Goal: Task Accomplishment & Management: Use online tool/utility

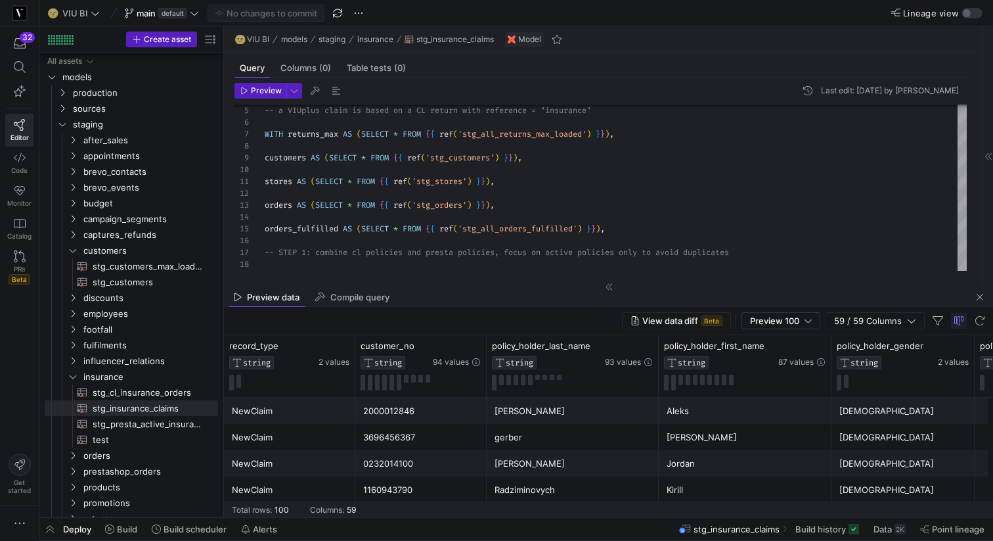
scroll to position [106, 0]
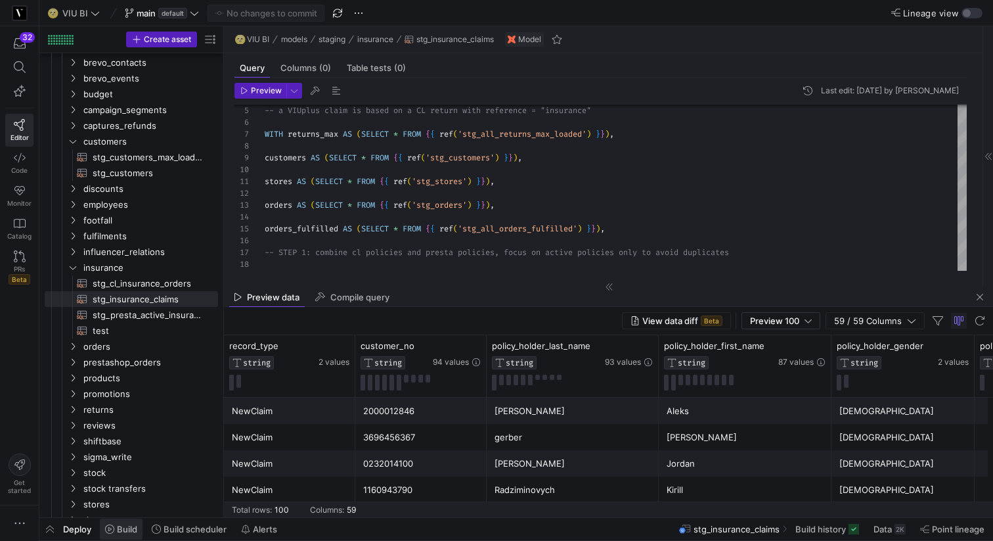
click at [131, 529] on span "Build" at bounding box center [127, 528] width 20 height 11
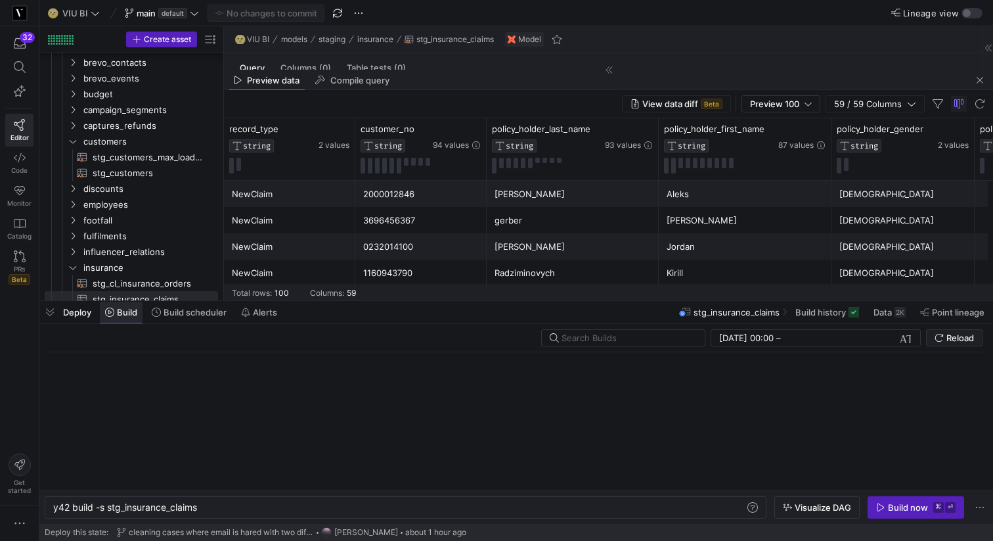
scroll to position [0, 146]
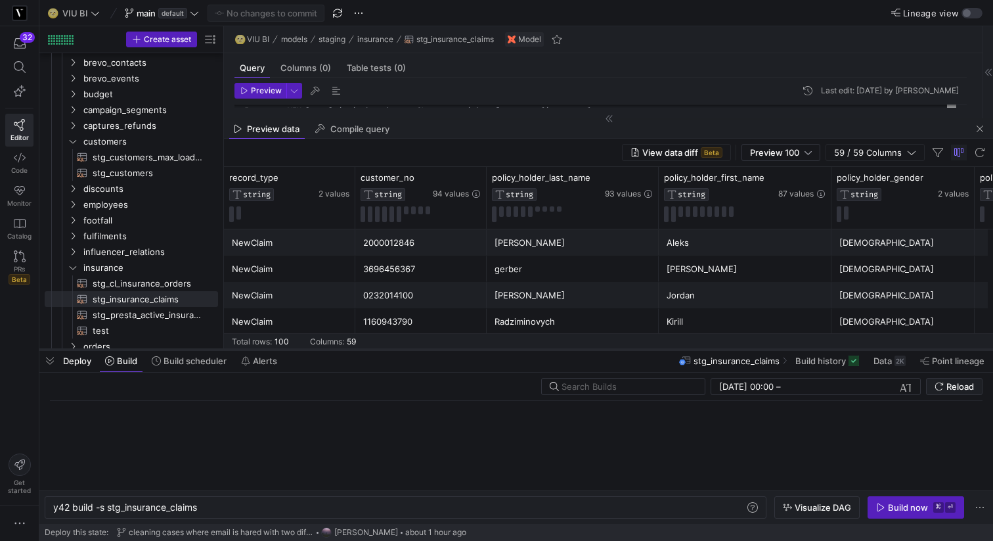
drag, startPoint x: 316, startPoint y: 301, endPoint x: 316, endPoint y: 349, distance: 48.6
click at [316, 349] on div at bounding box center [516, 349] width 954 height 5
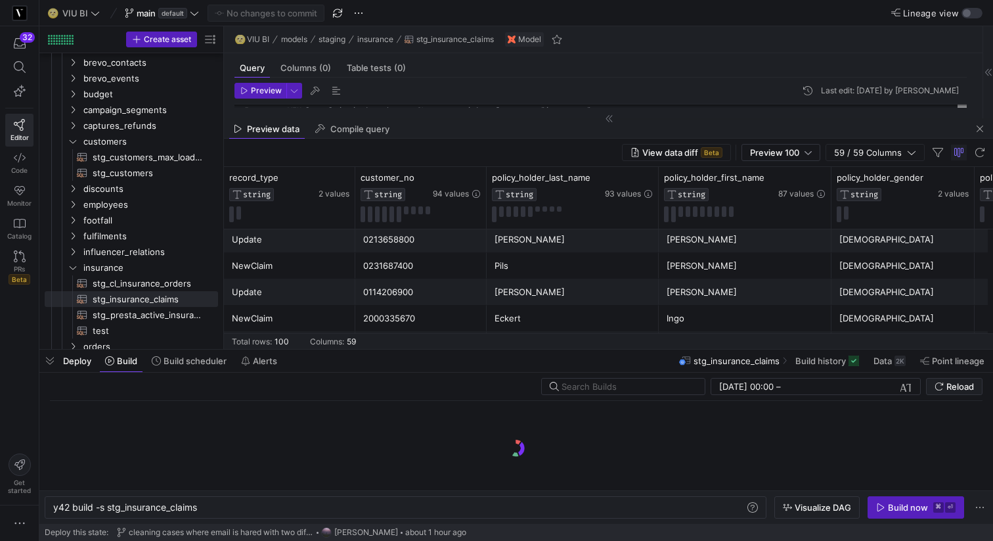
scroll to position [1605, 0]
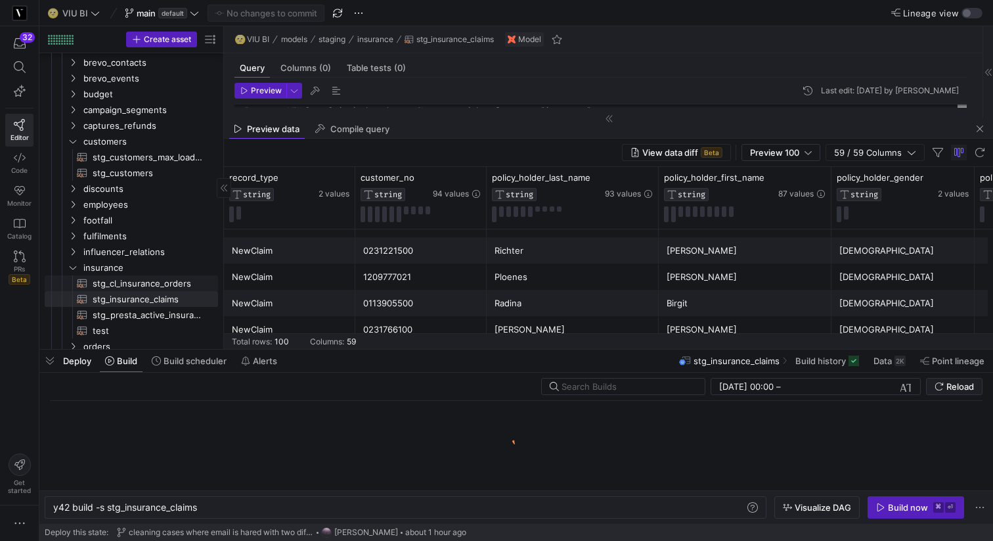
click at [173, 280] on span "stg_cl_insurance_orders​​​​​​​​​​" at bounding box center [148, 283] width 110 height 15
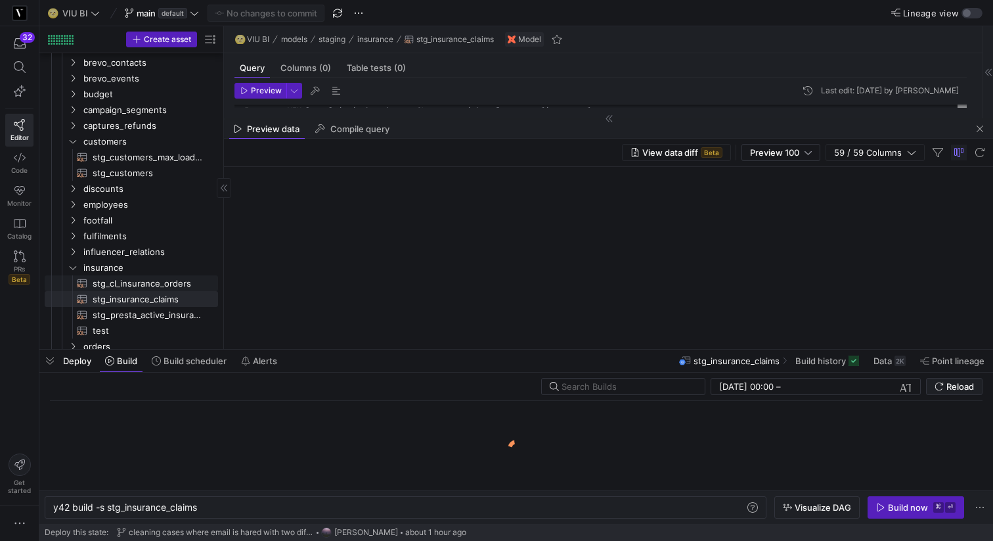
type textarea "-- We need to report a full history of all policy actions, one row per policy a…"
type textarea "y42 build -s stg_cl_insurance_orders"
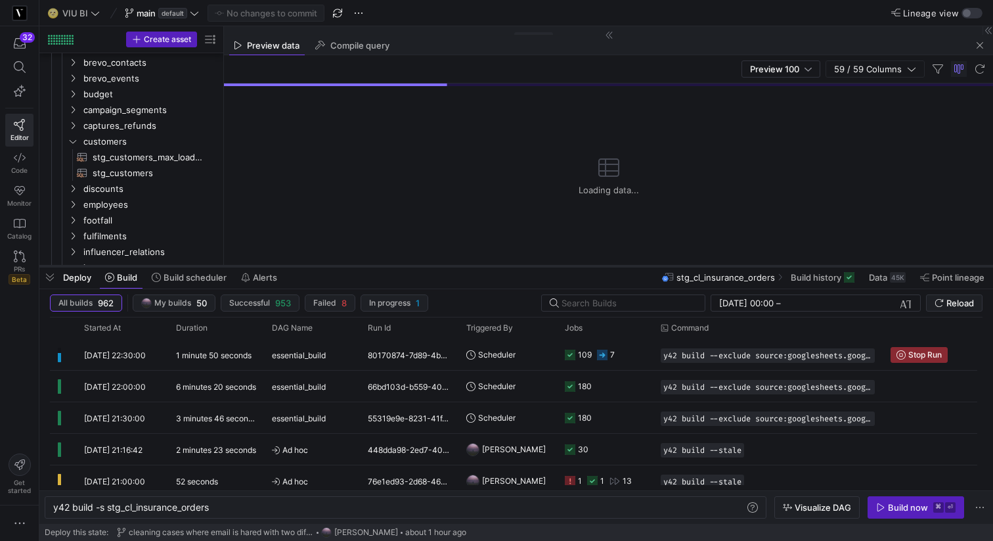
drag, startPoint x: 279, startPoint y: 349, endPoint x: 319, endPoint y: 265, distance: 92.9
click at [319, 265] on div at bounding box center [516, 265] width 954 height 5
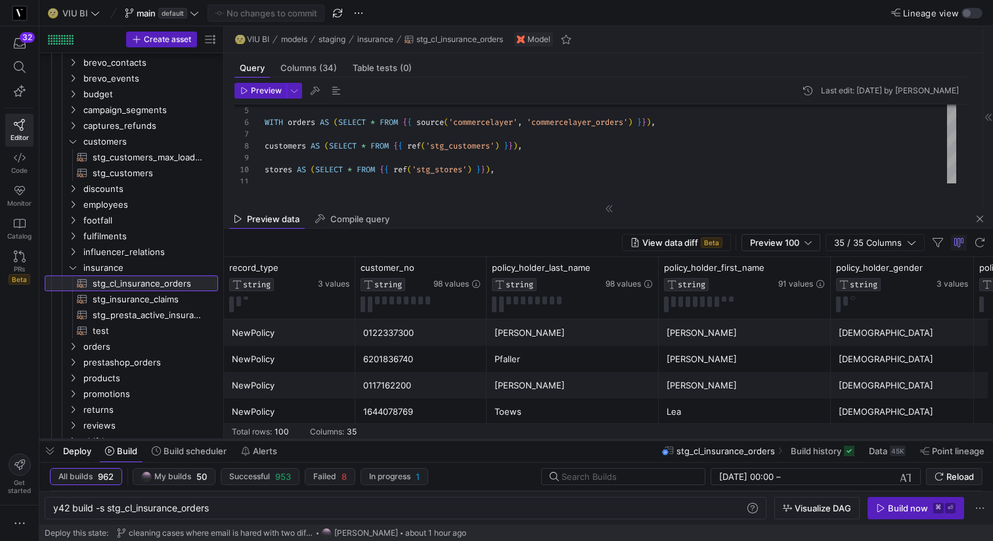
drag, startPoint x: 233, startPoint y: 266, endPoint x: 242, endPoint y: 440, distance: 174.3
click at [242, 440] on div at bounding box center [516, 439] width 954 height 5
click at [788, 245] on span "Preview 100" at bounding box center [774, 242] width 49 height 11
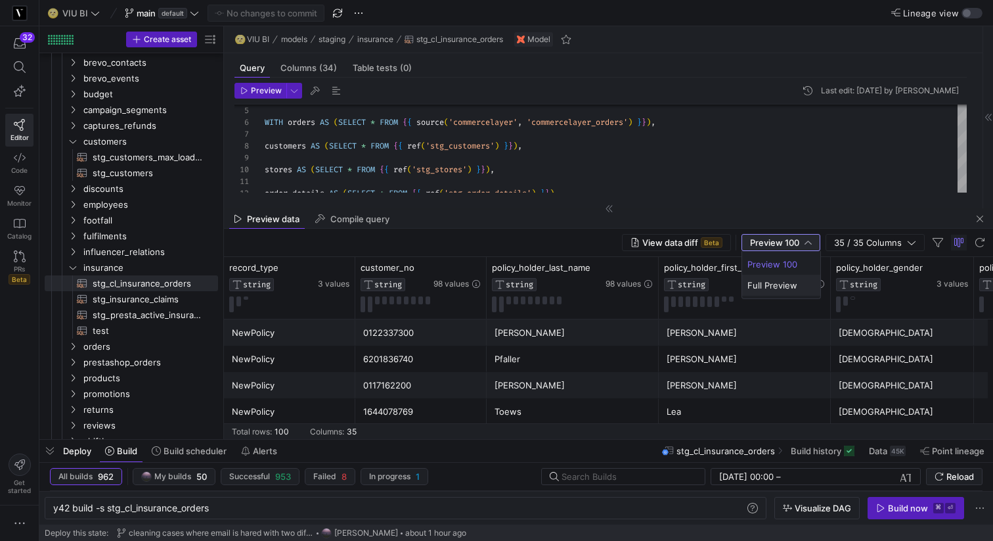
click at [772, 284] on span "Full Preview" at bounding box center [781, 285] width 68 height 11
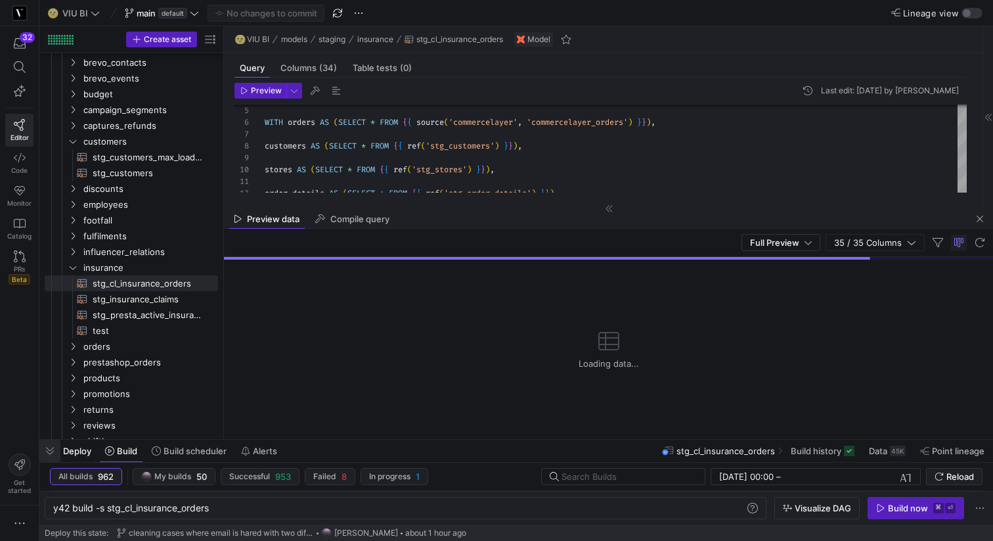
click at [48, 452] on span "button" at bounding box center [49, 450] width 21 height 22
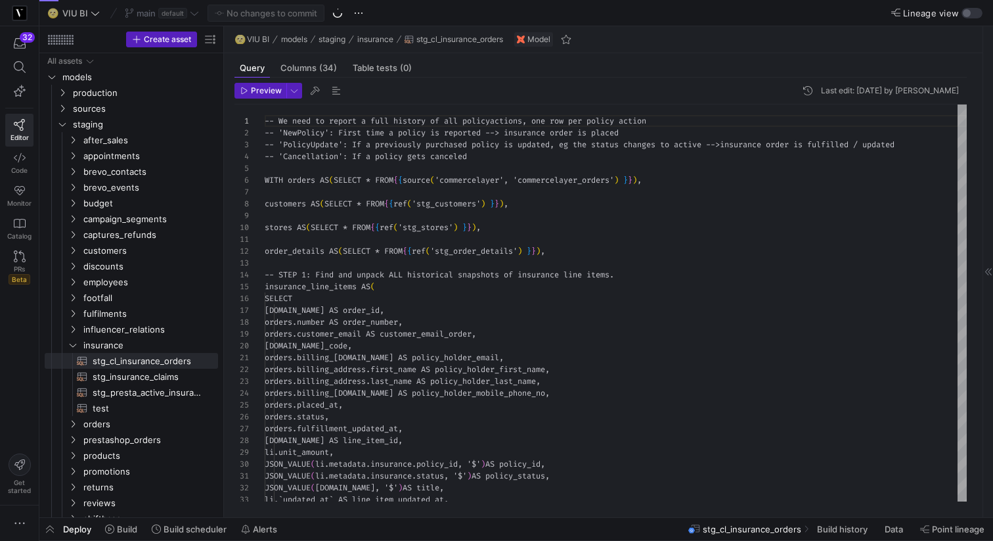
scroll to position [106, 0]
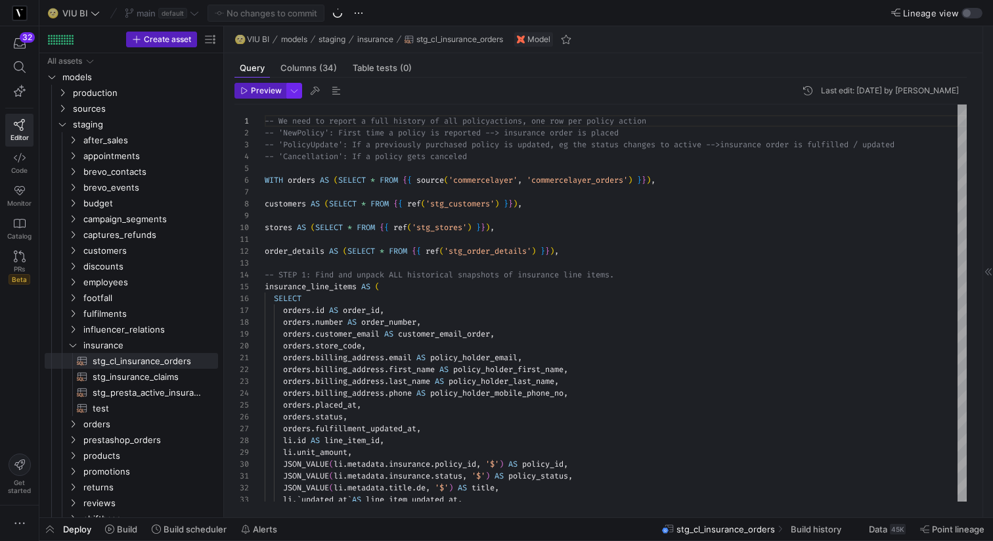
click at [298, 93] on span "button" at bounding box center [294, 90] width 14 height 14
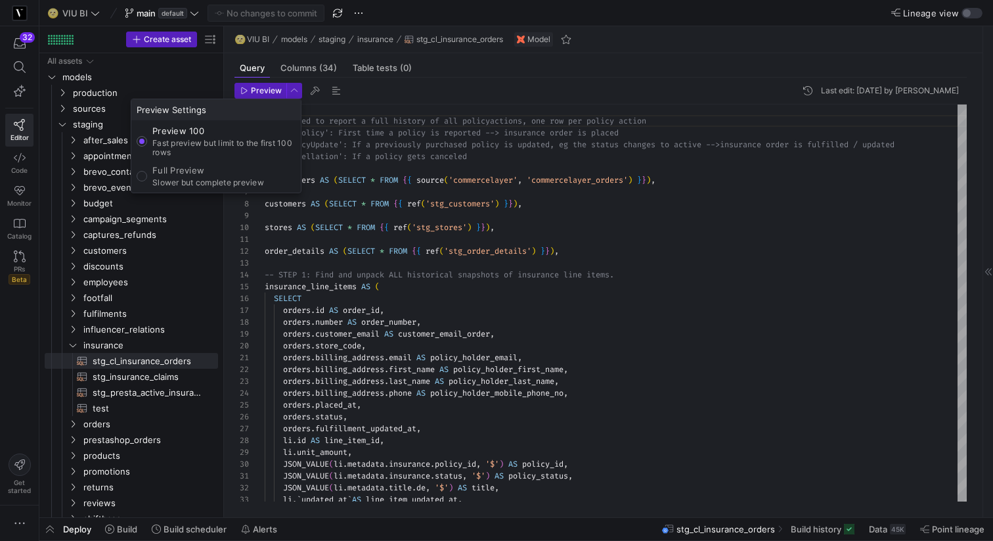
click at [201, 167] on p "Full Preview" at bounding box center [208, 170] width 112 height 11
click at [147, 171] on input "Full Preview Slower but complete preview" at bounding box center [142, 176] width 11 height 11
radio input "true"
click at [248, 88] on div at bounding box center [496, 270] width 993 height 541
click at [248, 88] on span "Preview" at bounding box center [260, 90] width 41 height 9
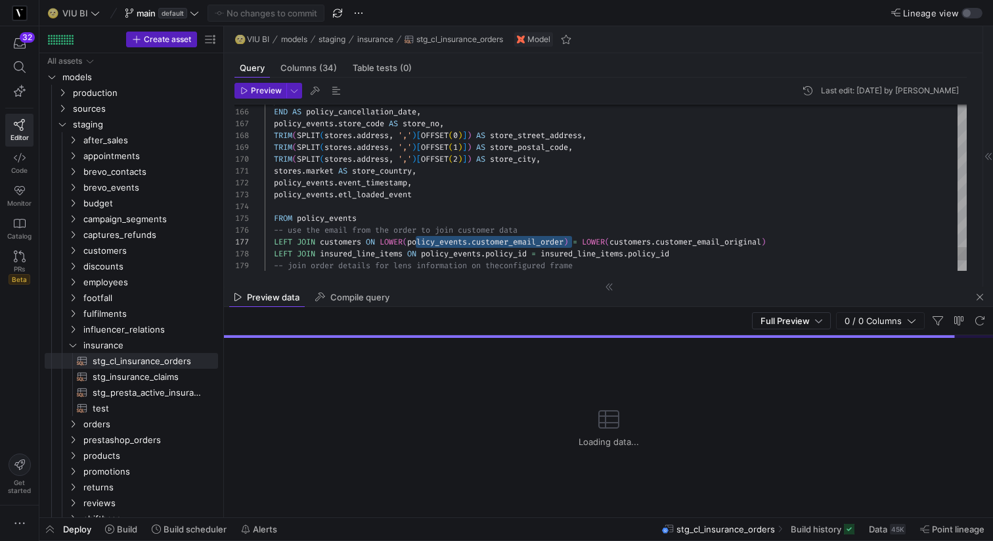
scroll to position [71, 146]
drag, startPoint x: 573, startPoint y: 238, endPoint x: 412, endPoint y: 236, distance: 160.3
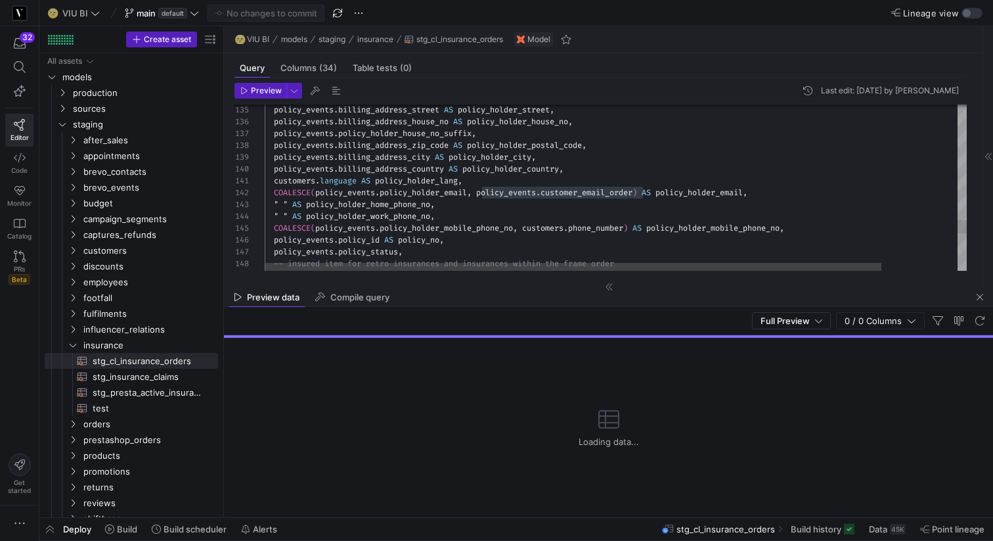
scroll to position [12, 497]
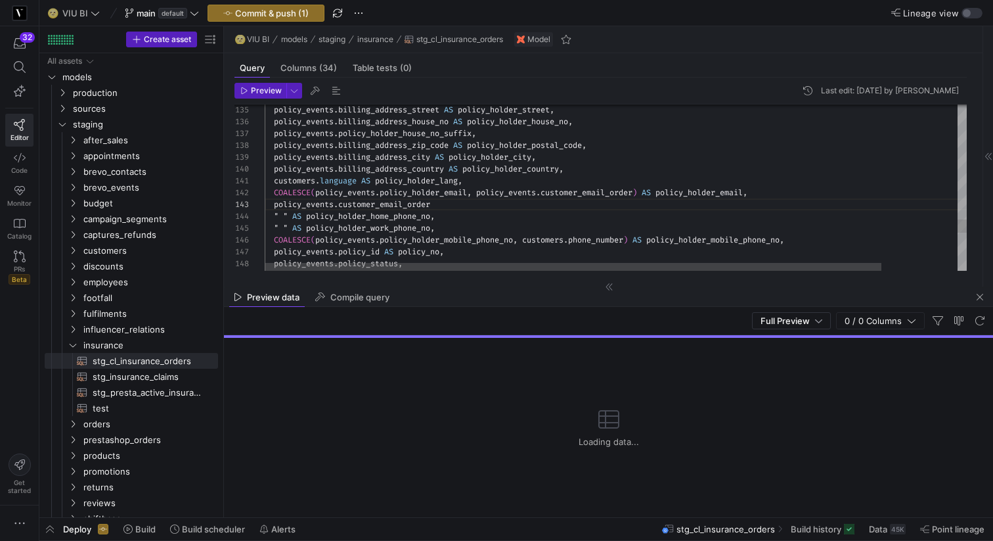
scroll to position [24, 175]
type textarea "customers.language AS policy_holder_lang, COALESCE(policy_events.policy_holder_…"
click at [272, 90] on span "Preview" at bounding box center [266, 90] width 31 height 9
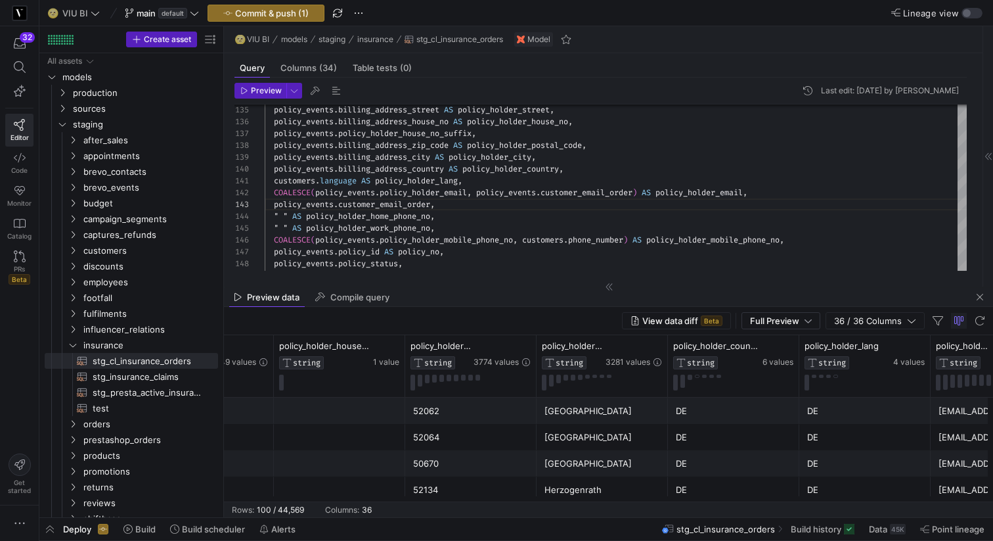
scroll to position [0, 1366]
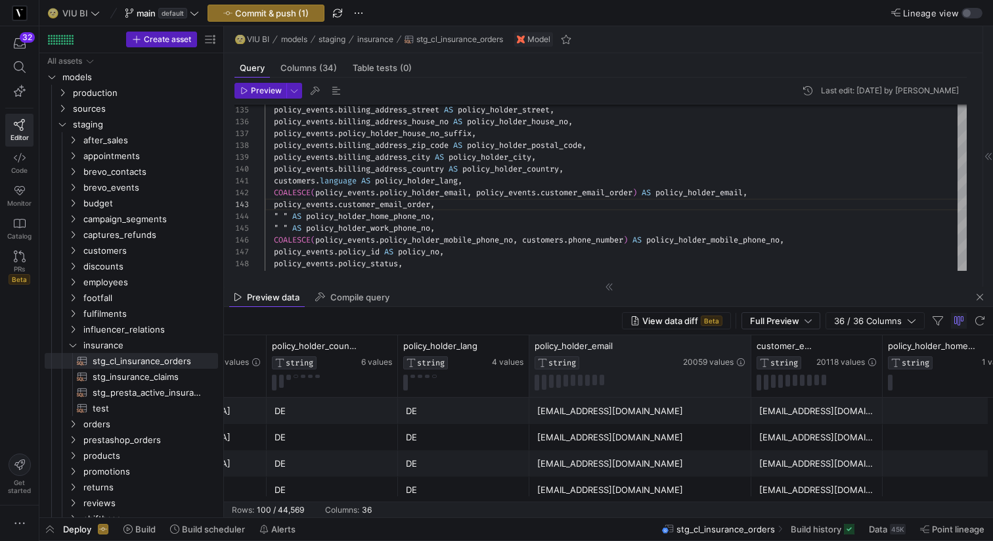
drag, startPoint x: 659, startPoint y: 342, endPoint x: 753, endPoint y: 342, distance: 93.3
click at [753, 342] on div at bounding box center [750, 366] width 5 height 62
click at [742, 344] on icon at bounding box center [743, 345] width 11 height 11
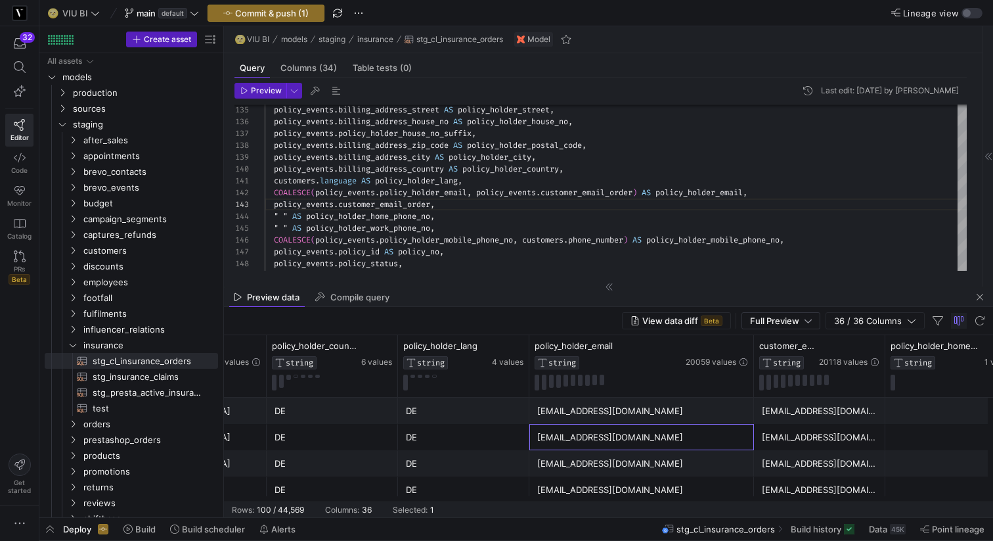
click at [685, 436] on div "mail@bastianhuber.de" at bounding box center [641, 437] width 209 height 26
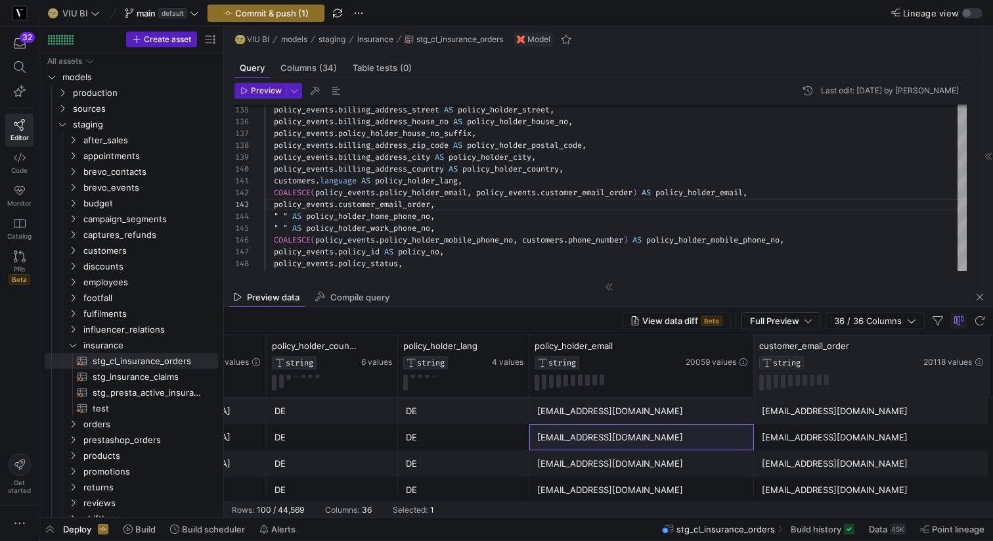
drag, startPoint x: 882, startPoint y: 347, endPoint x: 992, endPoint y: 347, distance: 110.3
click at [992, 347] on div at bounding box center [989, 366] width 5 height 62
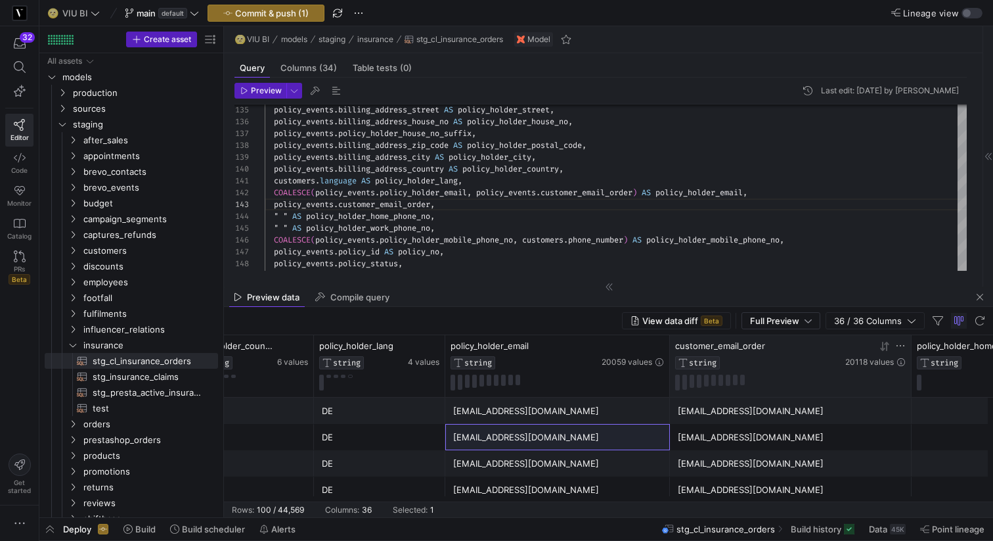
click at [902, 347] on icon at bounding box center [900, 345] width 11 height 11
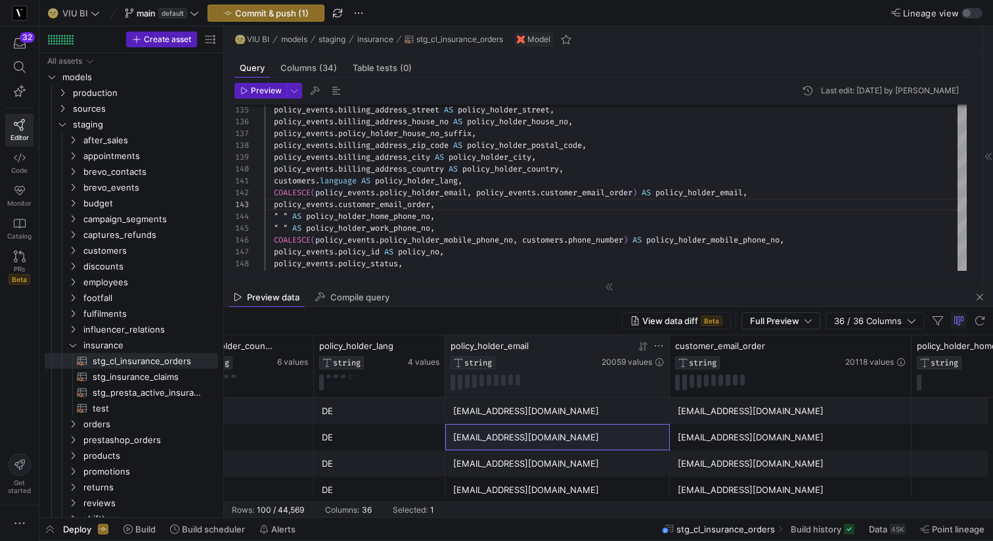
click at [661, 347] on icon at bounding box center [659, 345] width 11 height 11
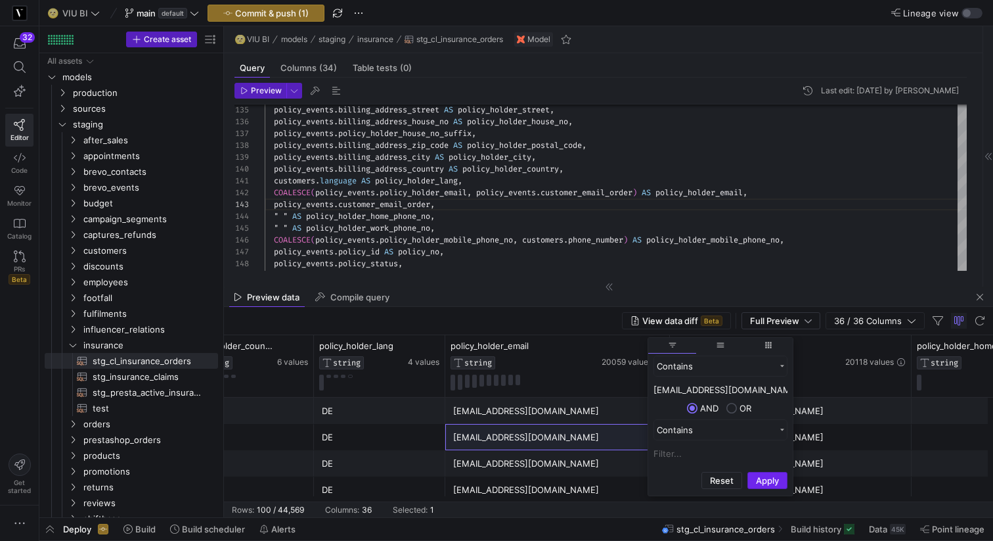
type input "kaganp@gmail.com"
click at [763, 477] on button "Apply" at bounding box center [767, 480] width 40 height 17
click at [590, 461] on div "kaganp@gmail.com" at bounding box center [557, 464] width 209 height 26
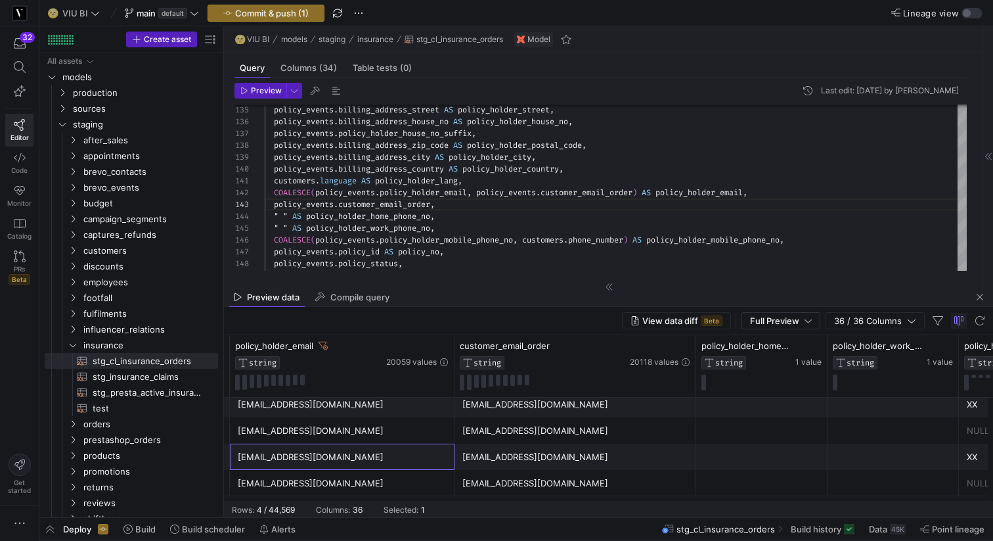
click at [516, 456] on div "kaganp@gmail.com" at bounding box center [575, 457] width 226 height 26
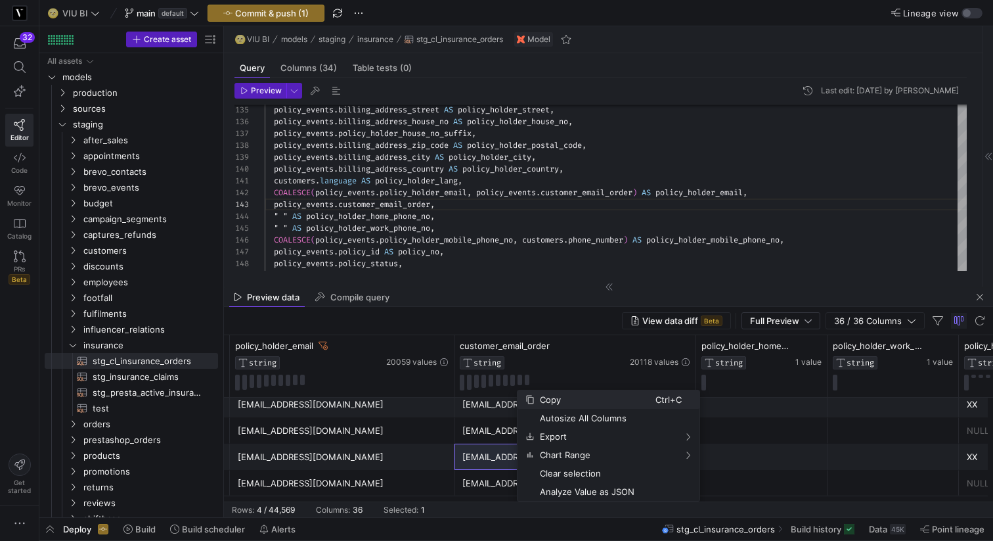
click at [567, 397] on span "Copy" at bounding box center [595, 399] width 121 height 18
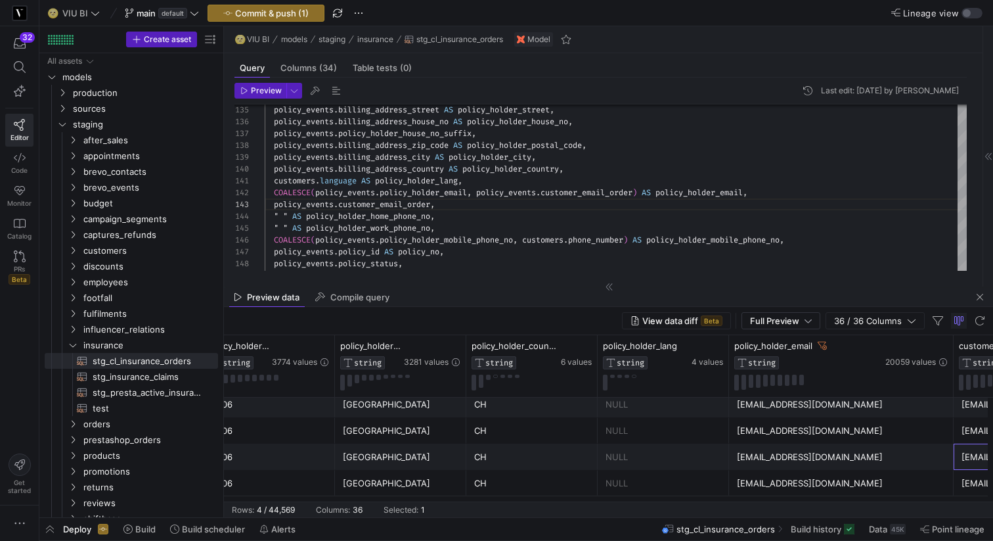
scroll to position [0, 0]
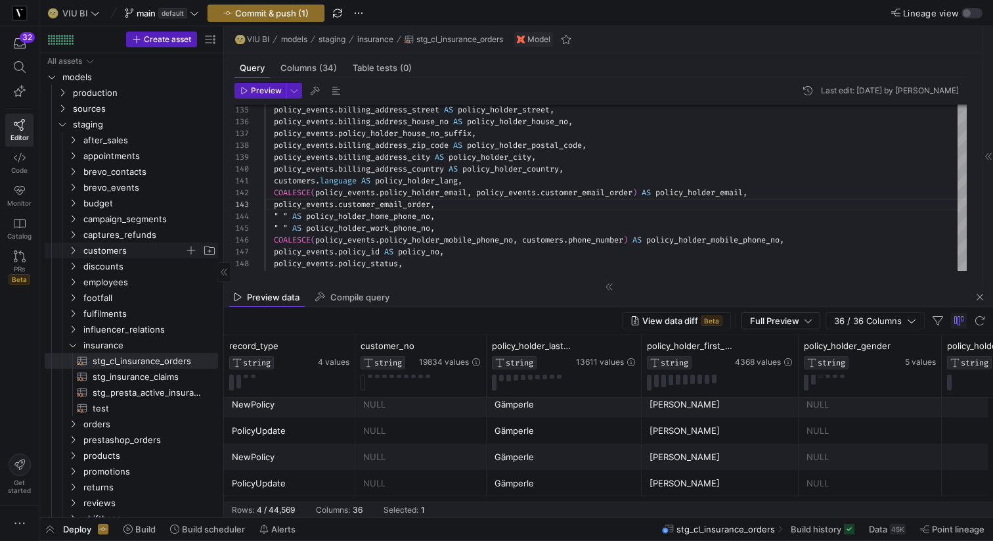
click at [72, 252] on icon "Press SPACE to select this row." at bounding box center [72, 250] width 9 height 8
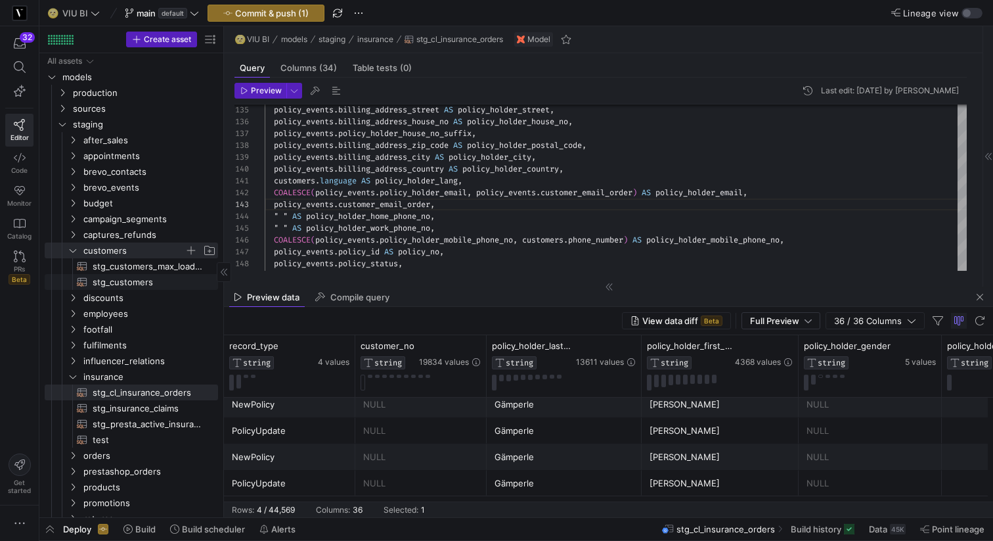
click at [116, 278] on span "stg_customers​​​​​​​​​​" at bounding box center [148, 282] width 110 height 15
type textarea "{{ config(materialized = 'table') }} WITH customers_max AS (SELECT * FROM {{ re…"
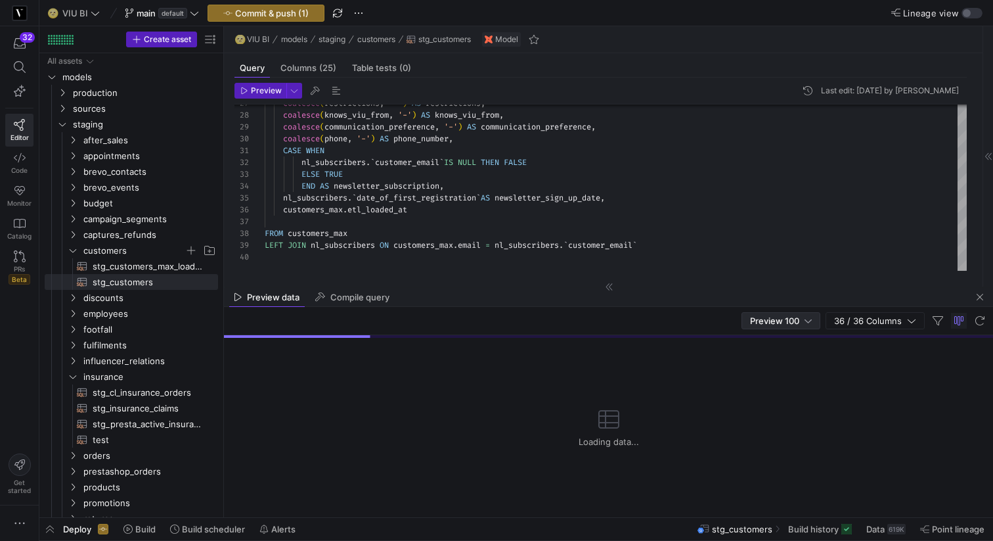
click at [780, 327] on div "Preview 100" at bounding box center [781, 321] width 62 height 16
click at [766, 363] on span "Full Preview" at bounding box center [781, 363] width 68 height 11
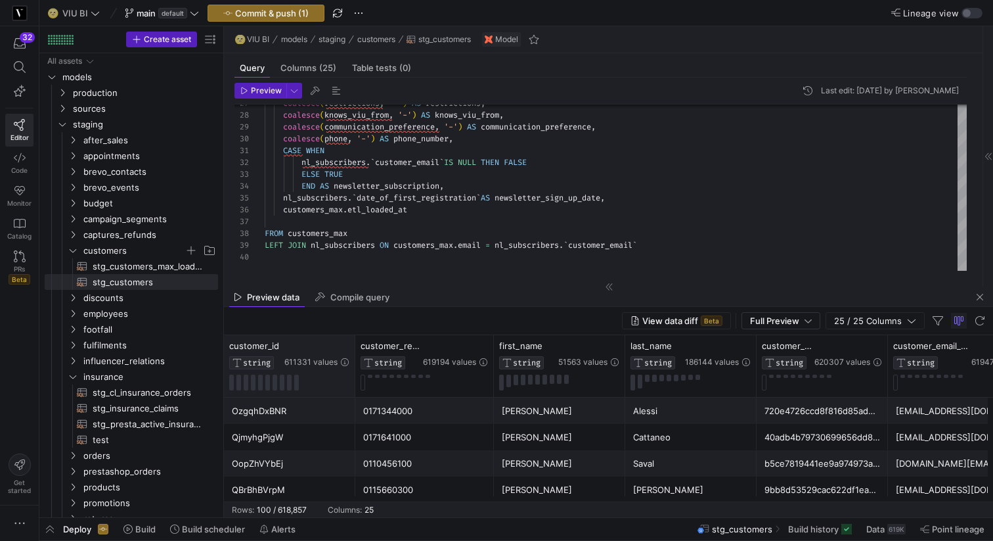
click at [344, 345] on icon at bounding box center [344, 345] width 8 height 1
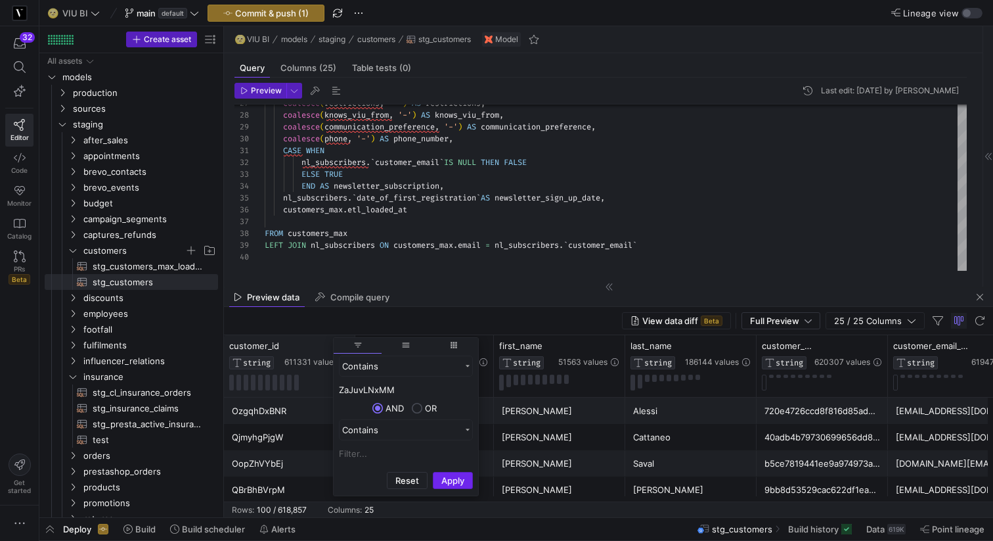
type input "ZaJuvLNxMM"
click at [445, 479] on button "Apply" at bounding box center [453, 480] width 40 height 17
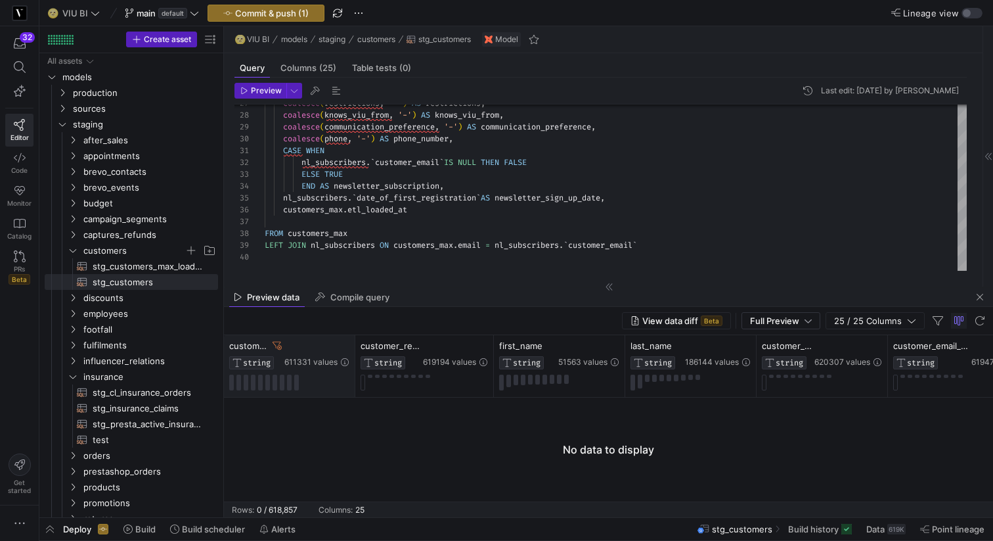
click at [520, 468] on div at bounding box center [608, 449] width 769 height 104
click at [278, 347] on icon at bounding box center [277, 345] width 9 height 9
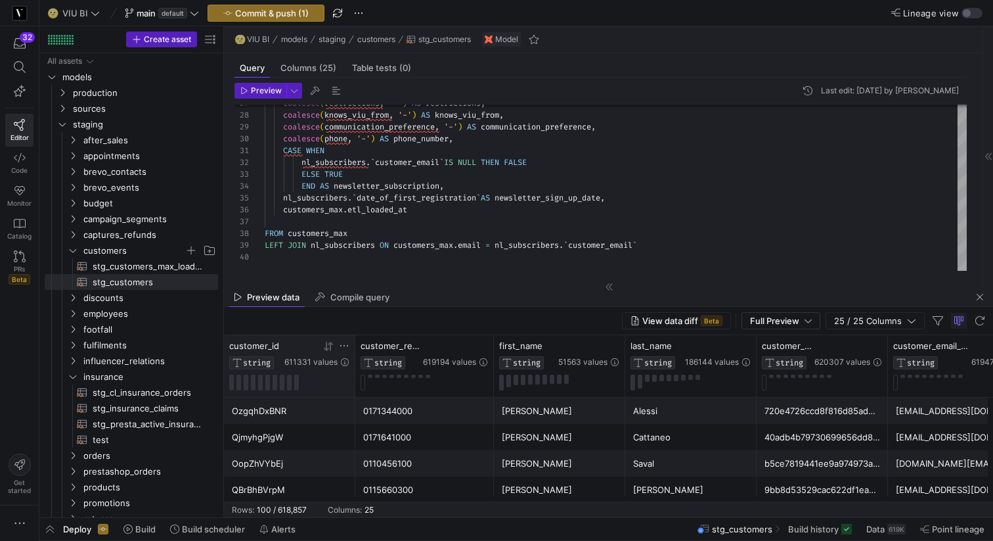
click at [346, 344] on icon at bounding box center [344, 345] width 11 height 11
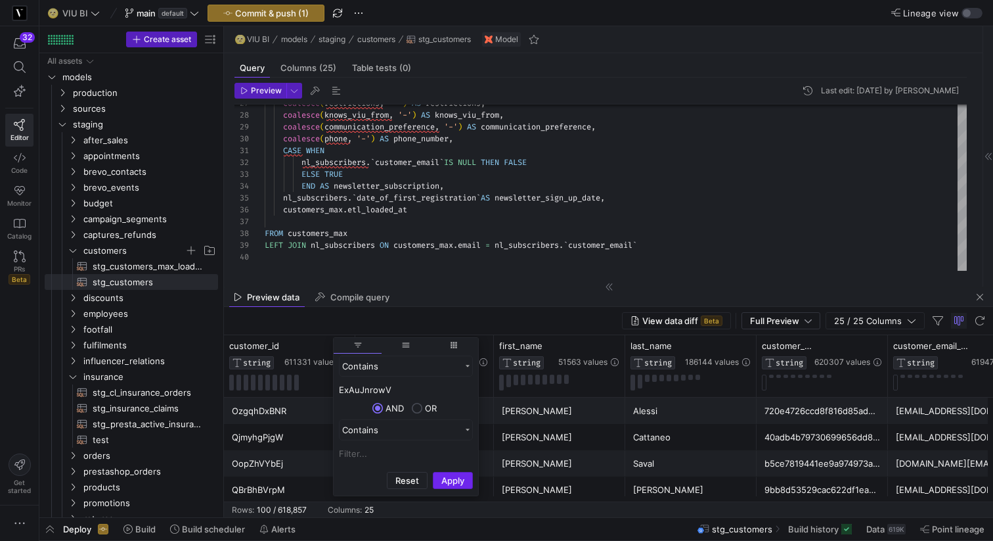
type input "ExAuJnrowV"
click at [447, 481] on button "Apply" at bounding box center [453, 480] width 40 height 17
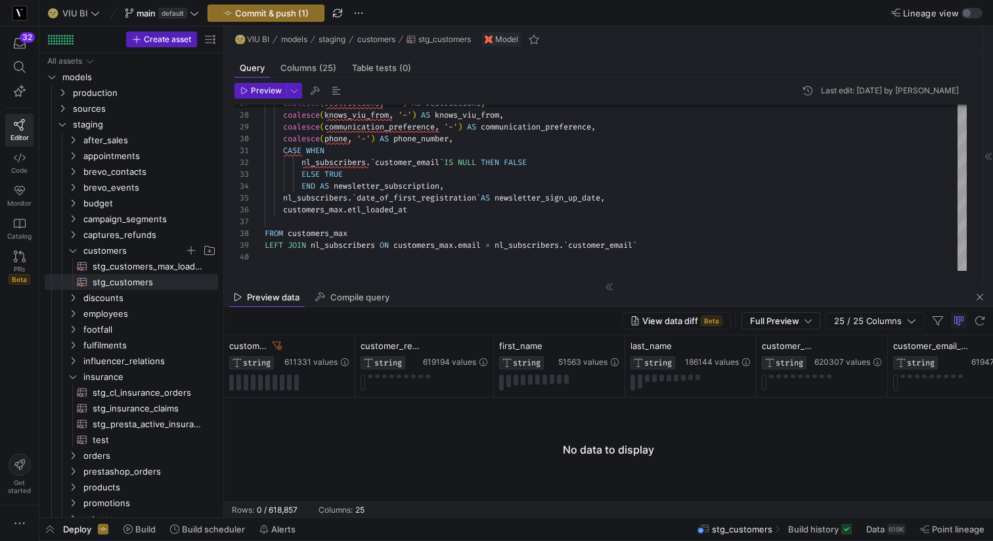
click at [313, 422] on div at bounding box center [608, 449] width 769 height 104
click at [280, 345] on icon at bounding box center [277, 346] width 9 height 8
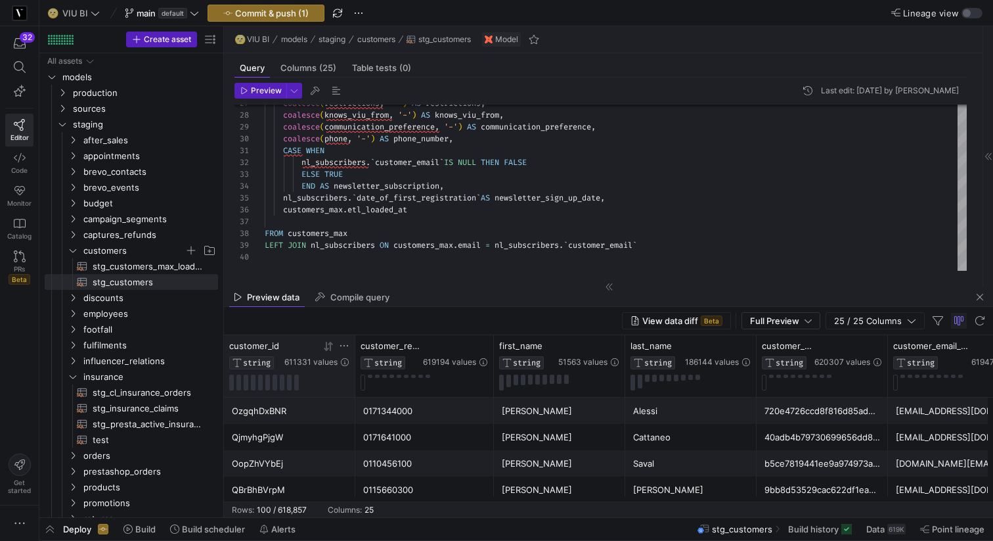
click at [344, 345] on icon at bounding box center [344, 345] width 8 height 1
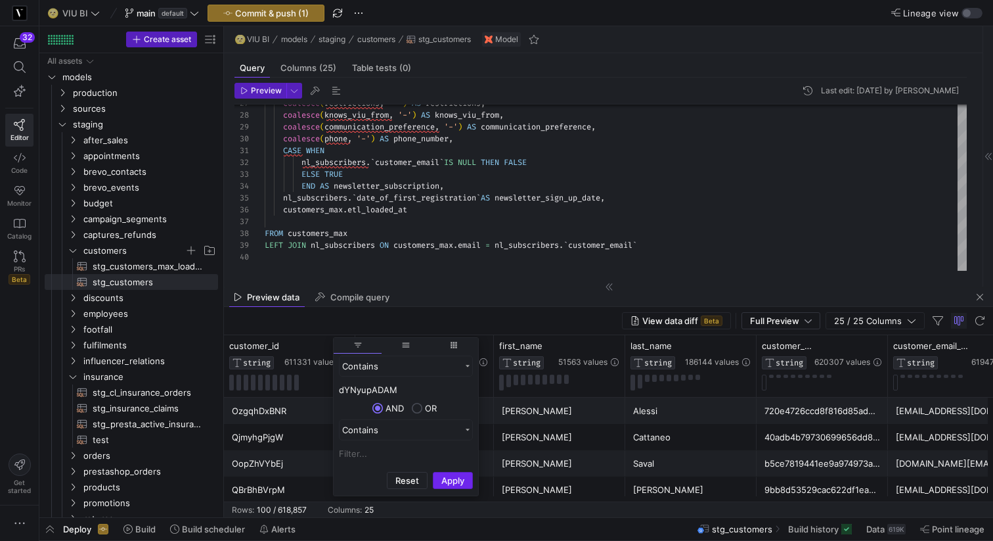
type input "dYNyupADAM"
click at [451, 474] on button "Apply" at bounding box center [453, 480] width 40 height 17
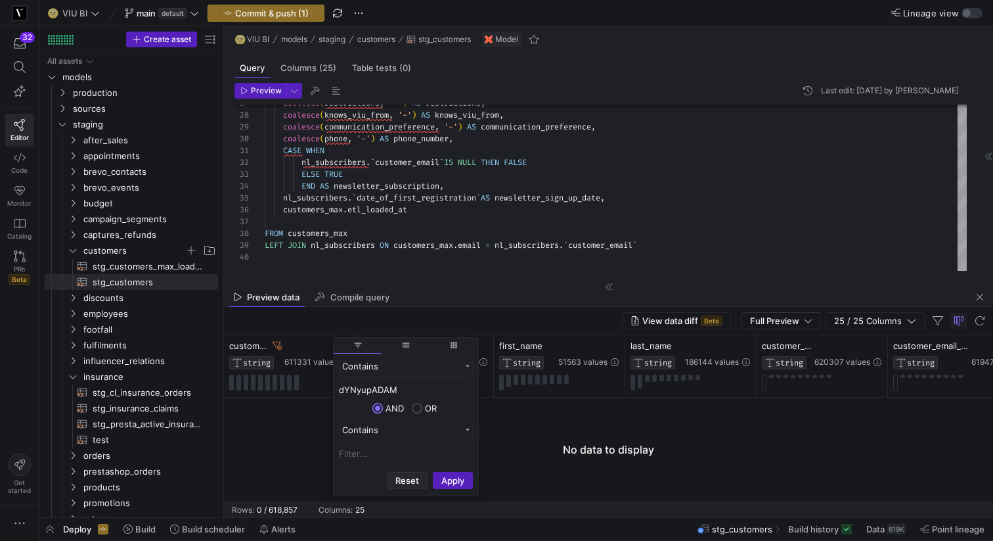
click at [419, 474] on button "Reset" at bounding box center [407, 480] width 41 height 17
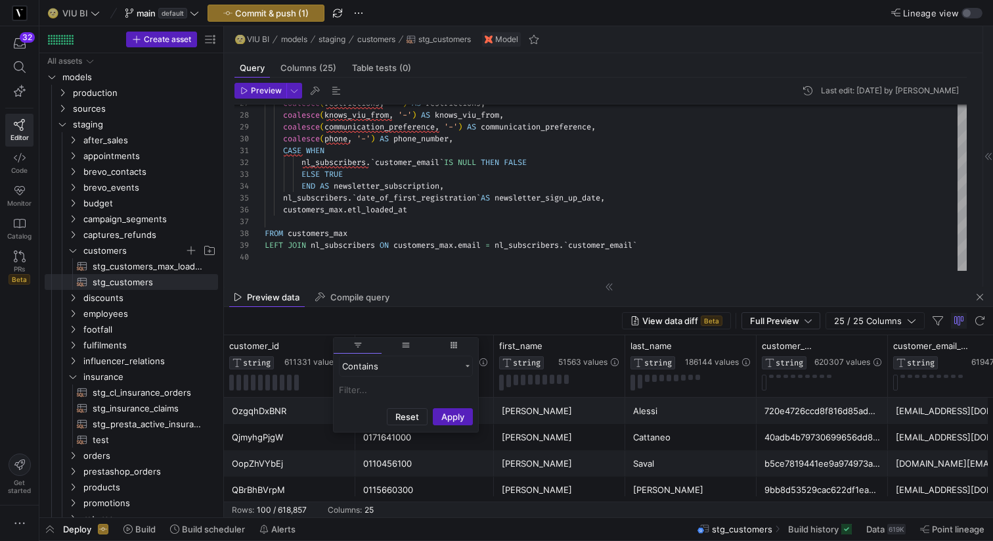
click at [511, 325] on div "View data diff Beta Full Preview 25 / 25 Columns" at bounding box center [608, 321] width 769 height 28
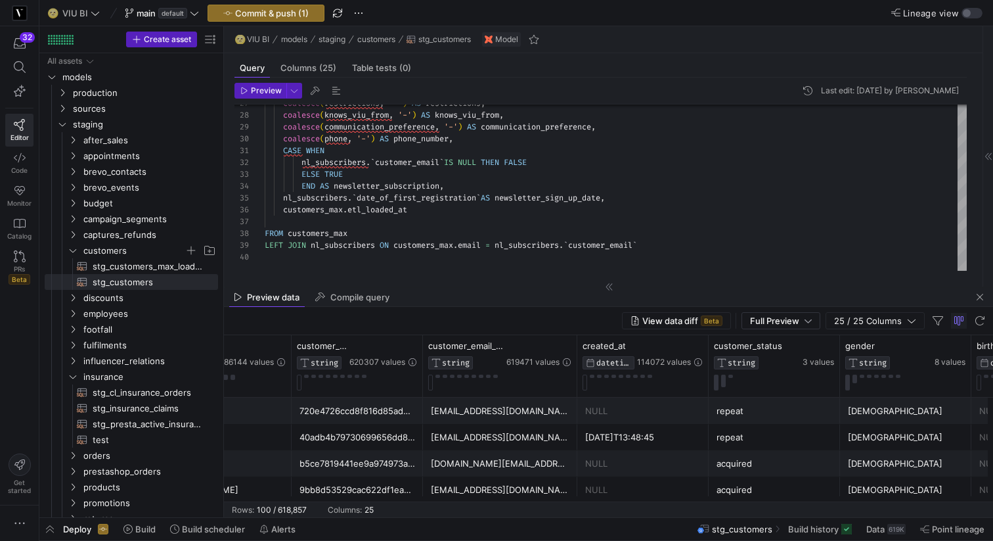
scroll to position [0, 524]
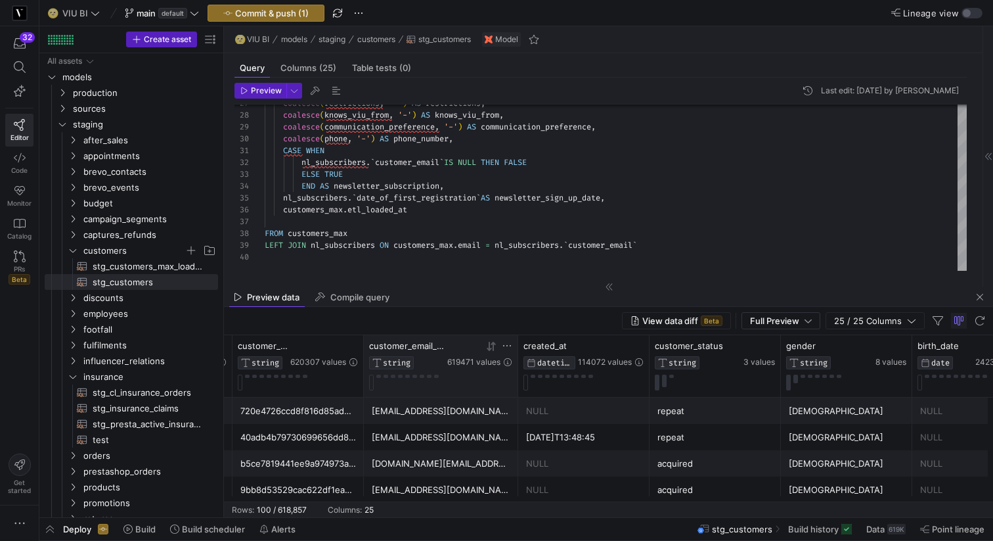
click at [509, 346] on icon at bounding box center [507, 345] width 11 height 11
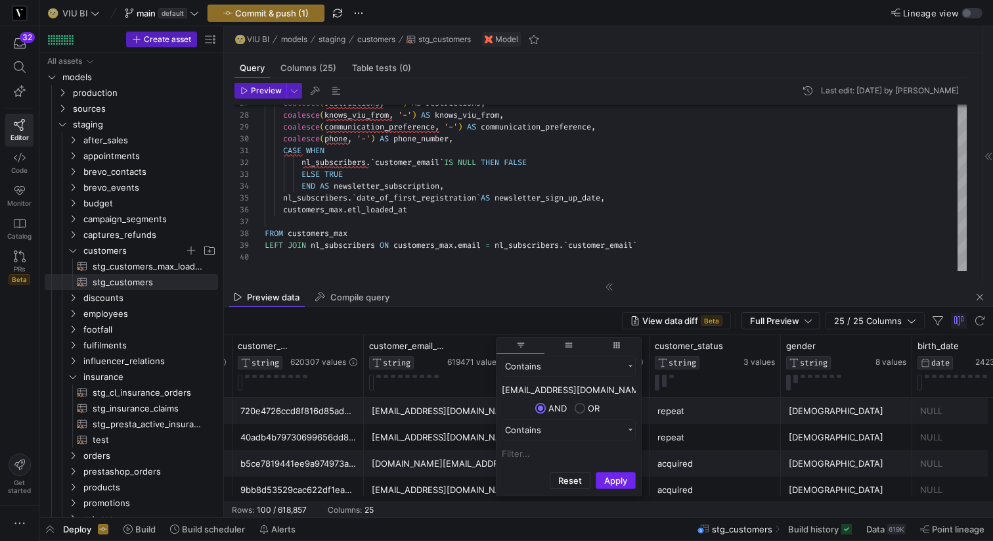
type input "kaganp@gmail.com"
click at [614, 482] on button "Apply" at bounding box center [616, 480] width 40 height 17
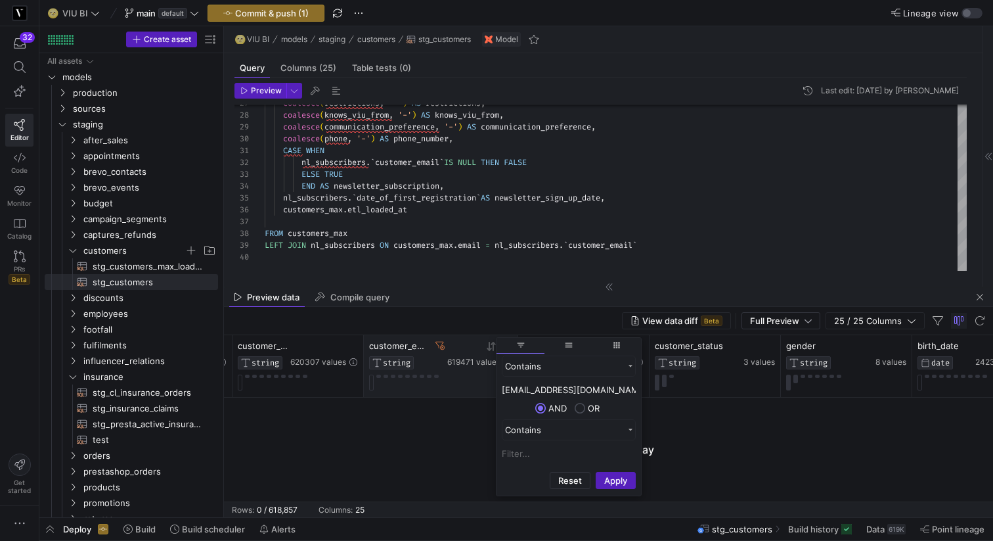
click at [440, 344] on icon at bounding box center [439, 345] width 9 height 9
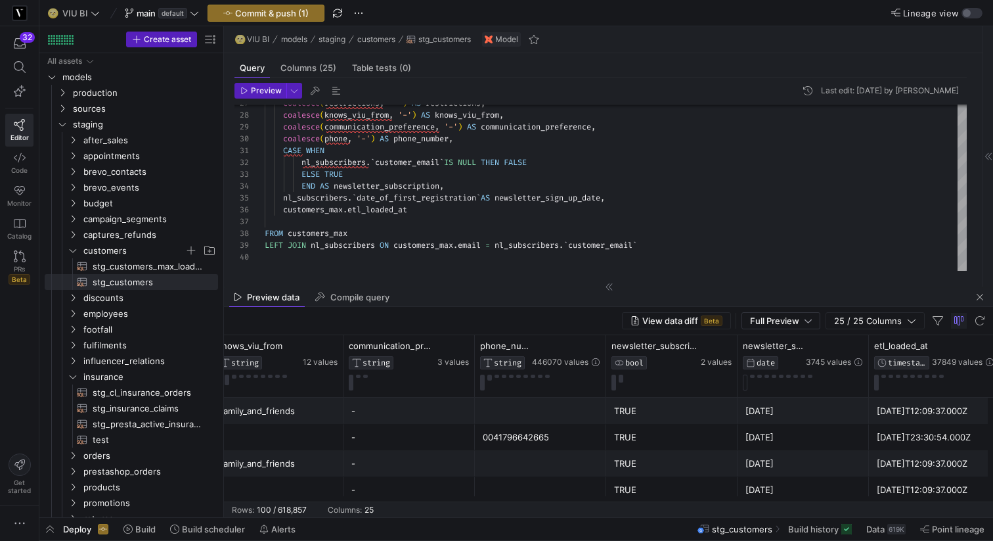
scroll to position [0, 2475]
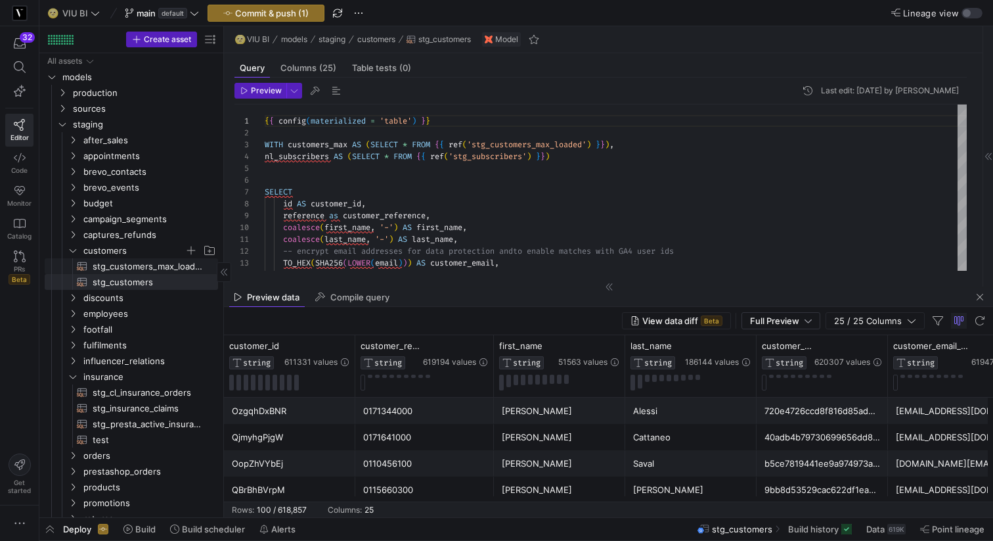
click at [129, 267] on span "stg_customers_max_loaded​​​​​​​​​​" at bounding box center [148, 266] width 110 height 15
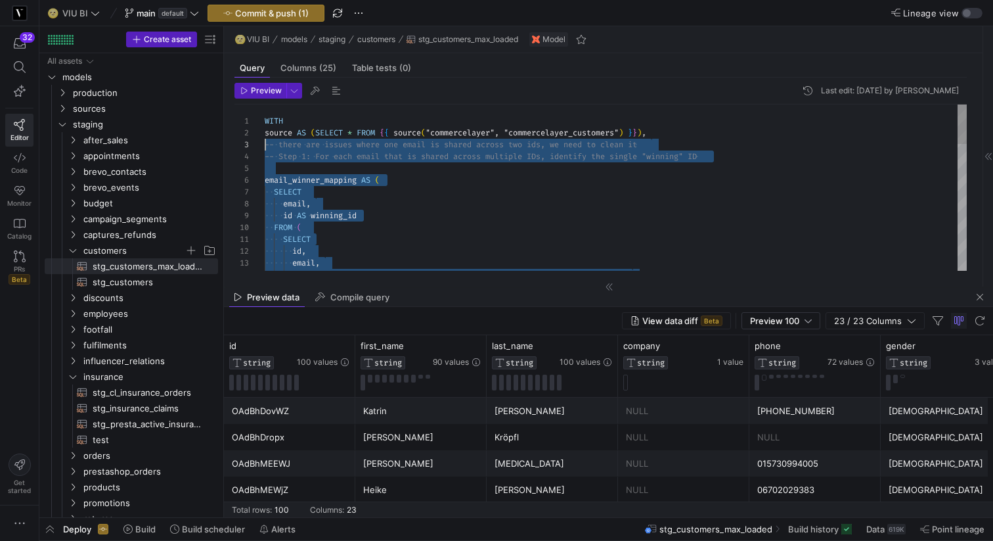
drag, startPoint x: 427, startPoint y: 250, endPoint x: 251, endPoint y: 148, distance: 203.0
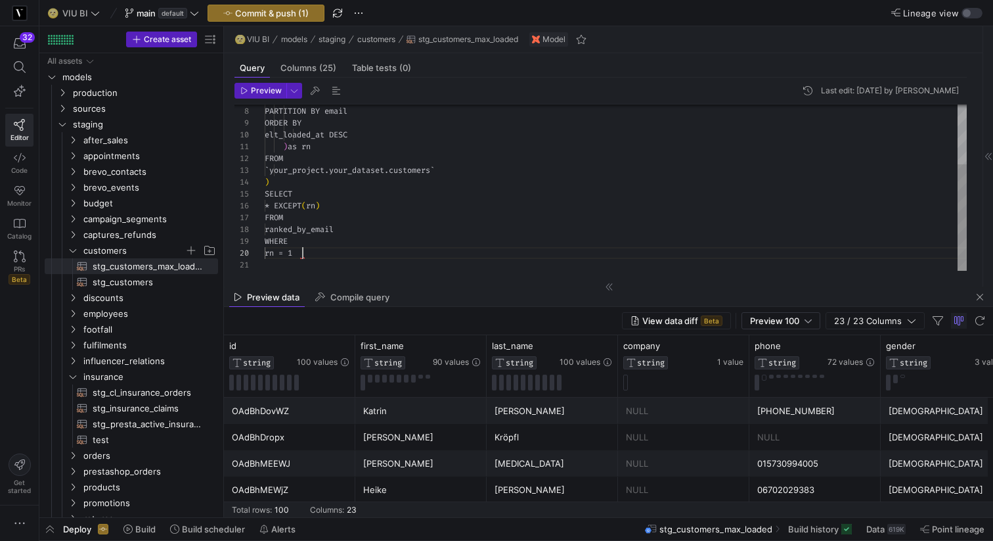
scroll to position [106, 38]
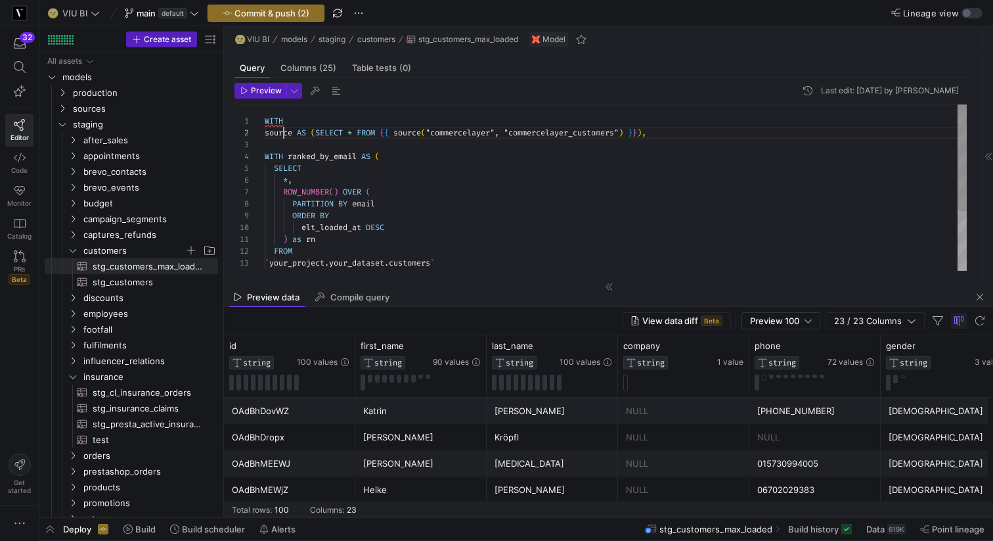
click at [282, 131] on div "ROW_NUMBER ( ) OVER ( PARTITION BY email ORDER BY elt_loaded_at DESC ) as rn FR…" at bounding box center [616, 233] width 702 height 259
drag, startPoint x: 460, startPoint y: 261, endPoint x: 286, endPoint y: 261, distance: 174.1
click at [286, 261] on div "ROW_NUMBER ( ) OVER ( PARTITION BY email ORDER BY elt_loaded_at DESC ) as rn FR…" at bounding box center [616, 233] width 702 height 259
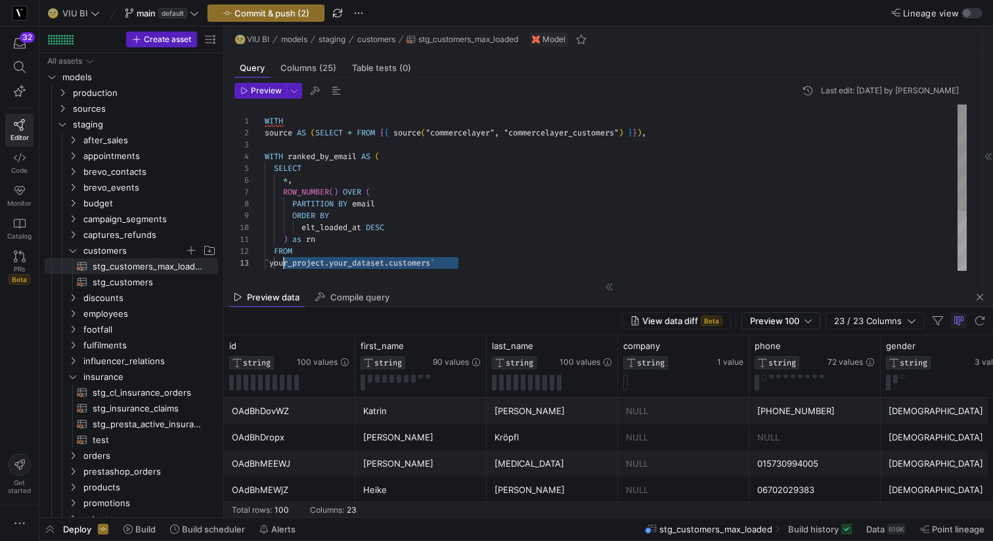
scroll to position [24, 47]
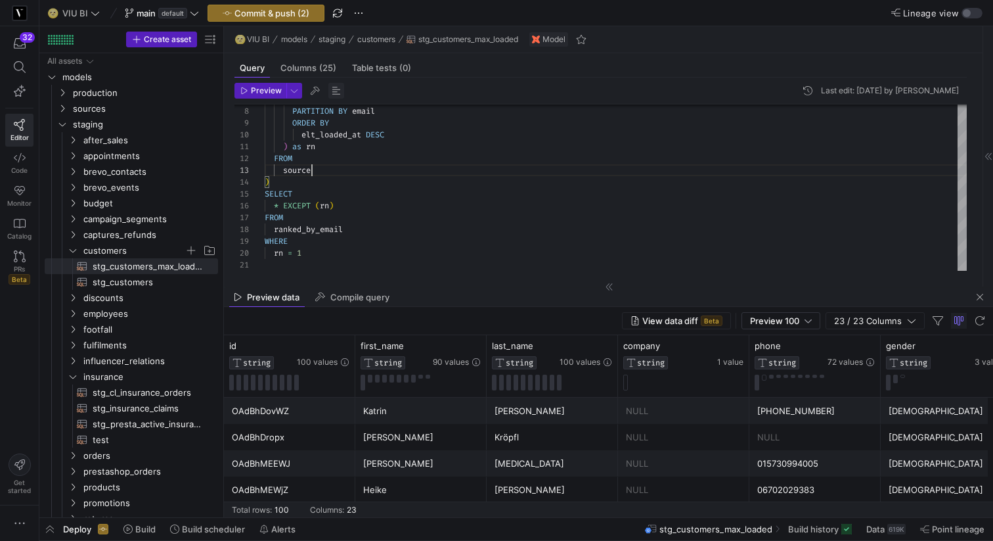
type textarea ") as rn FROM source ) SELECT * EXCEPT (rn) FROM ranked_by_email WHERE rn = 1"
click at [340, 89] on span "button" at bounding box center [336, 91] width 16 height 16
click at [323, 252] on div "ROW_NUMBER ( ) OVER ( PARTITION BY email ORDER BY elt_loaded_at DESC ) as rn FR…" at bounding box center [616, 141] width 702 height 259
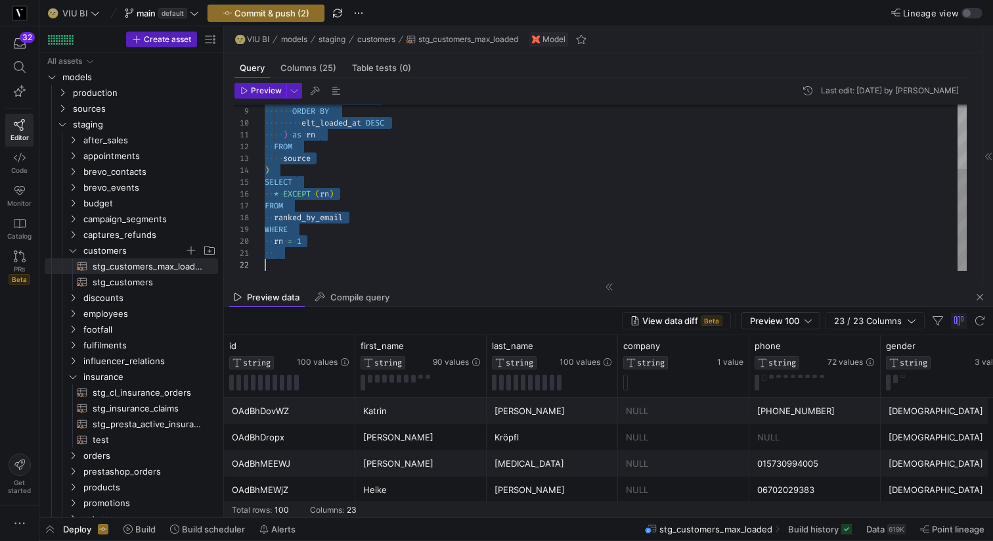
scroll to position [0, 0]
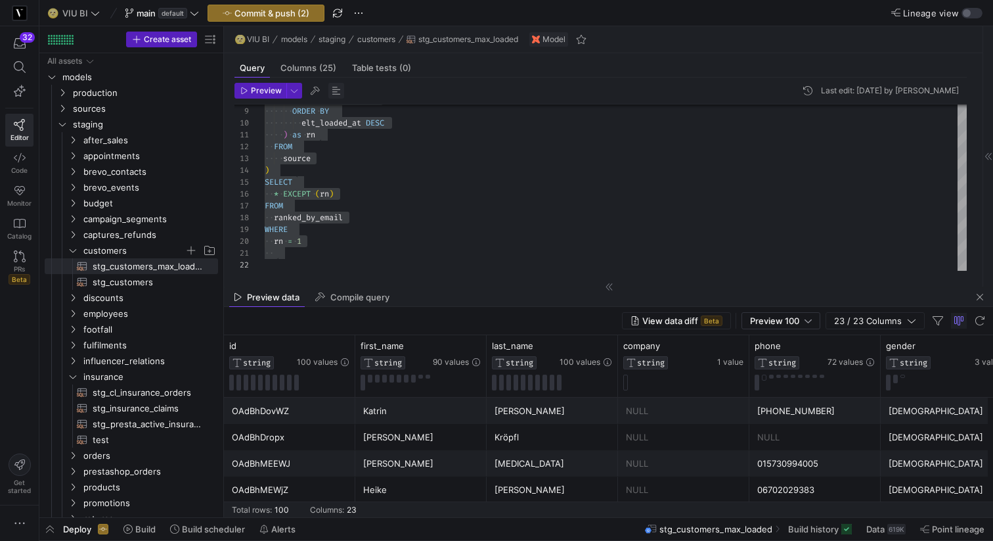
click at [334, 95] on span "button" at bounding box center [336, 91] width 16 height 16
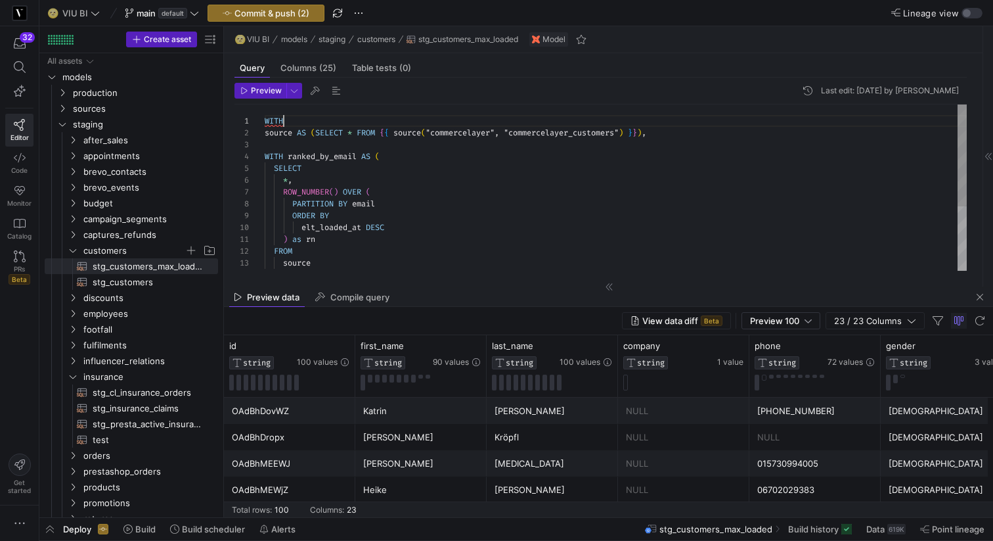
scroll to position [0, 19]
click at [298, 120] on div "PARTITION BY email ORDER BY elt_loaded_at DESC ) as rn FROM source ) ROW_NUMBER…" at bounding box center [616, 239] width 702 height 271
click at [326, 121] on div "PARTITION BY email ORDER BY elt_loaded_at DESC ) as rn FROM source ) ROW_NUMBER…" at bounding box center [616, 239] width 702 height 271
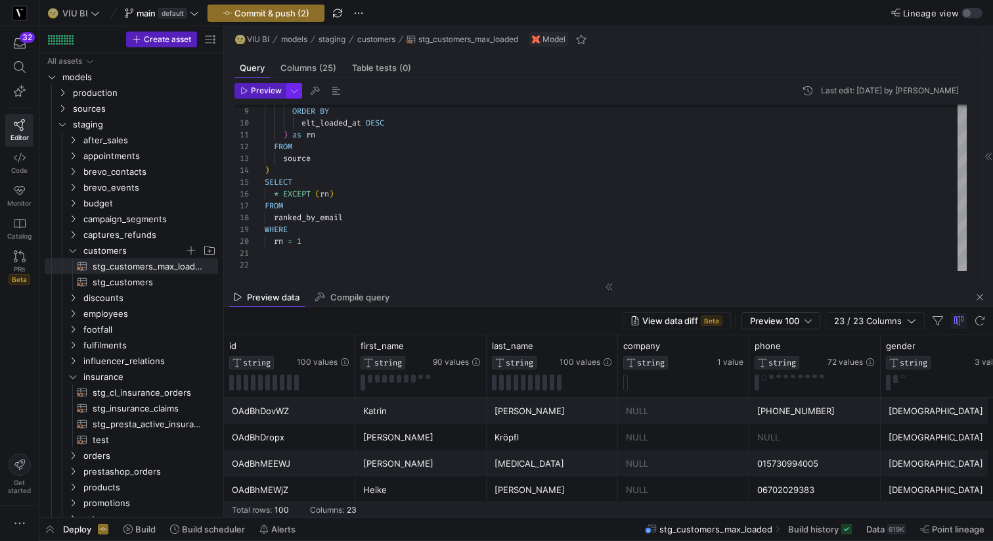
click at [292, 91] on span "button" at bounding box center [294, 90] width 14 height 14
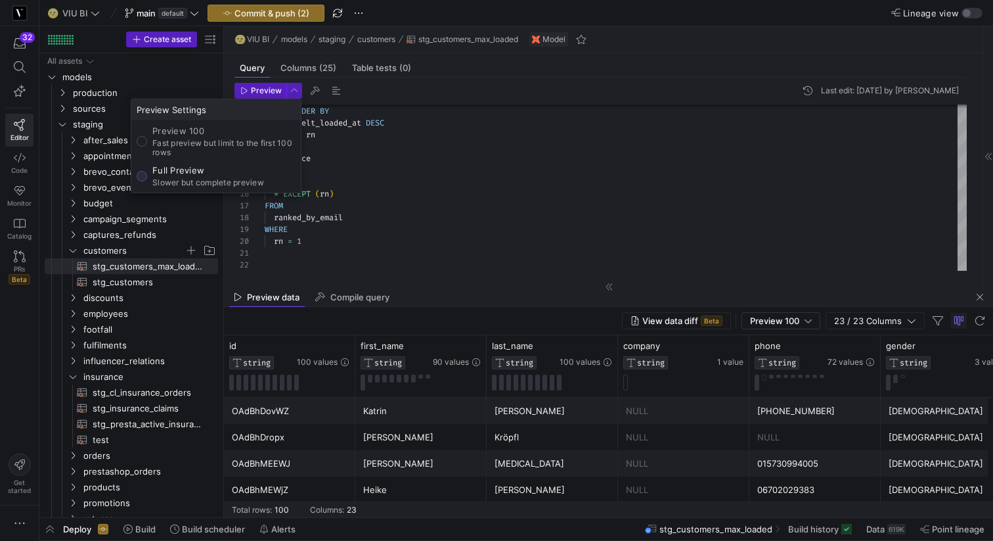
click at [202, 178] on p "Slower but complete preview" at bounding box center [208, 182] width 112 height 9
click at [147, 177] on input "Full Preview Slower but complete preview" at bounding box center [142, 176] width 11 height 11
click at [254, 95] on div at bounding box center [496, 270] width 993 height 541
click at [254, 95] on span "Preview" at bounding box center [266, 90] width 31 height 9
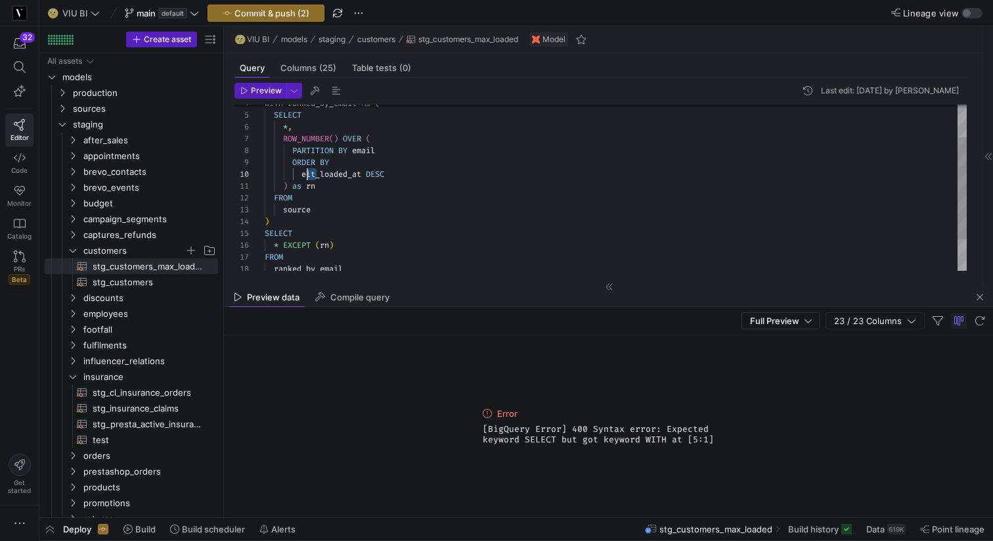
drag, startPoint x: 317, startPoint y: 175, endPoint x: 307, endPoint y: 174, distance: 9.2
click at [307, 175] on div "PARTITION BY email ORDER BY elt_loaded_at DESC ) as rn FROM source ) SELECT * E…" at bounding box center [616, 186] width 702 height 271
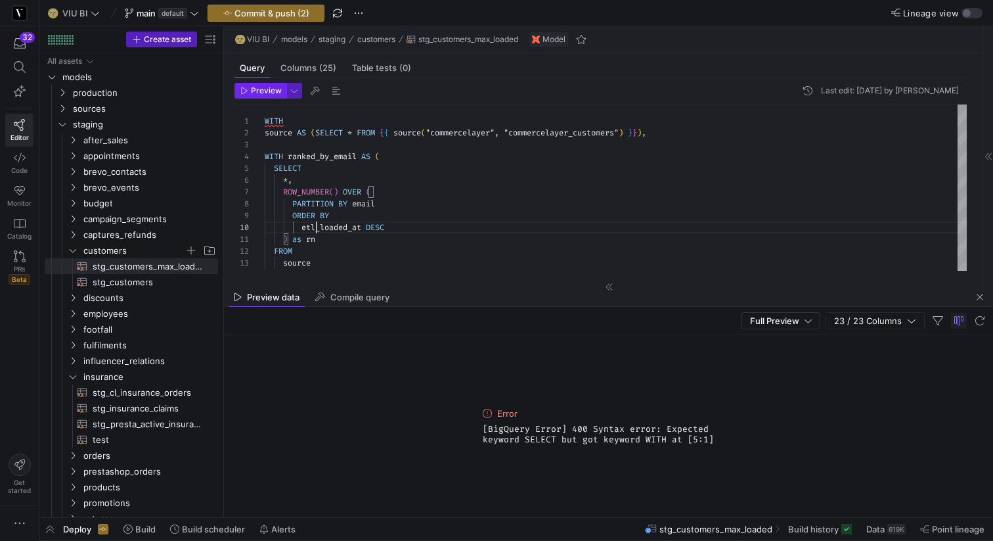
click at [263, 91] on span "Preview" at bounding box center [266, 90] width 31 height 9
click at [287, 153] on div "PARTITION BY email ORDER BY etl_loaded_at DESC ) as rn FROM source ) ROW_NUMBER…" at bounding box center [616, 239] width 702 height 271
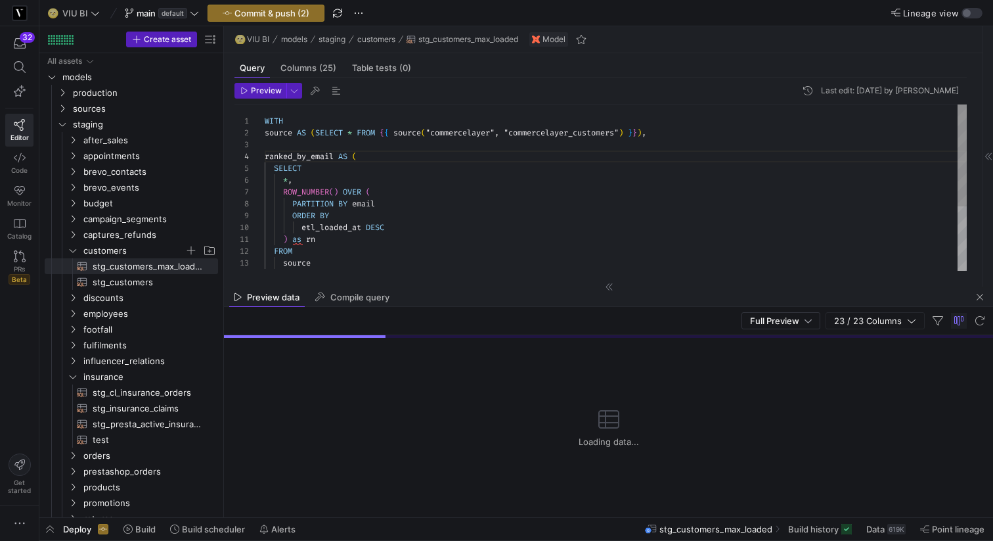
click at [295, 238] on div "PARTITION BY email ORDER BY etl_loaded_at DESC ) as rn FROM source ) ROW_NUMBER…" at bounding box center [616, 239] width 702 height 271
click at [409, 227] on div "PARTITION BY email ORDER BY etl_loaded_at DESC ) AS rn FROM source ) ROW_NUMBER…" at bounding box center [616, 239] width 702 height 271
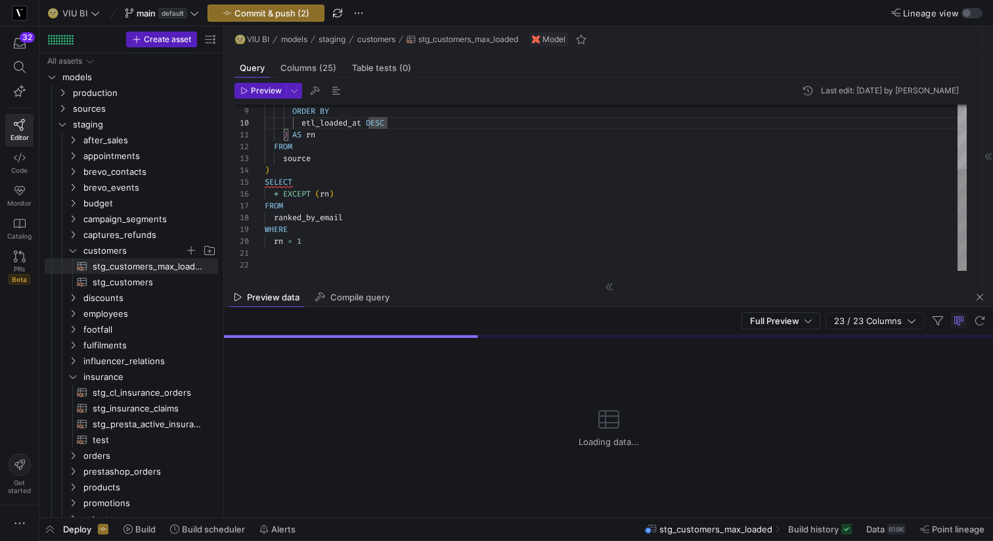
scroll to position [47, 28]
click at [307, 182] on div "PARTITION BY email ORDER BY etl_loaded_at DESC ) AS rn FROM source ) SELECT * E…" at bounding box center [616, 135] width 702 height 271
click at [328, 184] on div "PARTITION BY email ORDER BY etl_loaded_at DESC ) AS rn FROM source ) SELECT * E…" at bounding box center [616, 135] width 702 height 271
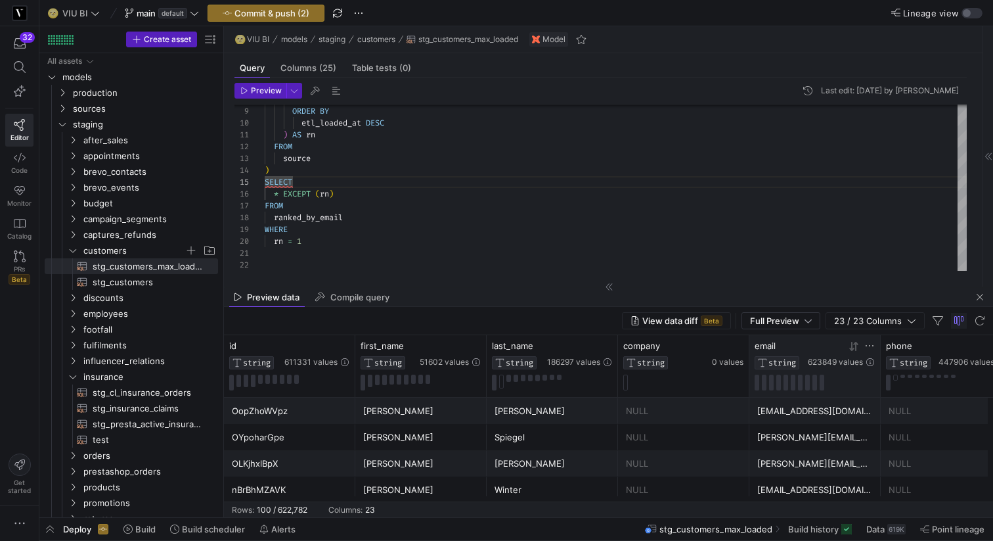
type textarea ") AS rn FROM source ) SELECT * EXCEPT (rn) FROM ranked_by_email WHERE rn = 1"
click at [870, 347] on icon at bounding box center [869, 345] width 11 height 11
type input "source"
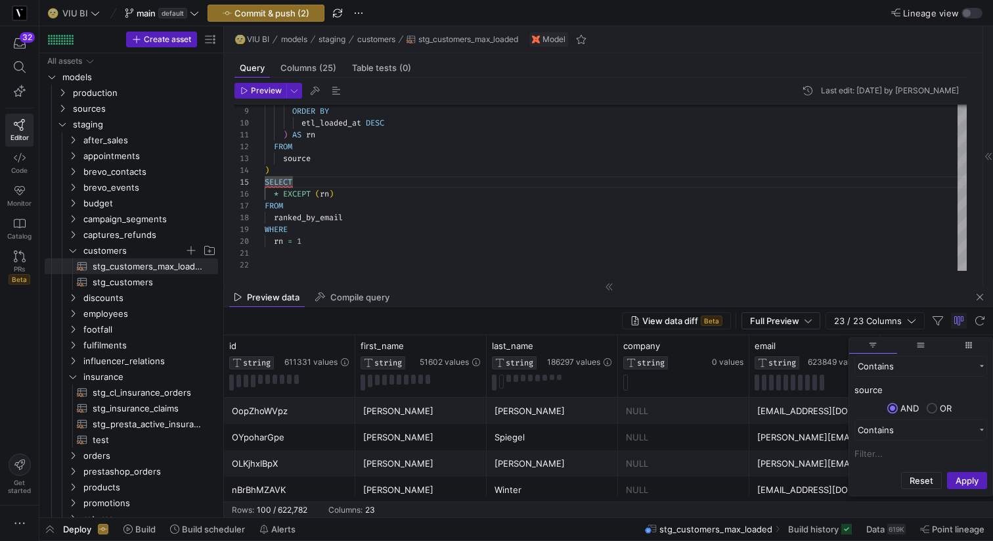
click at [904, 393] on input "source" at bounding box center [921, 390] width 133 height 16
paste input "kaganp@gmail.com"
type input "kaganp@gmail.com"
click at [965, 476] on button "Apply" at bounding box center [967, 480] width 40 height 17
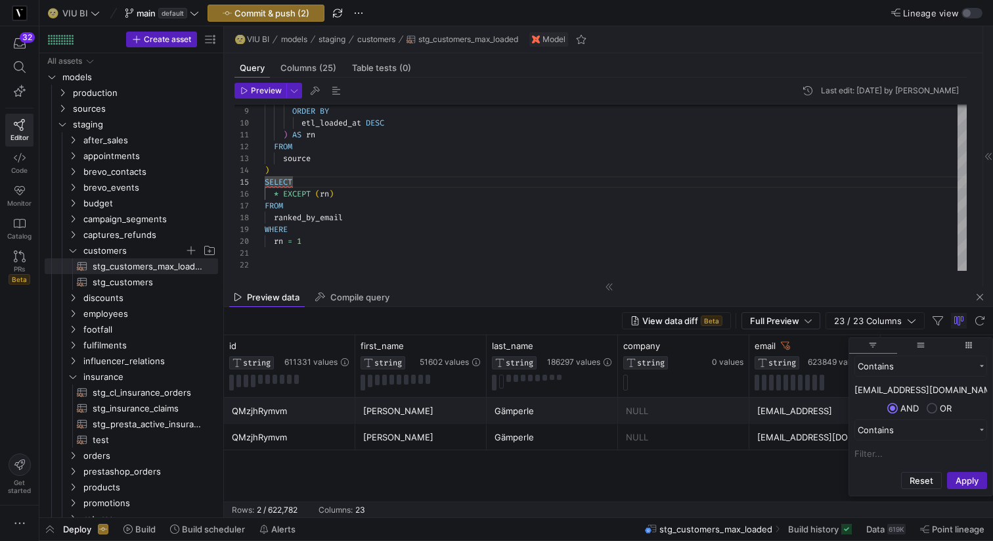
click at [434, 443] on div "Karin" at bounding box center [421, 437] width 116 height 26
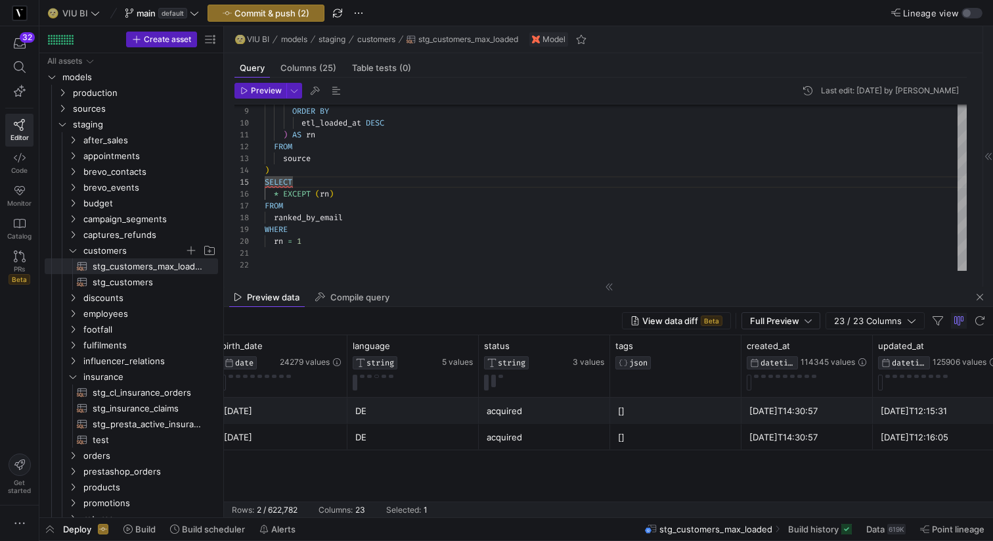
scroll to position [0, 931]
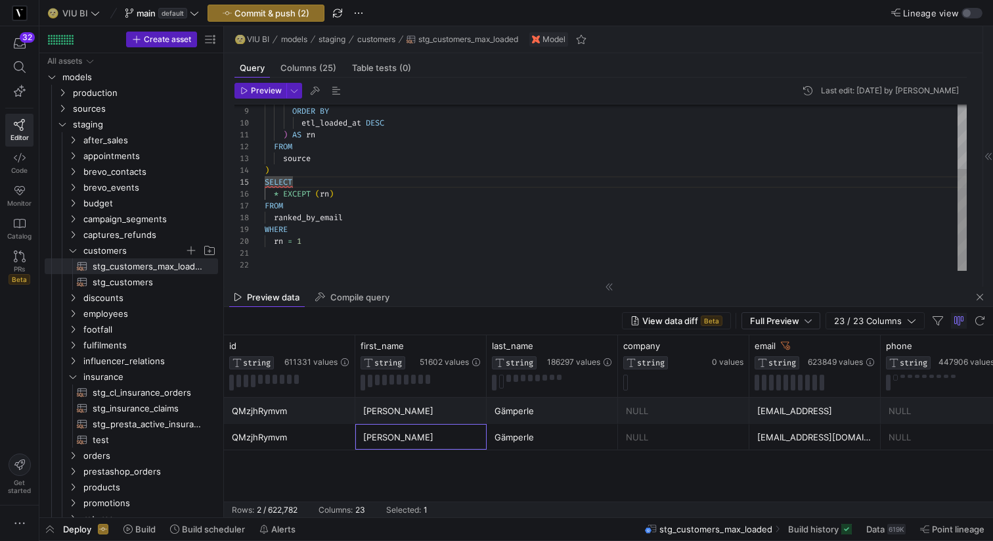
click at [324, 185] on div "PARTITION BY email ORDER BY etl_loaded_at DESC ) AS rn FROM source ) SELECT * E…" at bounding box center [616, 135] width 702 height 271
click at [319, 210] on div "PARTITION BY email ORDER BY etl_loaded_at DESC ) AS rn FROM source ) SELECT * E…" at bounding box center [616, 135] width 702 height 271
click at [246, 419] on div "QMzjhRymvm" at bounding box center [290, 411] width 116 height 26
click at [253, 440] on div "QMzjhRymvm" at bounding box center [290, 437] width 116 height 26
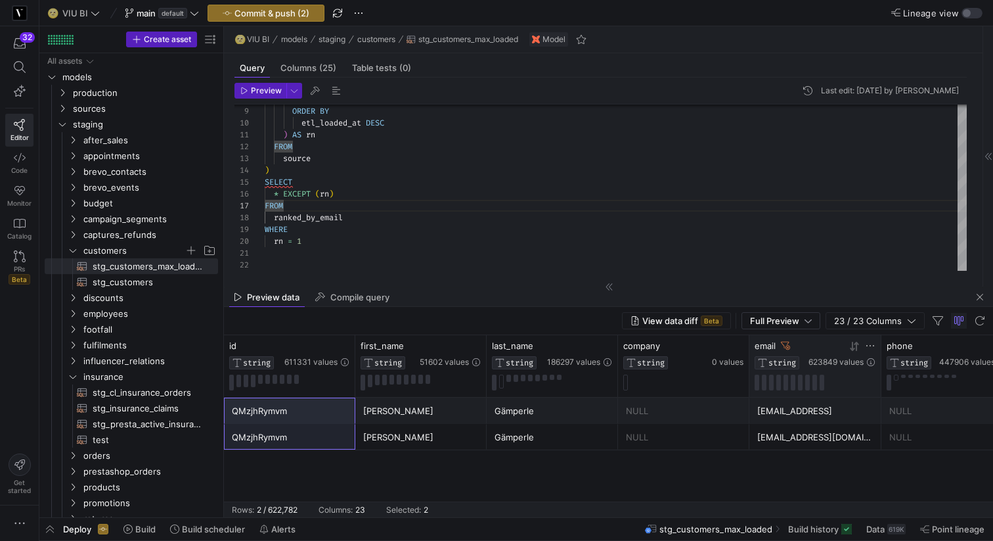
drag, startPoint x: 879, startPoint y: 347, endPoint x: 859, endPoint y: 355, distance: 21.0
click at [859, 355] on div "email STRING 623849 values" at bounding box center [815, 366] width 132 height 62
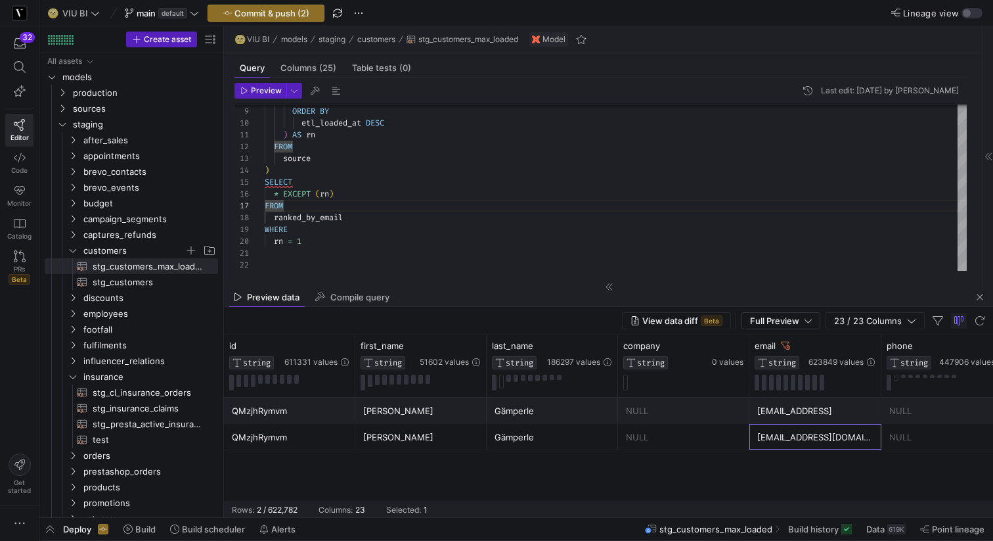
click at [805, 445] on div "kaganp@gmail.com" at bounding box center [815, 437] width 116 height 26
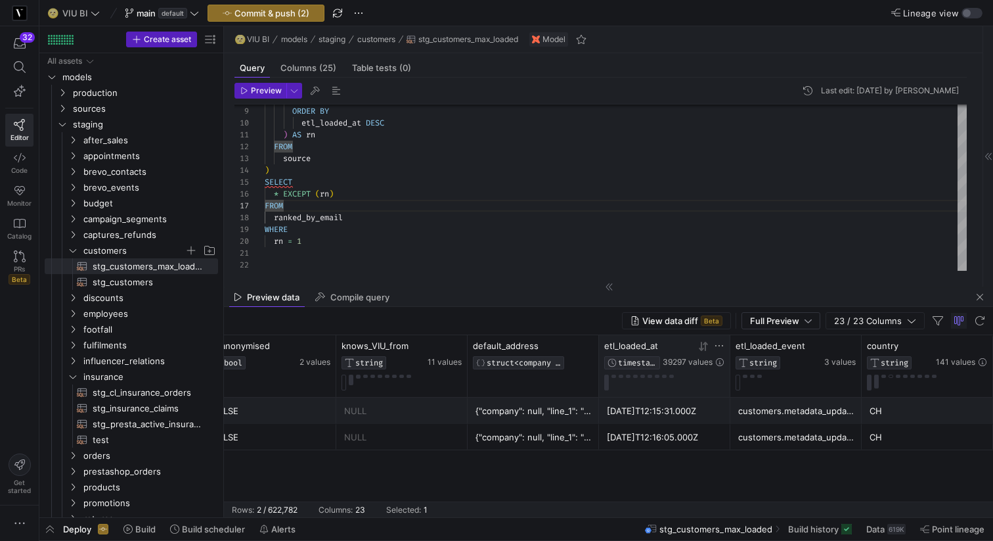
click at [701, 349] on icon at bounding box center [701, 346] width 5 height 9
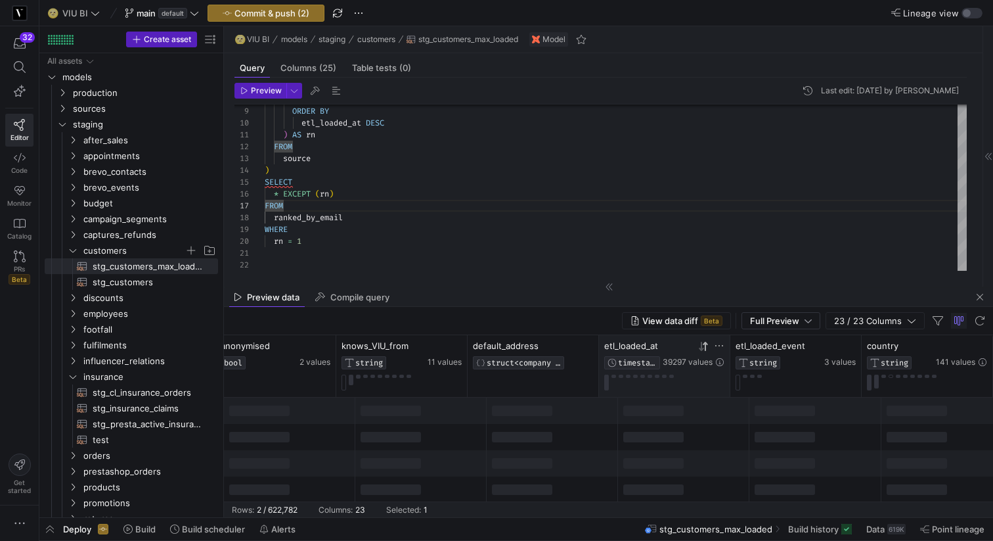
click at [701, 349] on icon at bounding box center [701, 346] width 5 height 9
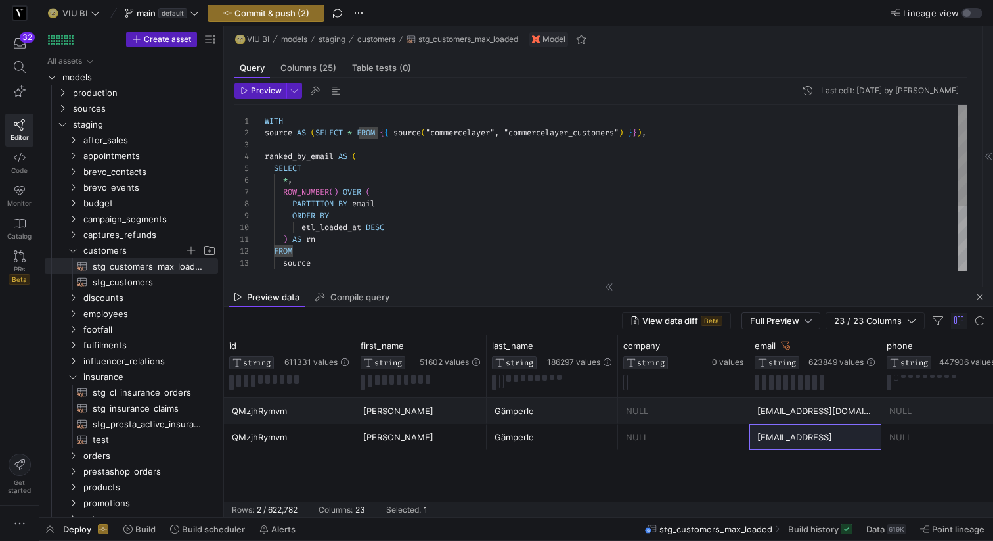
click at [368, 205] on div "PARTITION BY email ORDER BY etl_loaded_at DESC ) AS rn FROM source ) ROW_NUMBER…" at bounding box center [616, 239] width 702 height 271
click at [432, 178] on div "PARTITION BY id ORDER BY etl_loaded_at DESC ) AS rn FROM source ) ROW_NUMBER ( …" at bounding box center [616, 239] width 702 height 271
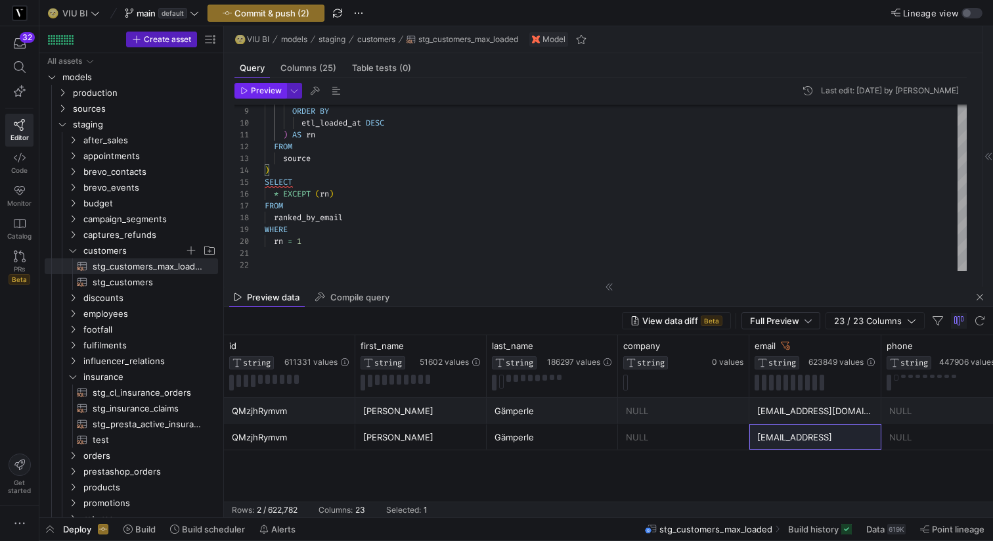
type textarea "WITH source AS (SELECT * FROM {{ source("commercelayer", "commercelayer_custome…"
click at [265, 91] on span "Preview" at bounding box center [266, 90] width 31 height 9
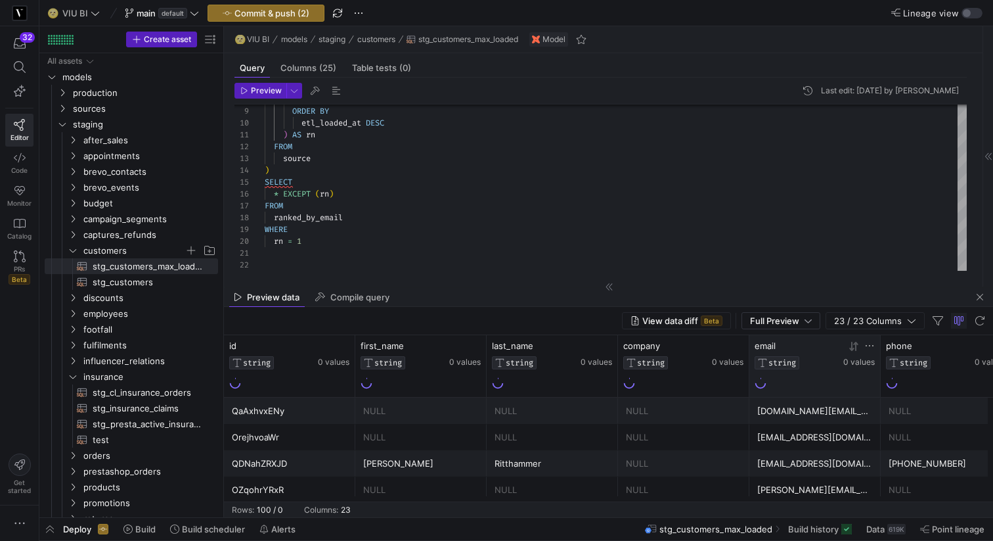
click at [870, 345] on icon at bounding box center [869, 345] width 11 height 11
type input "kaganp@gmail.com"
click at [871, 348] on icon at bounding box center [869, 345] width 11 height 11
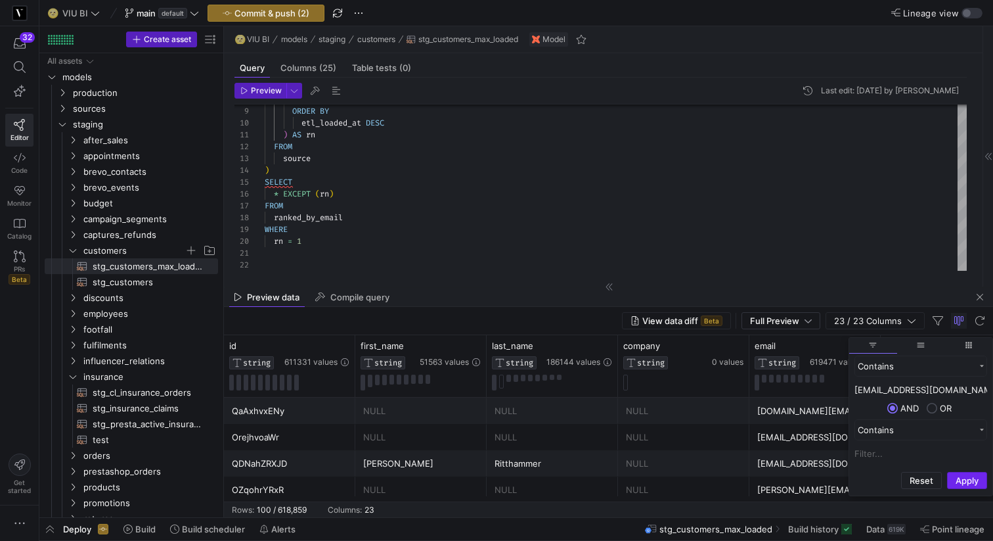
type input "kaganp@gmail.com"
click at [954, 479] on button "Apply" at bounding box center [967, 480] width 40 height 17
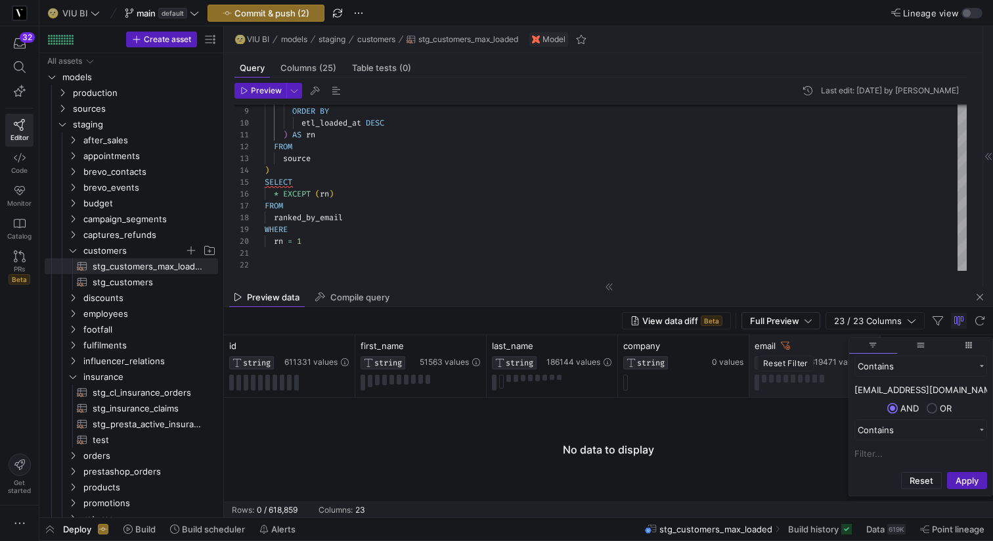
click at [785, 347] on icon at bounding box center [785, 345] width 9 height 9
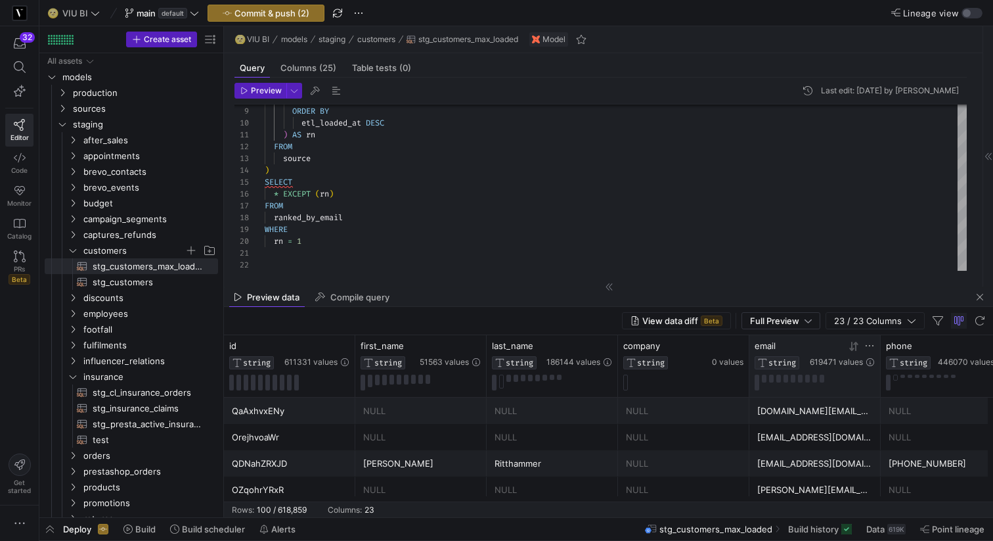
click at [869, 348] on icon at bounding box center [869, 345] width 11 height 11
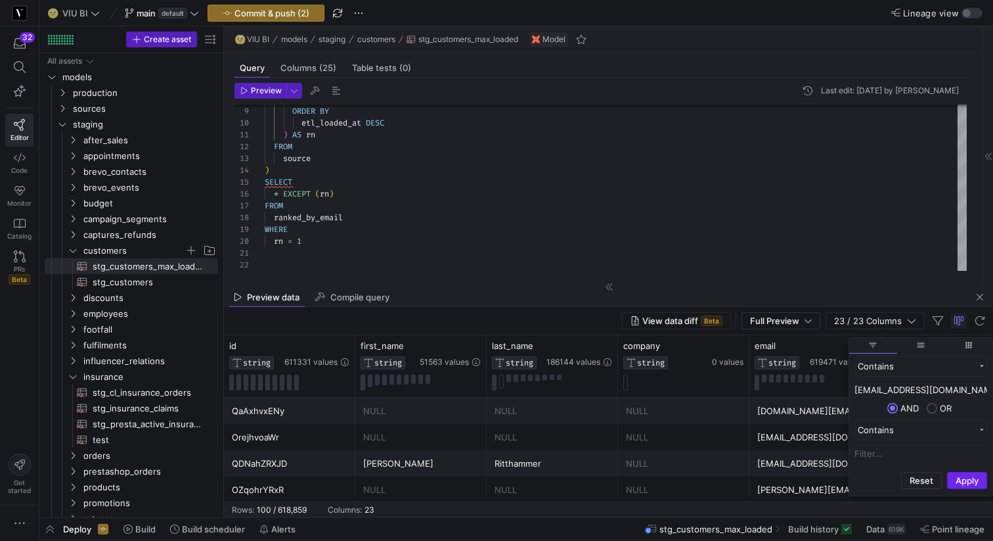
click at [966, 476] on button "Apply" at bounding box center [967, 480] width 40 height 17
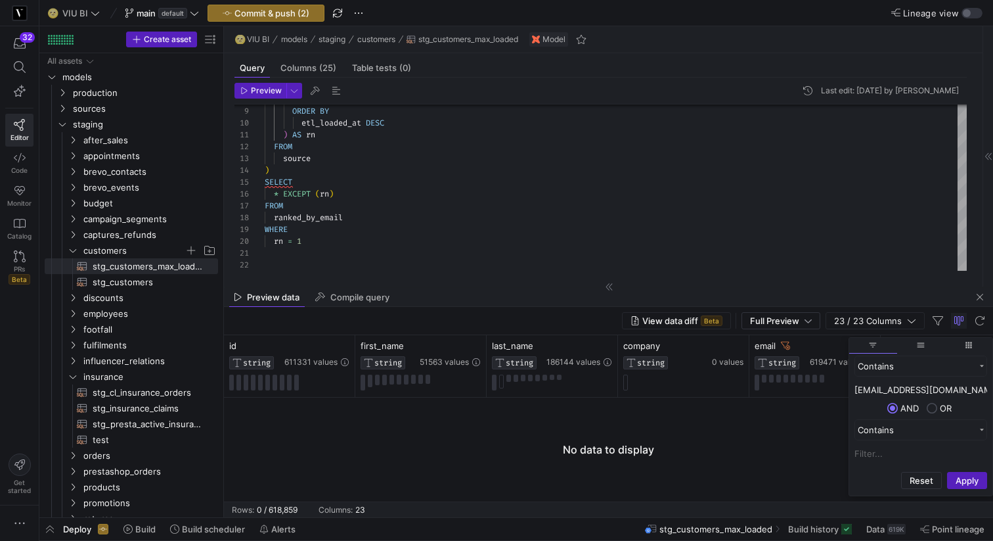
click at [877, 392] on input "kaganp@gmail.com" at bounding box center [921, 390] width 133 height 16
type input "kagamp@gmail.com"
click at [964, 477] on button "Apply" at bounding box center [967, 480] width 40 height 17
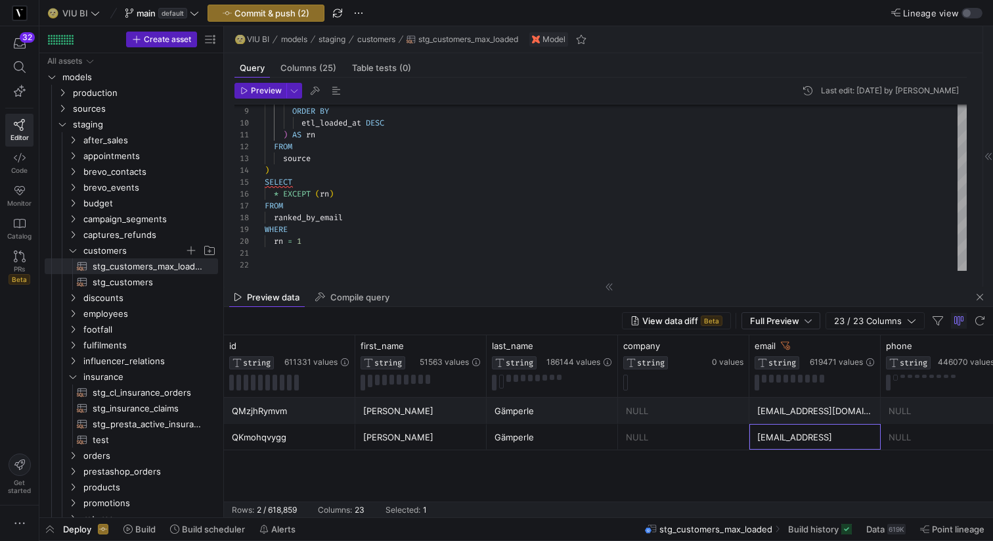
click at [793, 444] on div "kagamp@gmail.comx" at bounding box center [815, 437] width 116 height 26
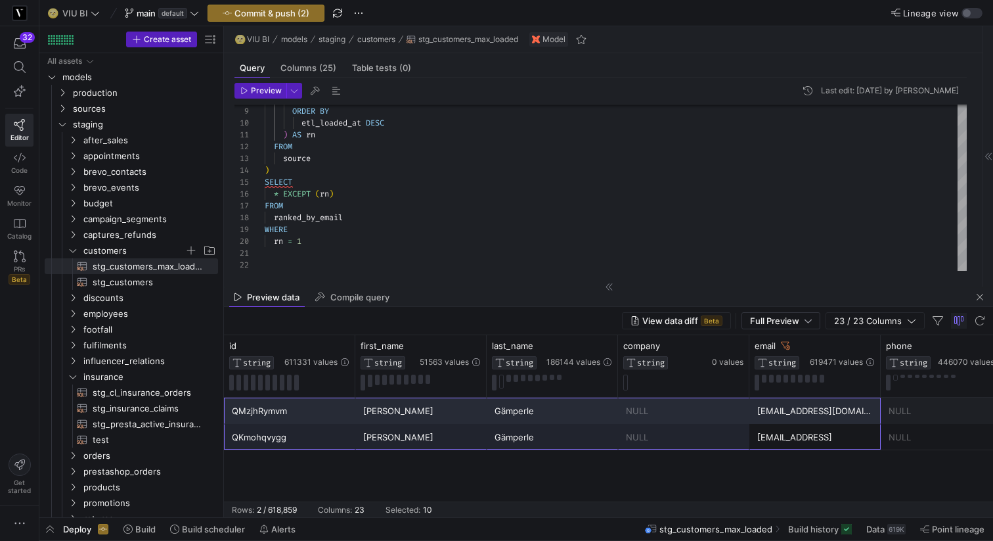
click at [785, 442] on div "kagamp@gmail.comx" at bounding box center [815, 437] width 116 height 26
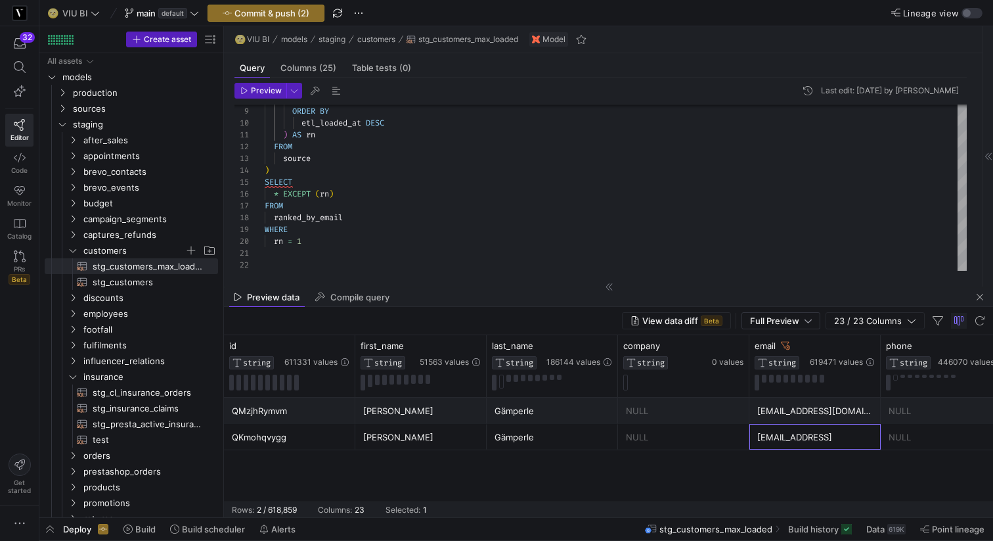
click at [780, 408] on div "kagamp@gmail.com" at bounding box center [815, 411] width 116 height 26
drag, startPoint x: 745, startPoint y: 353, endPoint x: 569, endPoint y: 317, distance: 179.8
click at [569, 317] on y42-sql-data-preview "View data diff Beta Full Preview 23 / 23 Columns Drag here to set row groups Dr…" at bounding box center [608, 412] width 769 height 210
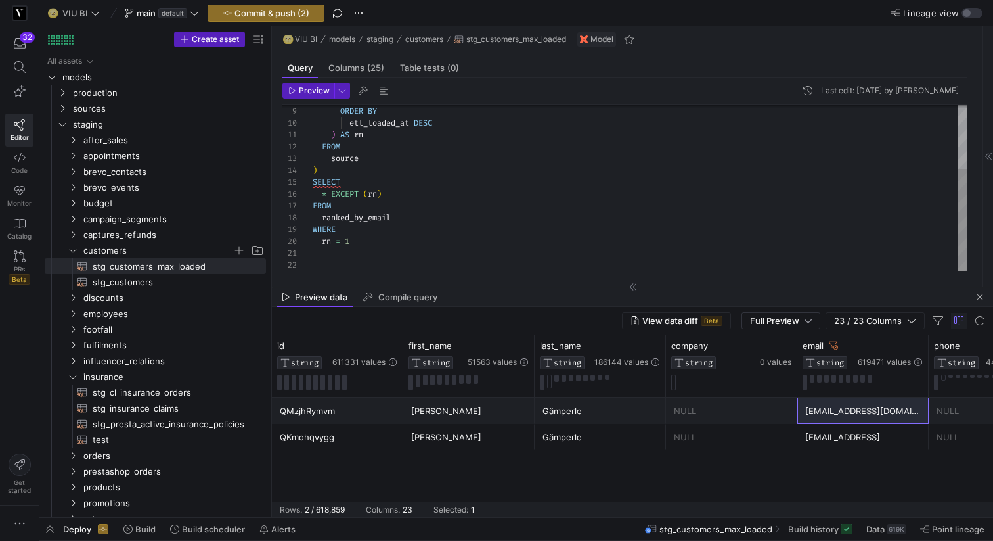
drag, startPoint x: 225, startPoint y: 227, endPoint x: 273, endPoint y: 228, distance: 48.0
click at [273, 228] on as-split "Create asset Drag here to set row groups Drag here to set column labels Group 1…" at bounding box center [516, 271] width 954 height 491
click at [374, 184] on div "PARTITION BY id ORDER BY etl_loaded_at DESC ) AS rn FROM source ) SELECT * EXCE…" at bounding box center [640, 135] width 654 height 271
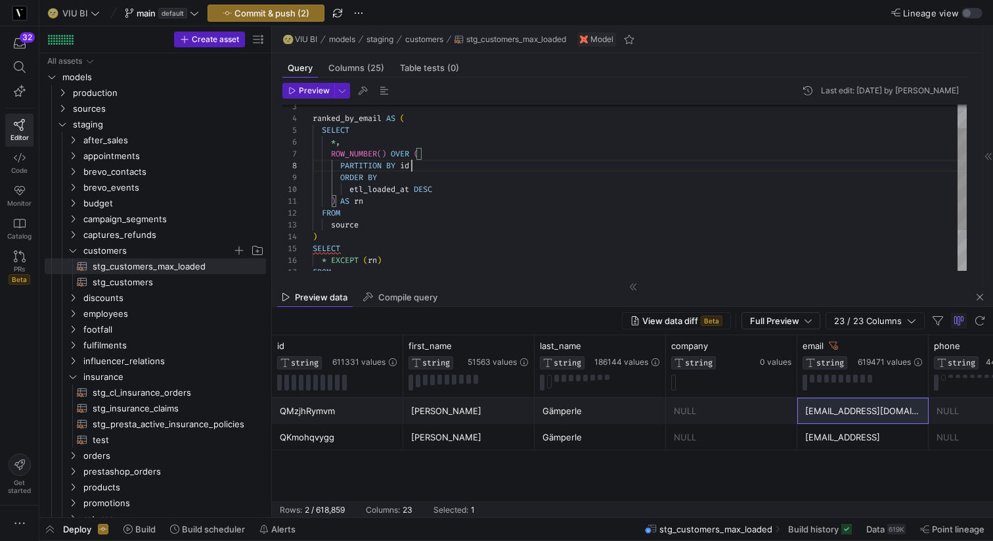
click at [427, 167] on div "PARTITION BY id ORDER BY etl_loaded_at DESC ) AS rn FROM source ) SELECT * EXCE…" at bounding box center [640, 201] width 654 height 271
click at [450, 206] on div "PARTITION BY id , email ORDER BY etl_loaded_at DESC ) AS rn FROM source ) SELEC…" at bounding box center [640, 201] width 654 height 271
type textarea ") AS rn FROM source ) SELECT * EXCEPT (rn) FROM ranked_by_email WHERE rn = 1"
click at [305, 95] on span "Preview" at bounding box center [314, 90] width 31 height 9
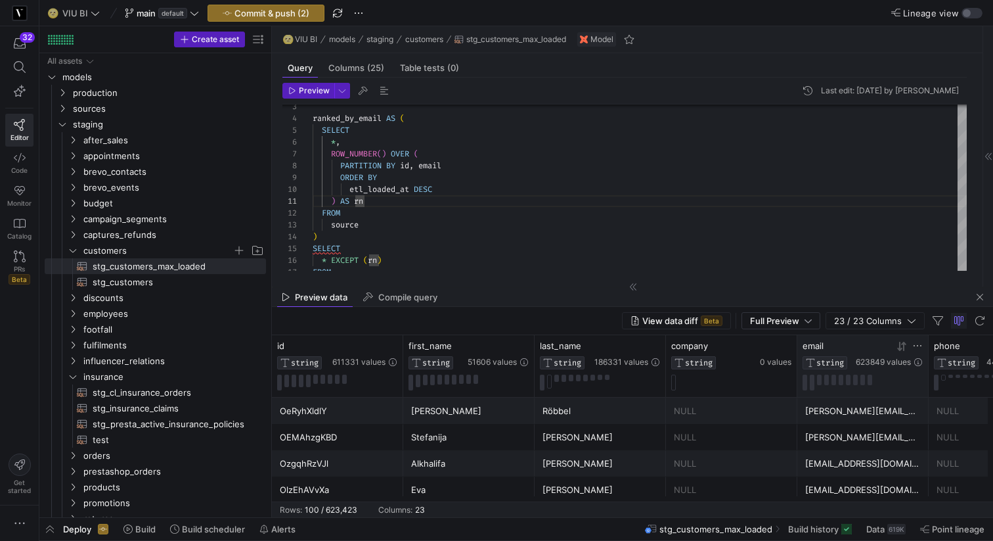
click at [917, 344] on icon at bounding box center [917, 345] width 11 height 11
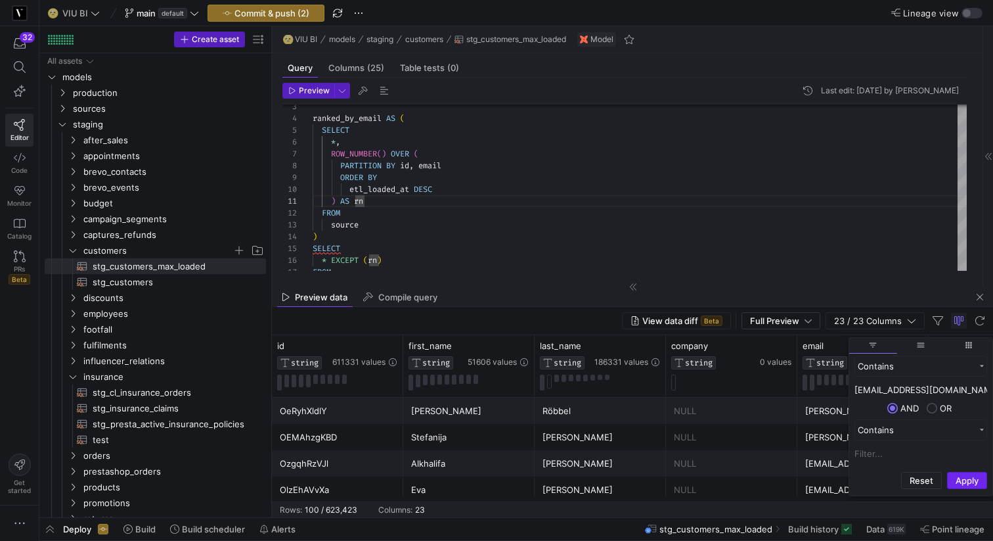
type input "kaganp@gmail.com"
click at [967, 485] on button "Apply" at bounding box center [967, 480] width 40 height 17
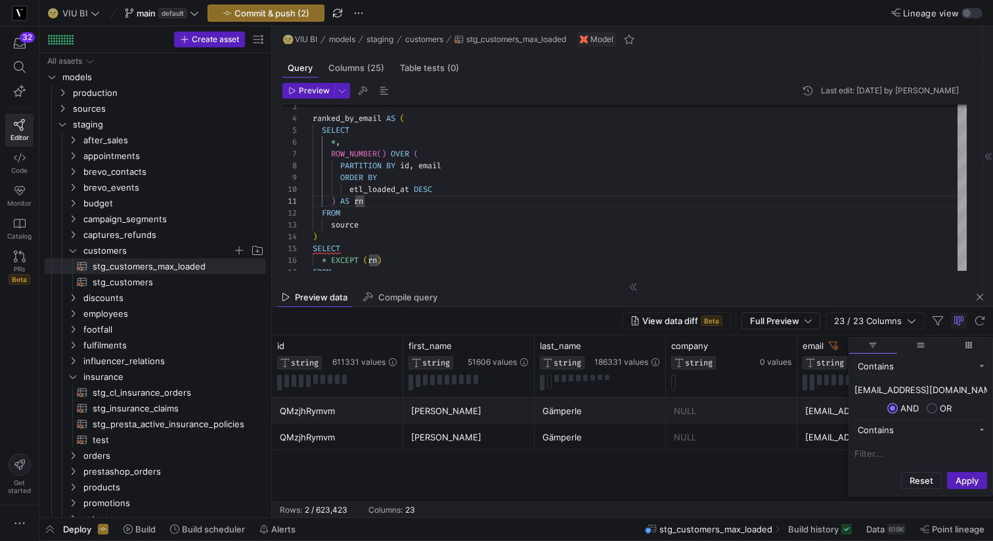
click at [768, 468] on div "QMzjhRymvm Karin Gämperle NULL kaganp@gmail.comx NULL female QMzjhRymvm Karin G…" at bounding box center [632, 449] width 721 height 104
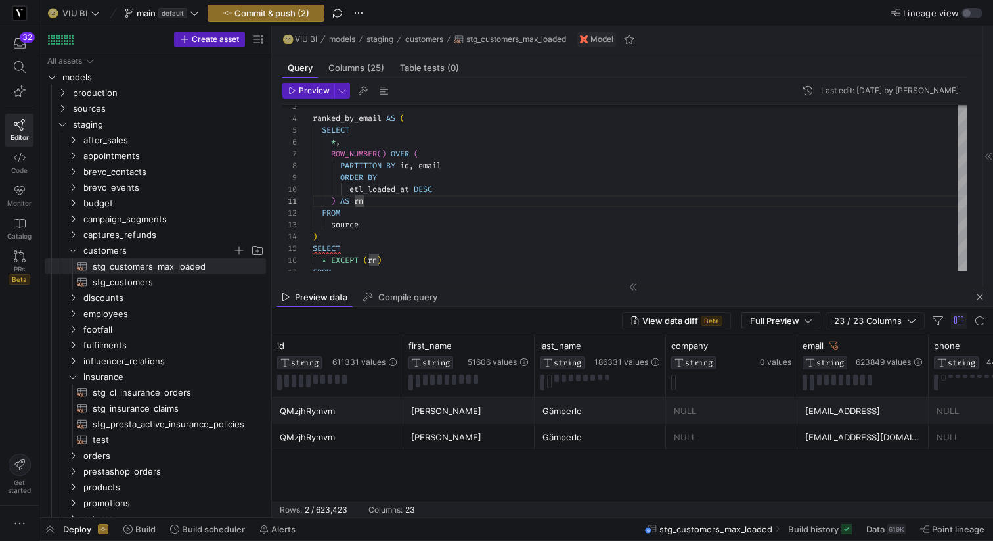
click at [363, 437] on div "QMzjhRymvm" at bounding box center [338, 437] width 116 height 26
click at [355, 417] on div "QMzjhRymvm" at bounding box center [338, 411] width 116 height 26
click at [353, 406] on div "QMzjhRymvm" at bounding box center [338, 411] width 116 height 26
click at [916, 347] on icon at bounding box center [917, 345] width 11 height 11
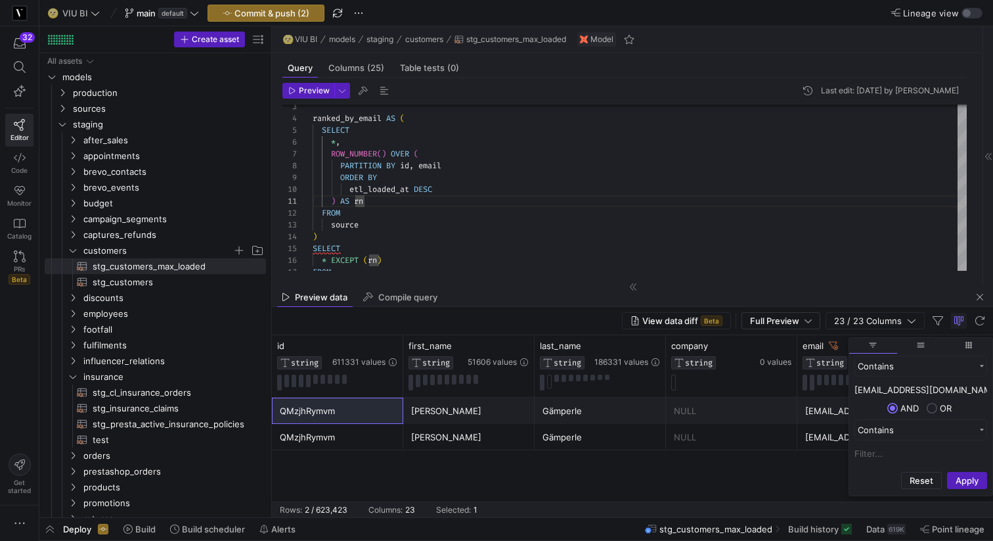
click at [878, 384] on input "kaganp@gmail.com" at bounding box center [921, 390] width 133 height 16
type input "kagamp@gmail.com"
click at [975, 480] on button "Apply" at bounding box center [967, 480] width 40 height 17
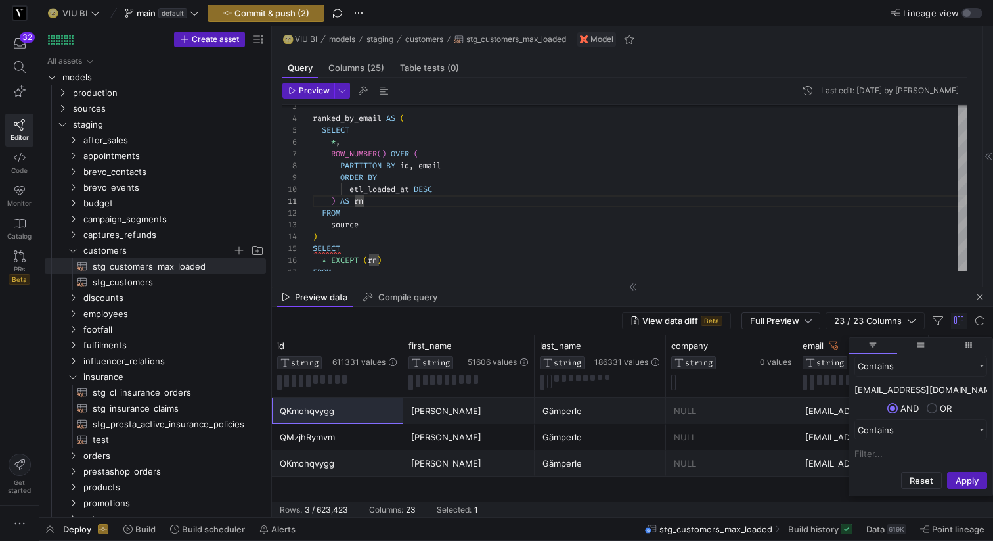
click at [590, 452] on div "Gämperle" at bounding box center [601, 464] width 116 height 26
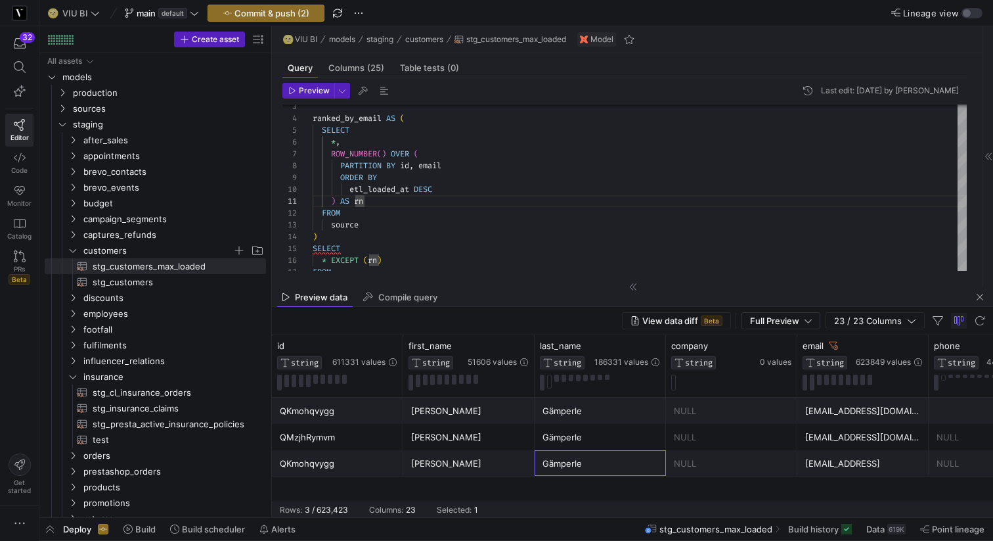
click at [340, 433] on div "QMzjhRymvm" at bounding box center [338, 437] width 116 height 26
click at [860, 464] on div "kagamp@gmail.comx" at bounding box center [863, 464] width 116 height 26
click at [861, 443] on div "kagamp@gmail.com" at bounding box center [863, 437] width 116 height 26
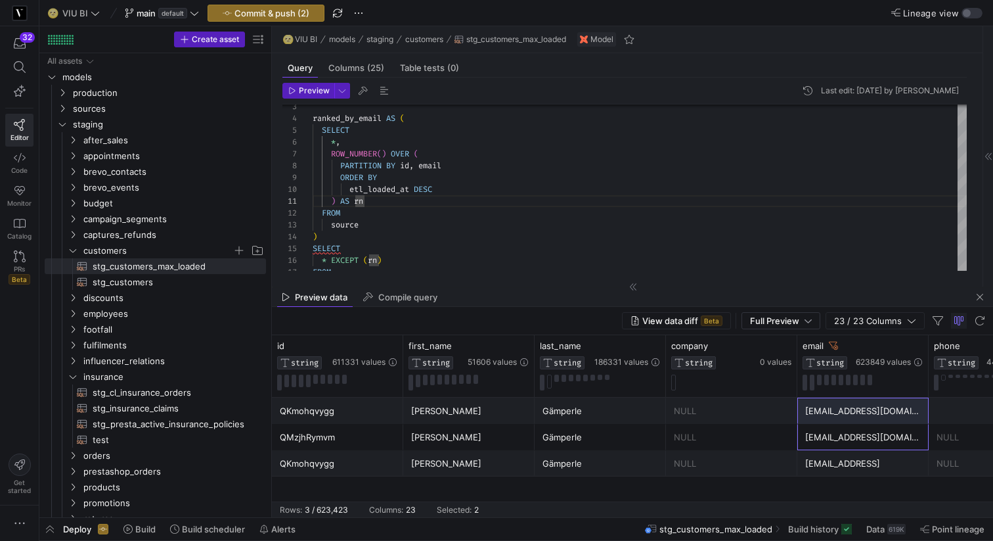
click at [860, 422] on div "kagamp@gmail.com" at bounding box center [863, 411] width 116 height 26
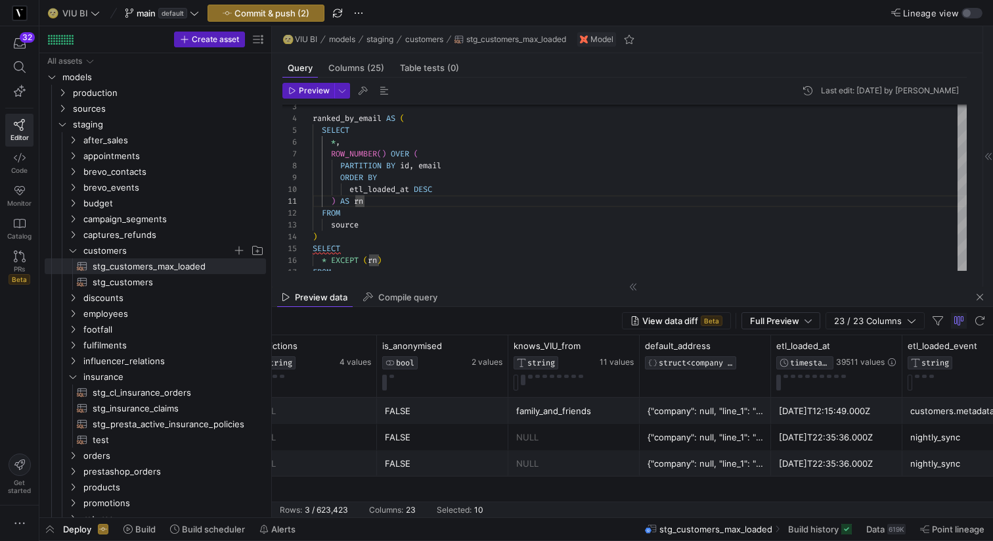
scroll to position [0, 2091]
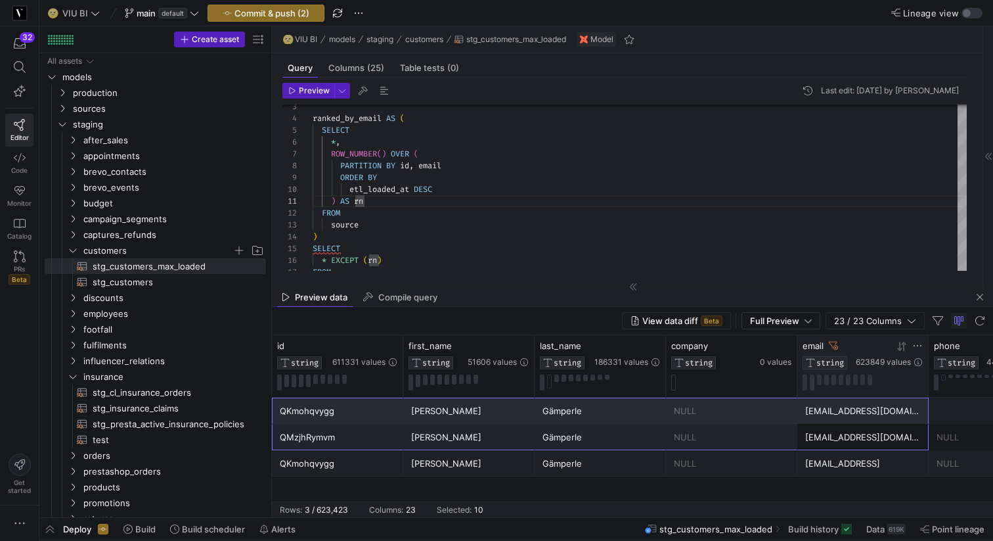
click at [917, 346] on icon at bounding box center [917, 345] width 11 height 11
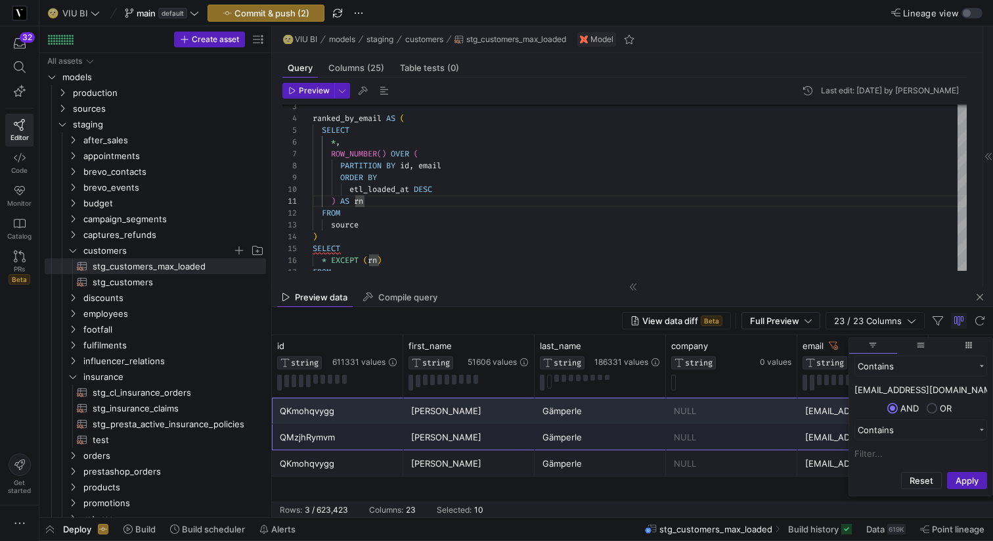
click at [876, 388] on input "kagamp@gmail.com" at bounding box center [921, 390] width 133 height 16
type input "kaganp@gmail.com"
click at [969, 481] on button "Apply" at bounding box center [967, 480] width 40 height 17
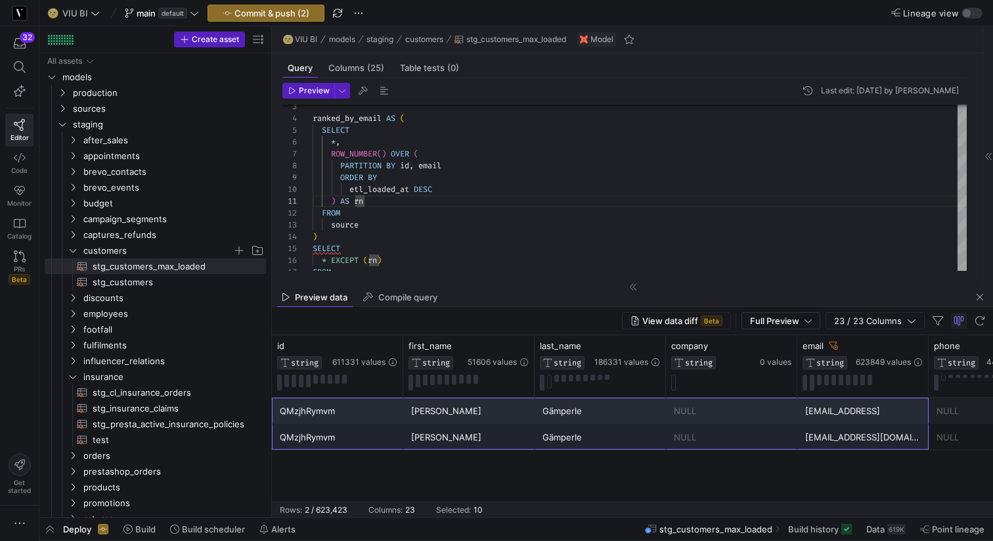
click at [315, 432] on div "QMzjhRymvm" at bounding box center [338, 437] width 116 height 26
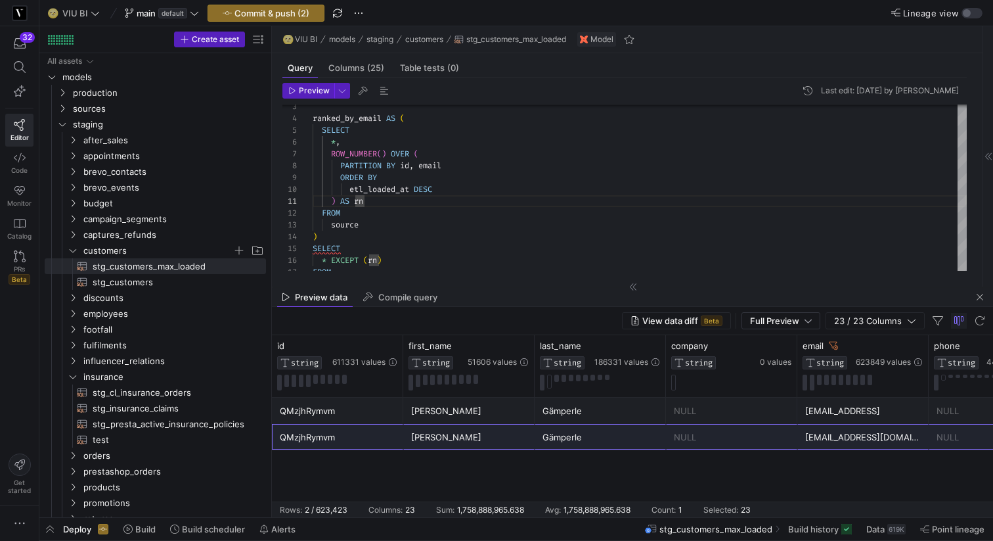
click at [340, 420] on div "QMzjhRymvm" at bounding box center [338, 411] width 116 height 26
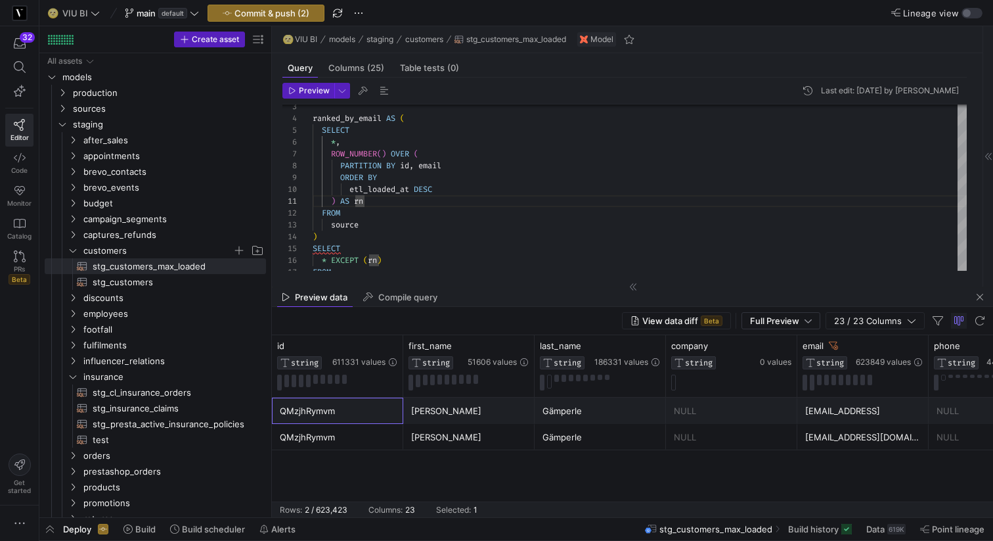
click at [333, 440] on div "QMzjhRymvm" at bounding box center [338, 437] width 116 height 26
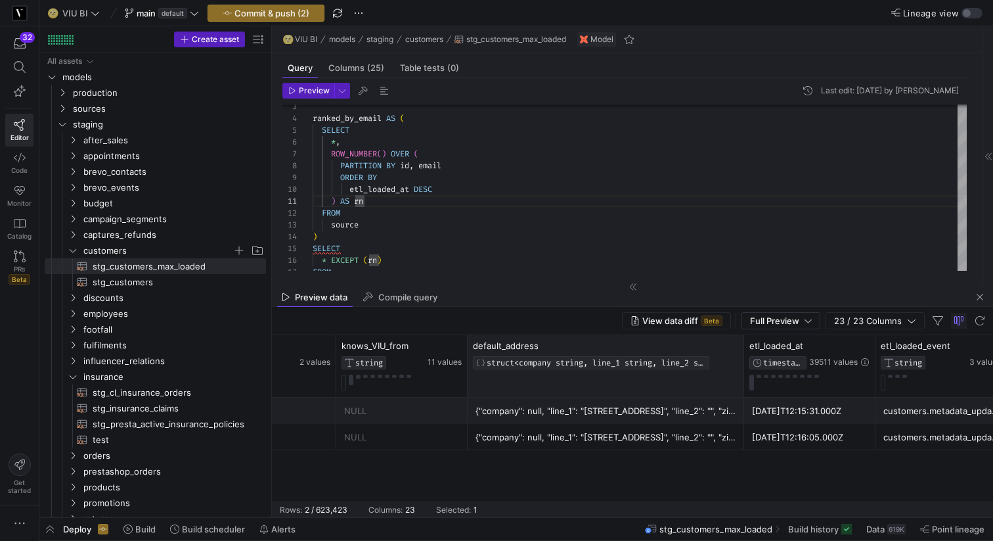
drag, startPoint x: 596, startPoint y: 343, endPoint x: 742, endPoint y: 344, distance: 145.2
click at [742, 344] on div at bounding box center [743, 366] width 5 height 62
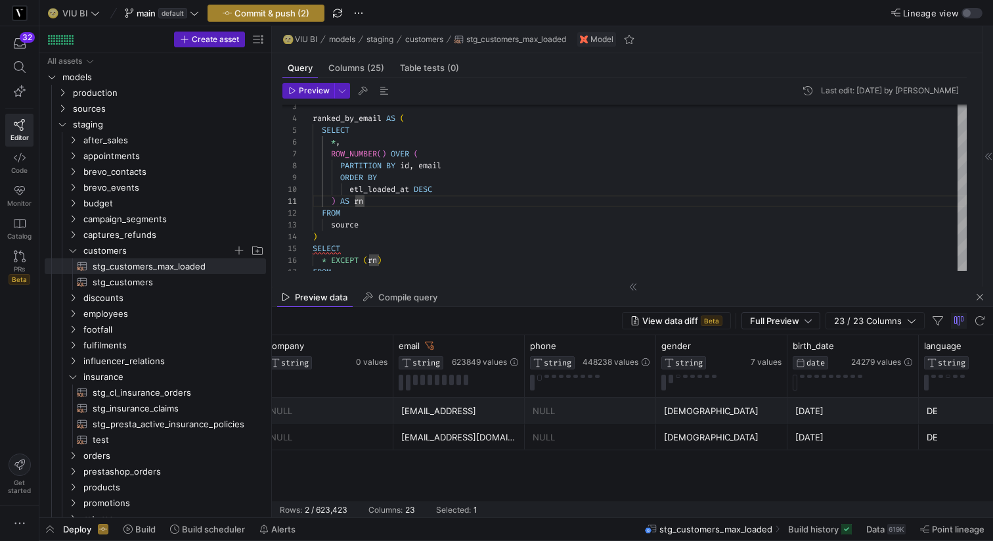
click at [262, 11] on span "Commit & push (2)" at bounding box center [271, 13] width 75 height 11
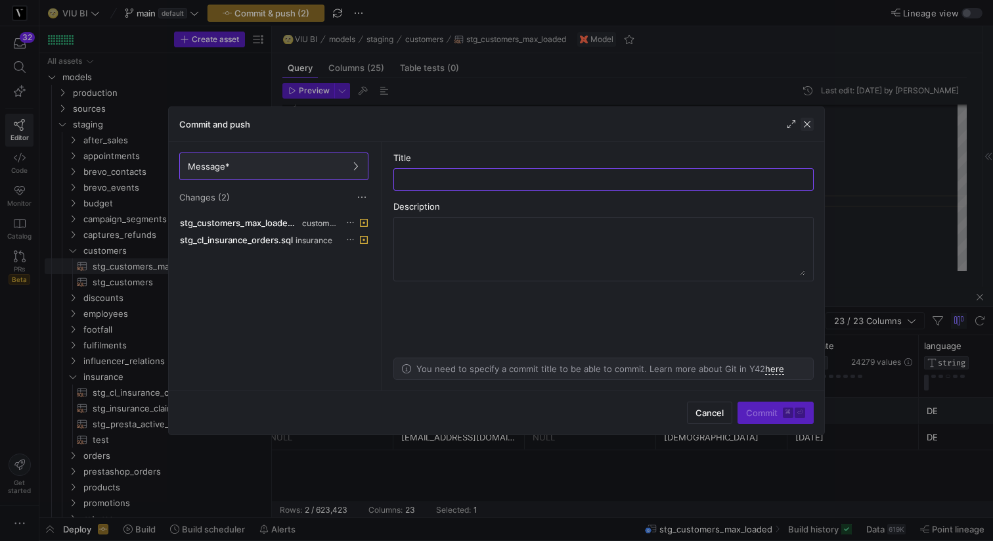
click at [810, 125] on span "button" at bounding box center [807, 124] width 13 height 13
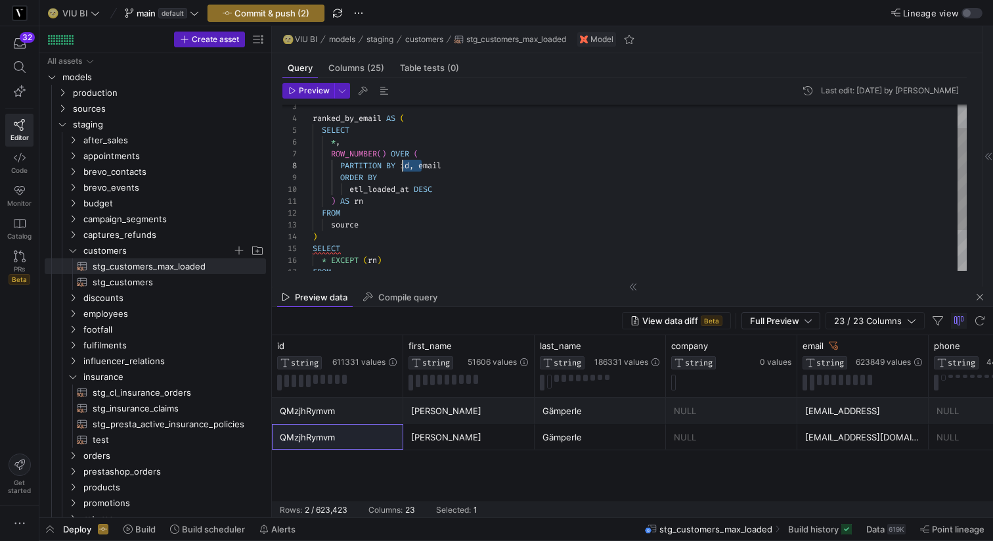
drag, startPoint x: 422, startPoint y: 168, endPoint x: 403, endPoint y: 170, distance: 19.1
click at [403, 170] on div "PARTITION BY id , email ORDER BY etl_loaded_at DESC ) AS rn FROM source ) SELEC…" at bounding box center [640, 201] width 654 height 271
click at [311, 95] on span "button" at bounding box center [308, 90] width 51 height 14
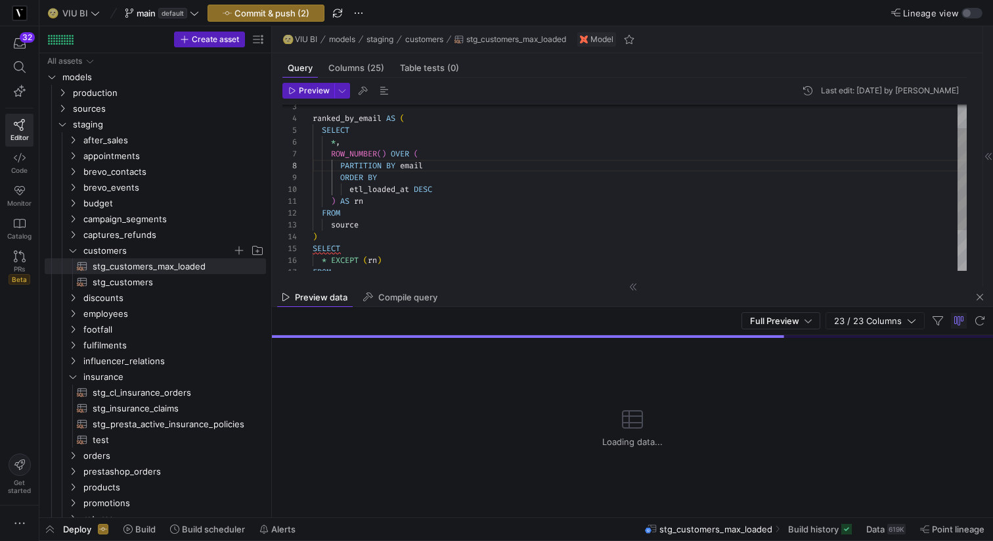
type textarea ") AS rn FROM source ) SELECT * EXCEPT (rn) FROM ranked_by_email WHERE rn = 1"
click at [353, 249] on div "PARTITION BY email ORDER BY etl_loaded_at DESC ) AS rn FROM source ) SELECT * E…" at bounding box center [640, 201] width 654 height 271
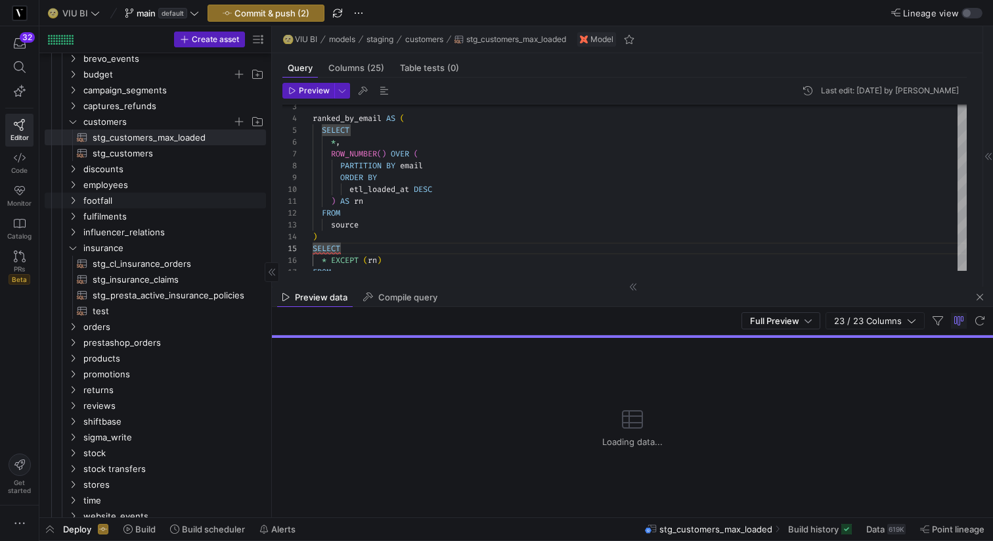
scroll to position [167, 0]
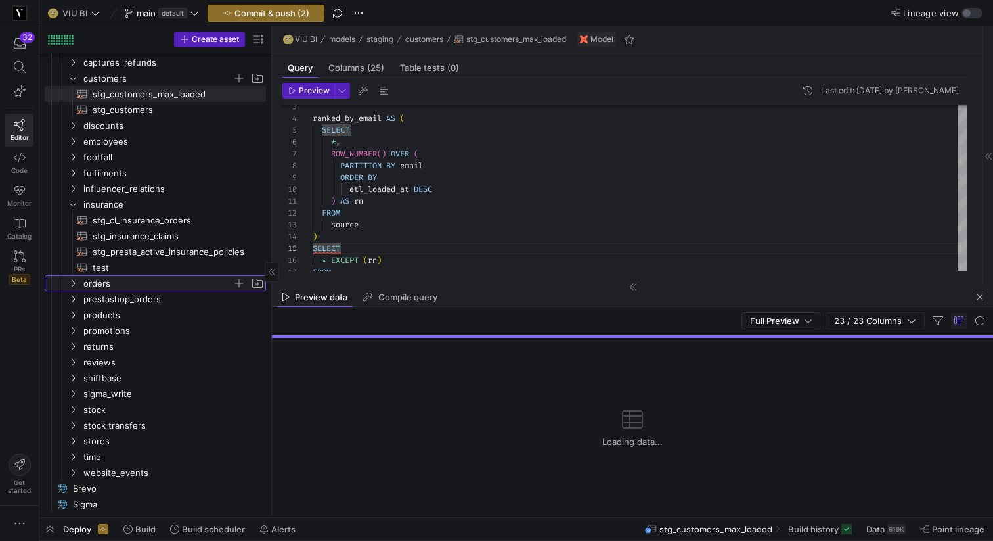
click at [70, 282] on icon "Press SPACE to select this row." at bounding box center [72, 283] width 9 height 8
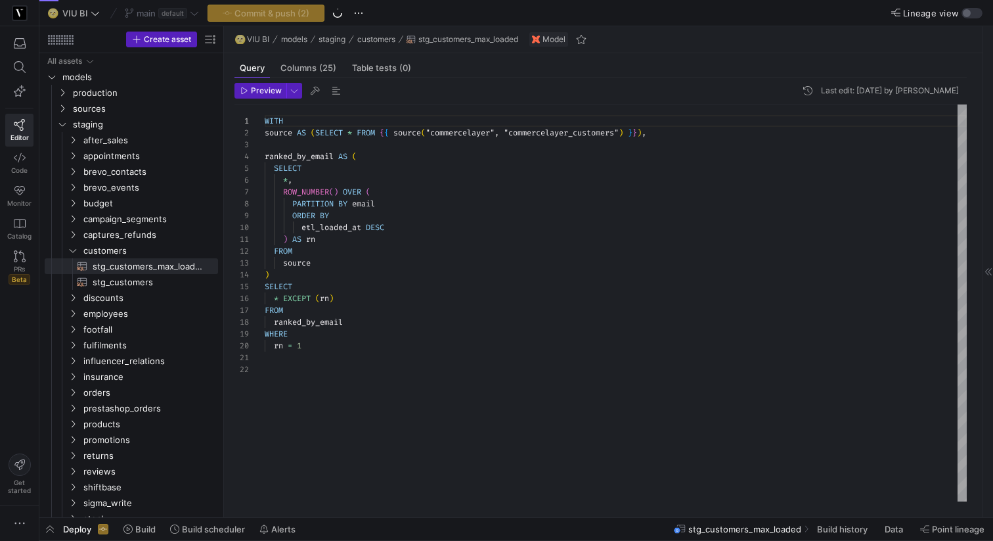
scroll to position [118, 0]
click at [225, 170] on div at bounding box center [225, 271] width 1 height 491
type textarea ") AS rn FROM source ) SELECT * EXCEPT (rn) FROM ranked_by_email WHERE rn = 1"
click at [310, 289] on div "WITH source AS ( SELECT * FROM { { source ( "commercelayer" , "commercelayer_cu…" at bounding box center [617, 302] width 700 height 397
click at [284, 293] on div "WITH source AS ( SELECT * FROM { { source ( "commercelayer" , "commercelayer_cu…" at bounding box center [617, 302] width 700 height 397
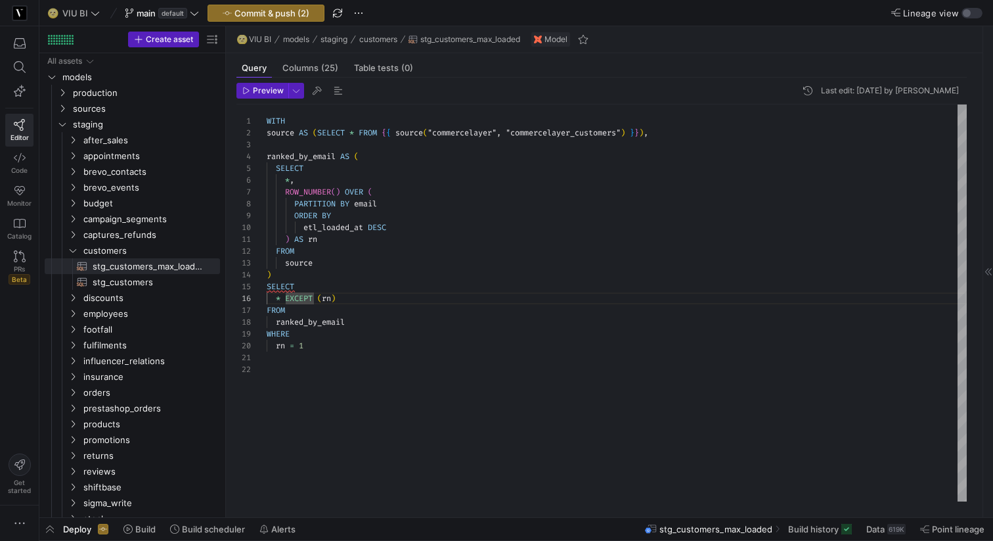
click at [288, 307] on div "WITH source AS ( SELECT * FROM { { source ( "commercelayer" , "commercelayer_cu…" at bounding box center [617, 302] width 700 height 397
click at [287, 321] on div "WITH source AS ( SELECT * FROM { { source ( "commercelayer" , "commercelayer_cu…" at bounding box center [617, 302] width 700 height 397
click at [290, 333] on div "WITH source AS ( SELECT * FROM { { source ( "commercelayer" , "commercelayer_cu…" at bounding box center [617, 302] width 700 height 397
click at [322, 345] on div "WITH source AS ( SELECT * FROM { { source ( "commercelayer" , "commercelayer_cu…" at bounding box center [617, 302] width 700 height 397
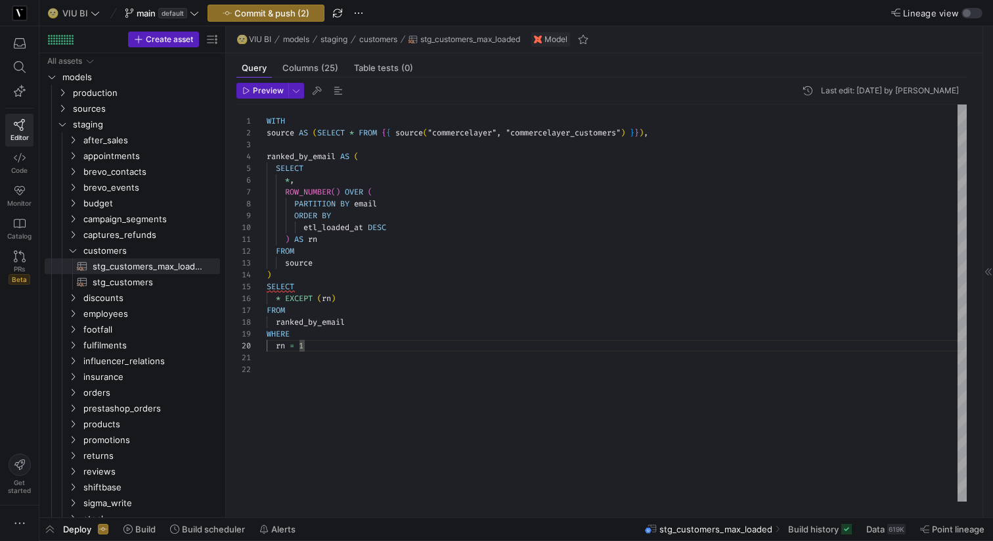
scroll to position [12, 0]
click at [295, 366] on div "WITH source AS ( SELECT * FROM { { source ( "commercelayer" , "commercelayer_cu…" at bounding box center [617, 302] width 700 height 397
click at [282, 358] on div "WITH source AS ( SELECT * FROM { { source ( "commercelayer" , "commercelayer_cu…" at bounding box center [617, 302] width 700 height 397
click at [264, 355] on div at bounding box center [251, 357] width 30 height 12
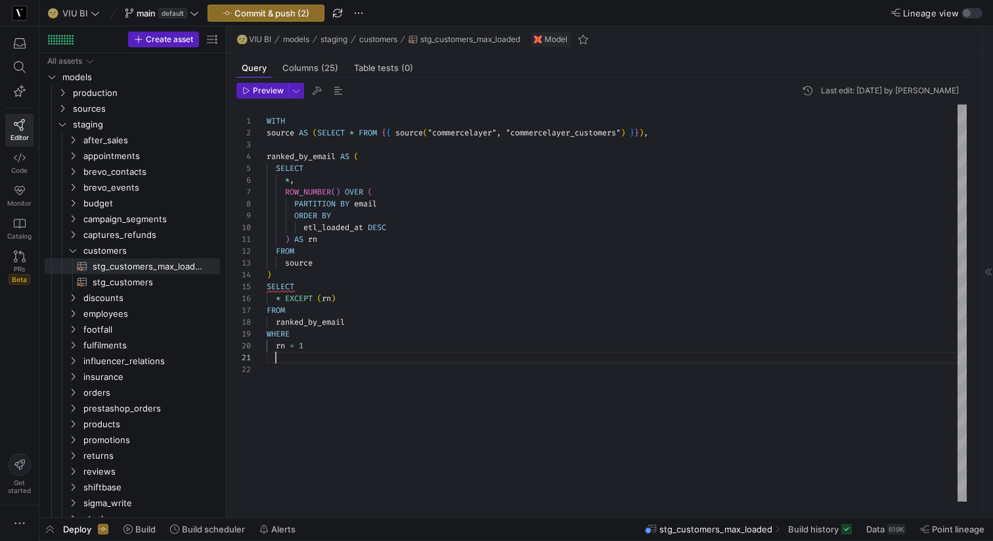
click at [277, 357] on div "WITH source AS ( SELECT * FROM { { source ( "commercelayer" , "commercelayer_cu…" at bounding box center [617, 302] width 700 height 397
type textarea ") AS rn FROM source ) SELECT * EXCEPT (rn) FROM ranked_by_email WHERE rn = 1"
click at [291, 91] on span "button" at bounding box center [296, 90] width 14 height 14
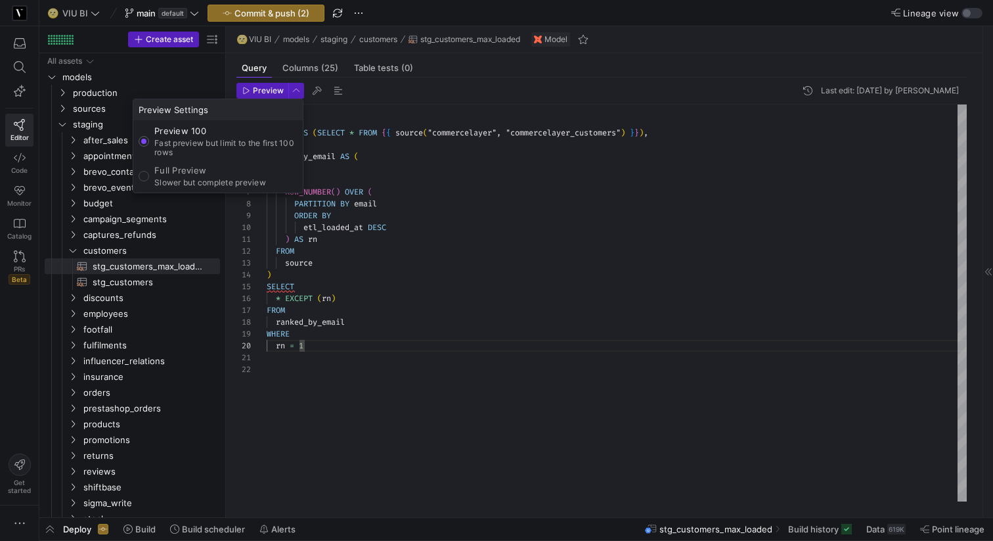
click at [225, 154] on p "Fast preview but limit to the first 100 rows" at bounding box center [225, 148] width 143 height 18
click at [149, 146] on input "Preview 100 Fast preview but limit to the first 100 rows" at bounding box center [144, 141] width 11 height 11
click at [198, 167] on p "Full Preview" at bounding box center [210, 170] width 112 height 11
click at [149, 171] on input "Full Preview Slower but complete preview" at bounding box center [144, 176] width 11 height 11
radio input "true"
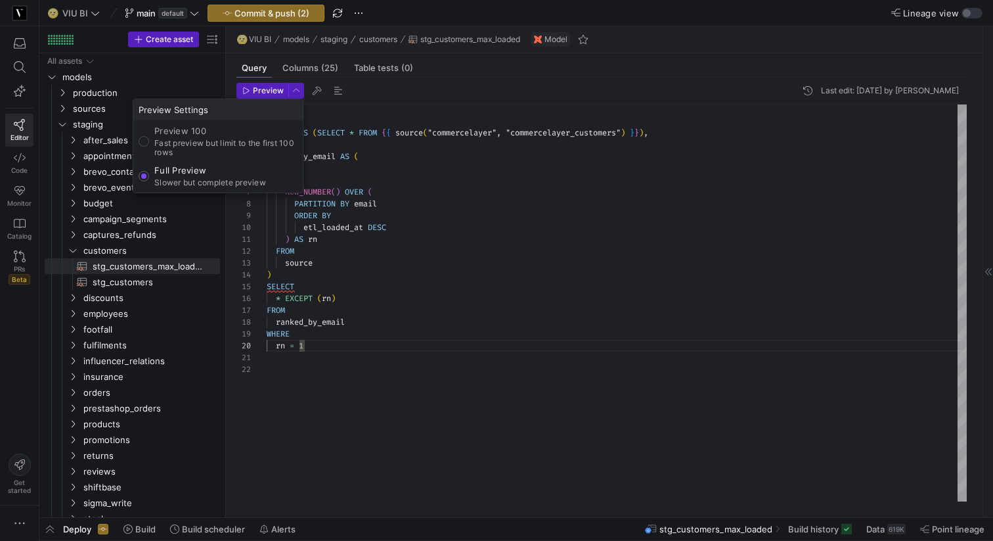
click at [264, 88] on div at bounding box center [496, 270] width 993 height 541
click at [264, 88] on span "Preview" at bounding box center [268, 90] width 31 height 9
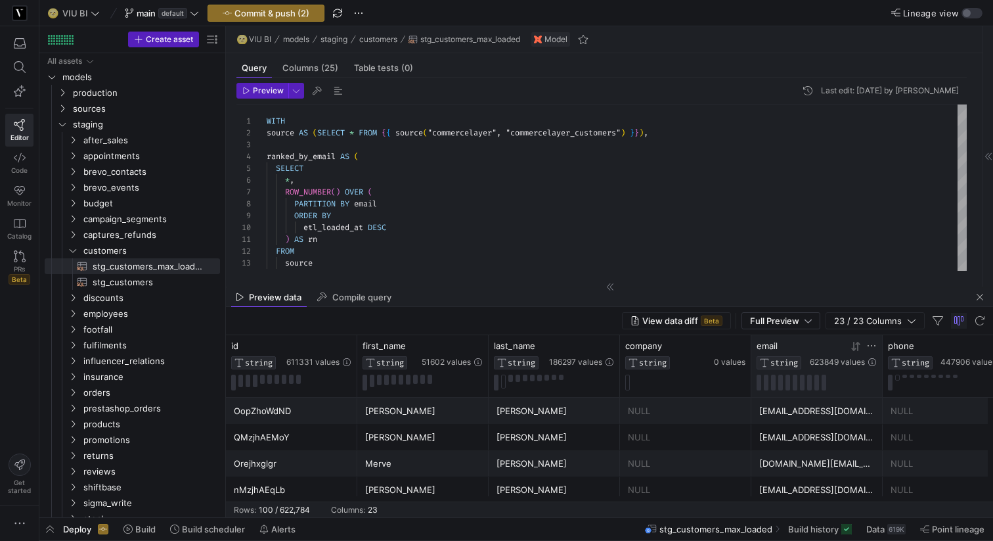
click at [871, 345] on icon at bounding box center [872, 345] width 8 height 1
type input "QMzjhRymvm"
paste input "kaganp@gmail.com"
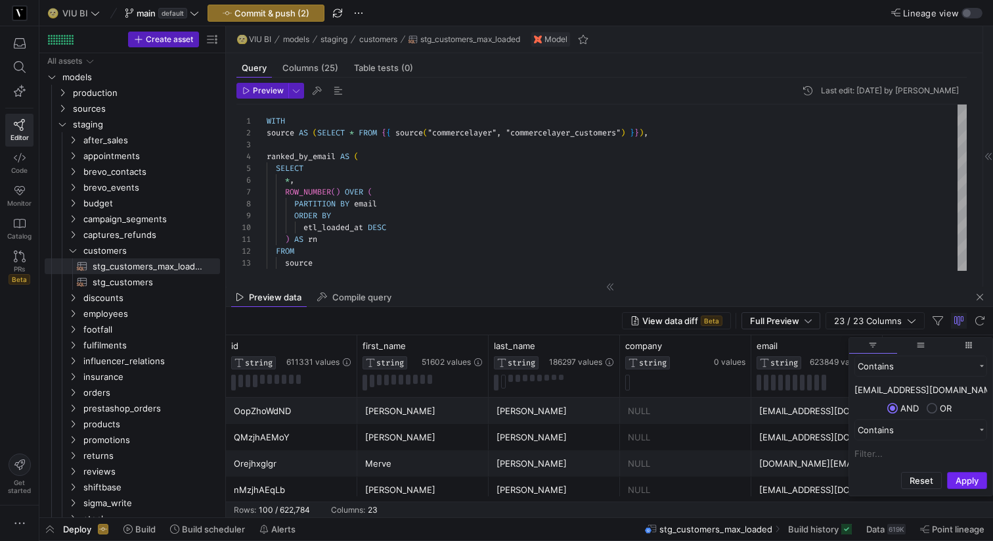
type input "kaganp@gmail.com"
click at [975, 480] on button "Apply" at bounding box center [967, 480] width 40 height 17
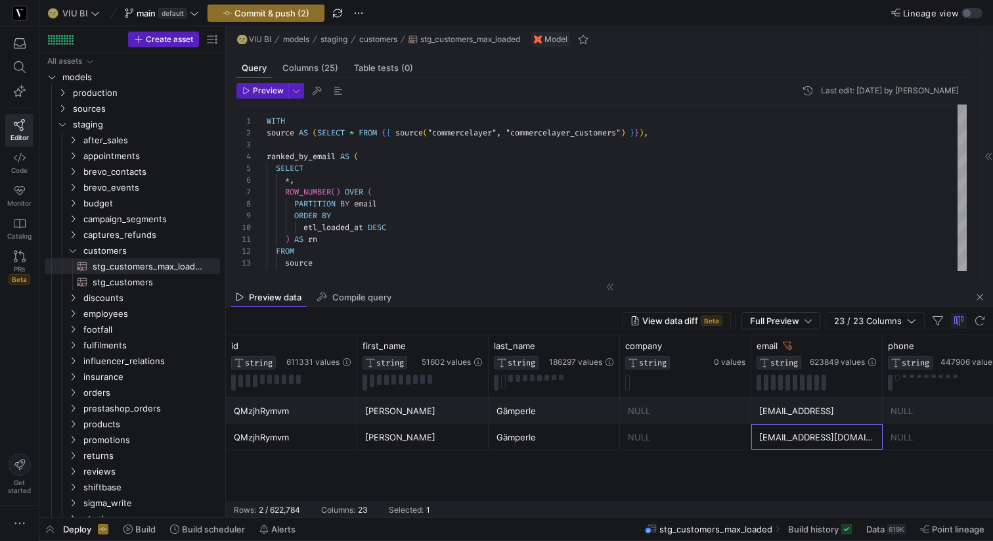
click at [808, 435] on div "kaganp@gmail.com" at bounding box center [817, 437] width 116 height 26
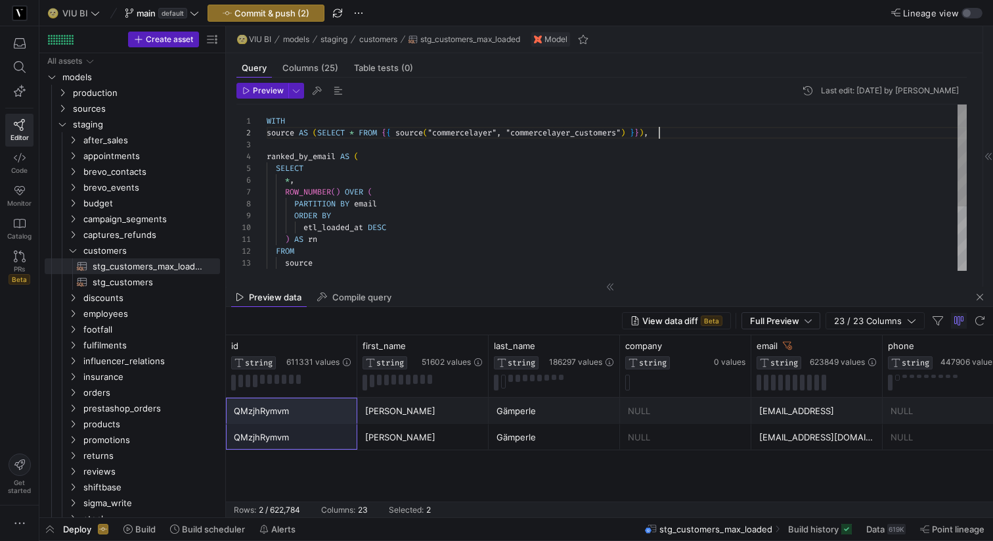
click at [675, 137] on div "WITH source AS ( SELECT * FROM { { source ( "commercelayer" , "commercelayer_cu…" at bounding box center [617, 239] width 700 height 271
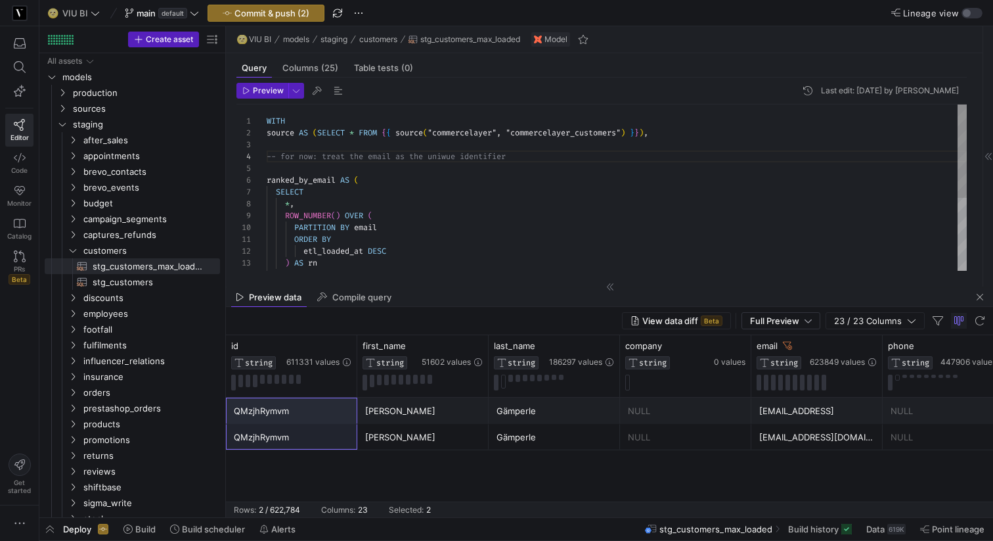
click at [450, 157] on div "WITH source AS ( SELECT * FROM { { source ( "commercelayer" , "commercelayer_cu…" at bounding box center [617, 251] width 700 height 294
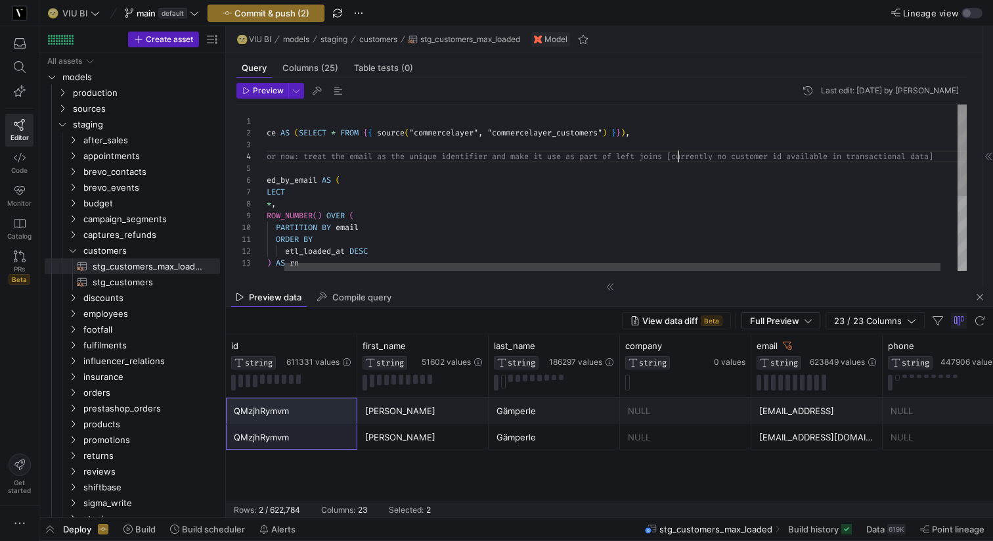
click at [677, 153] on div "WITH source AS ( SELECT * FROM { { source ( "commercelayer" , "commercelayer_cu…" at bounding box center [616, 255] width 737 height 302
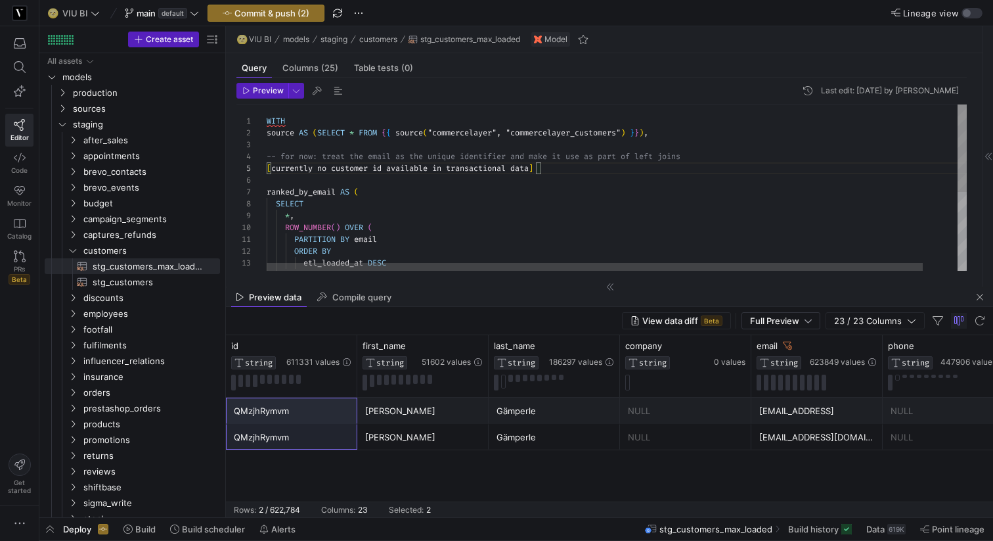
scroll to position [47, 14]
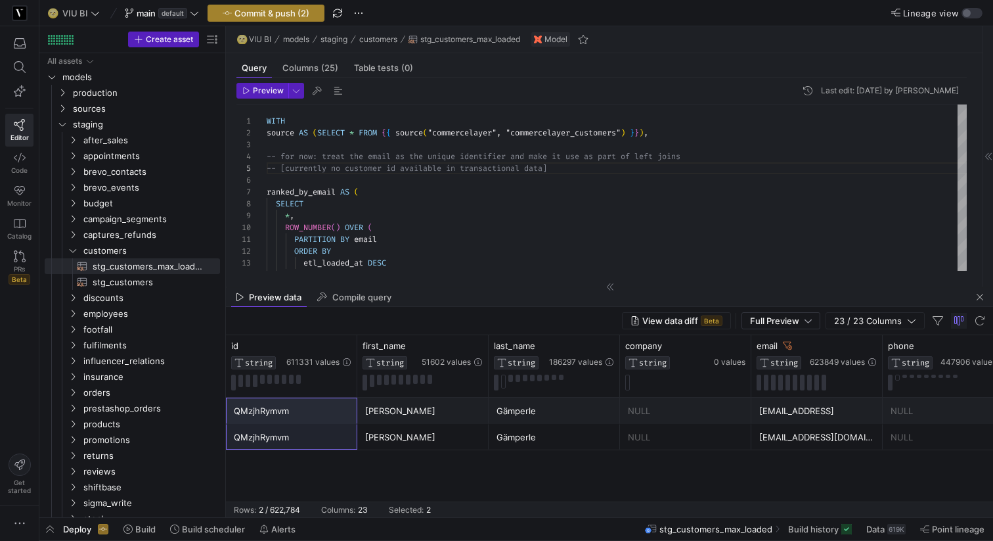
type textarea "WITH source AS (SELECT * FROM {{ source("commercelayer", "commercelayer_custome…"
click at [304, 11] on span "Commit & push (2)" at bounding box center [271, 13] width 75 height 11
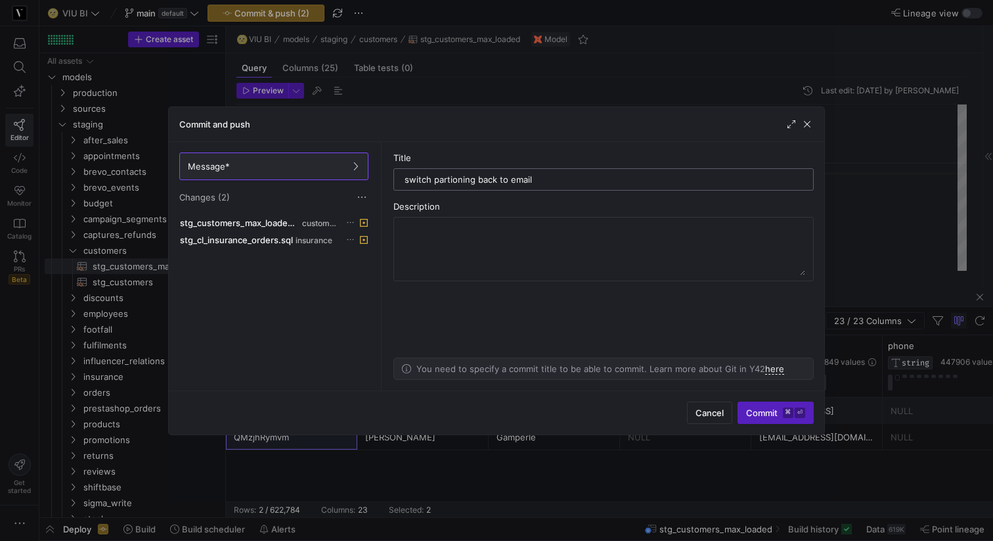
click at [544, 181] on input "switch partioning back to email" at bounding box center [604, 179] width 398 height 11
type input "switch partioning back to email"
click at [759, 412] on span "Commit ⌘ ⏎" at bounding box center [775, 412] width 59 height 11
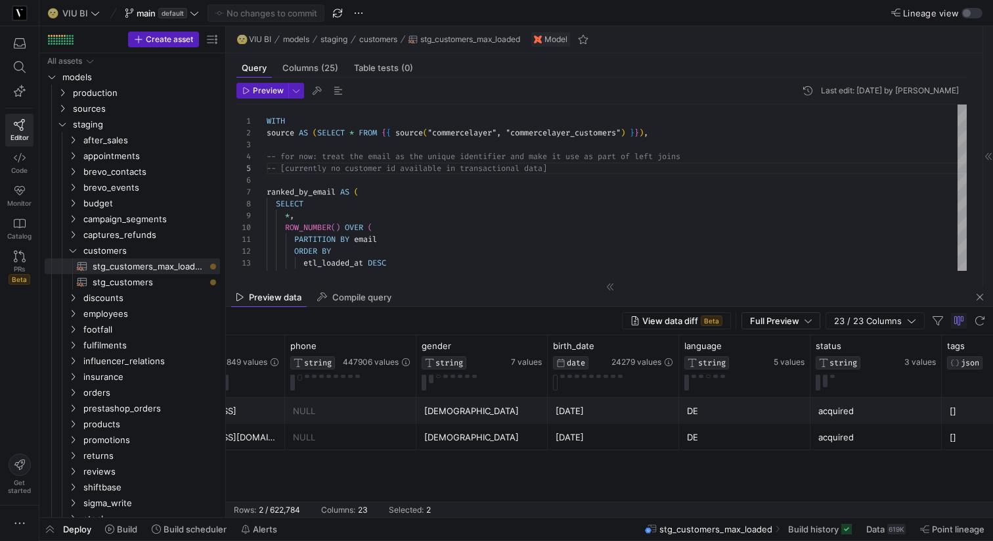
scroll to position [0, 629]
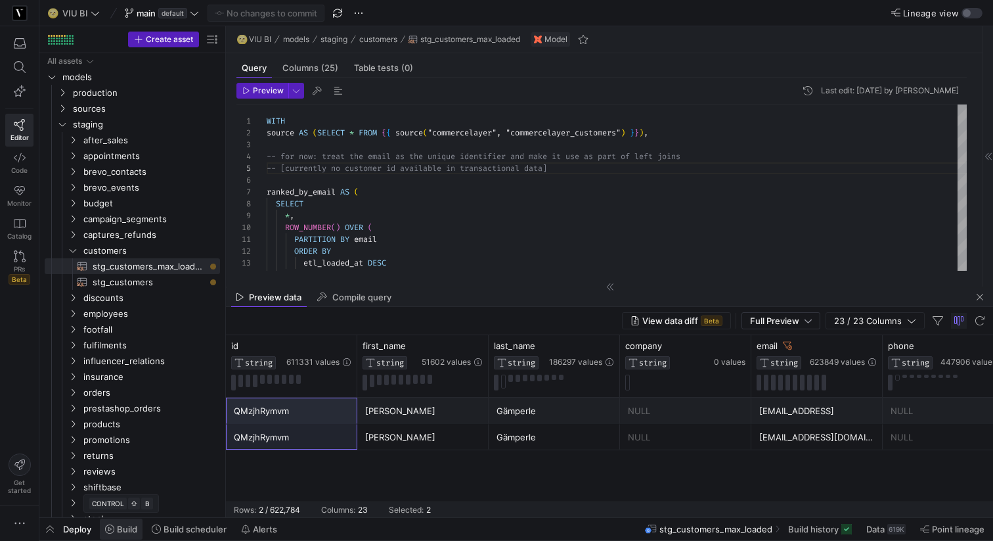
click at [118, 530] on span "Build" at bounding box center [127, 528] width 20 height 11
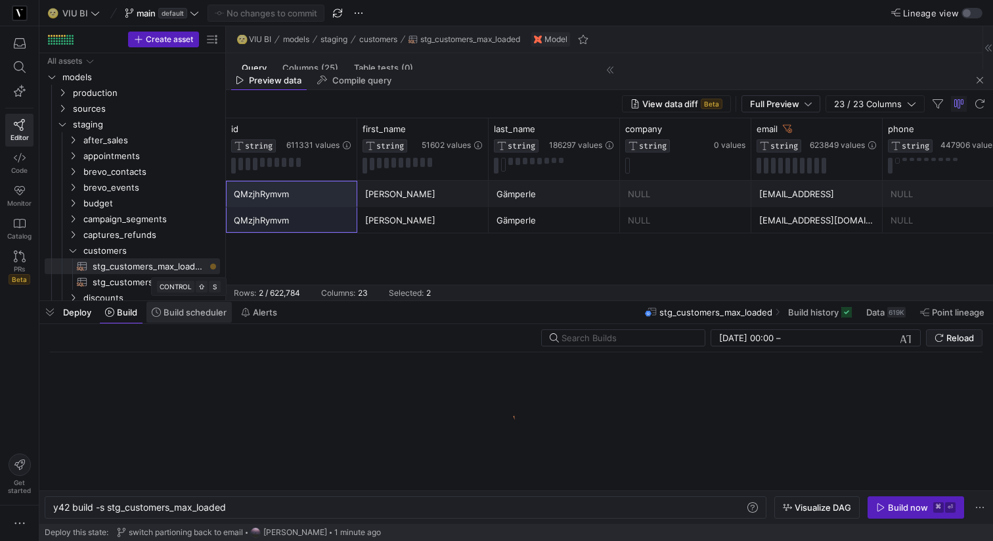
click at [188, 314] on span "Build scheduler" at bounding box center [195, 312] width 63 height 11
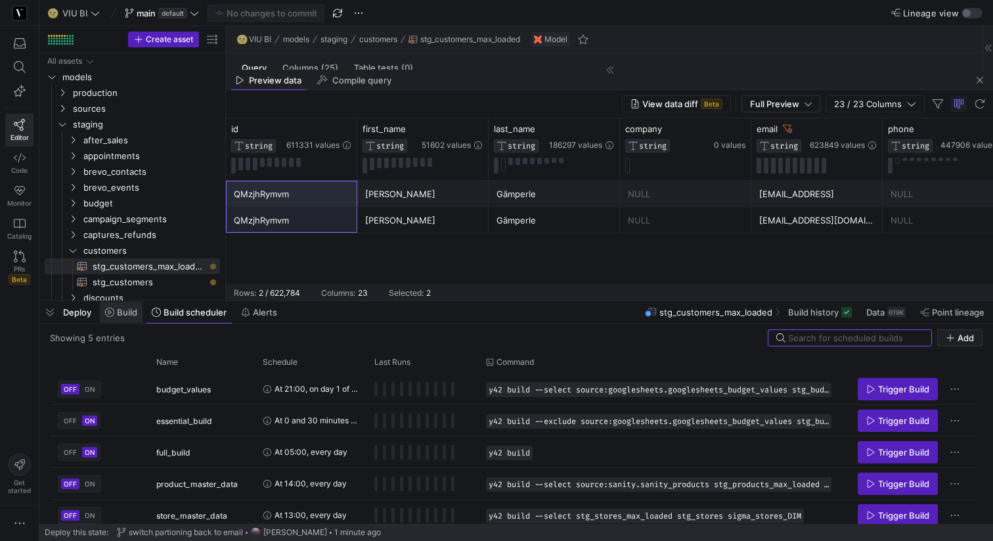
click at [128, 322] on button "Build" at bounding box center [121, 312] width 44 height 22
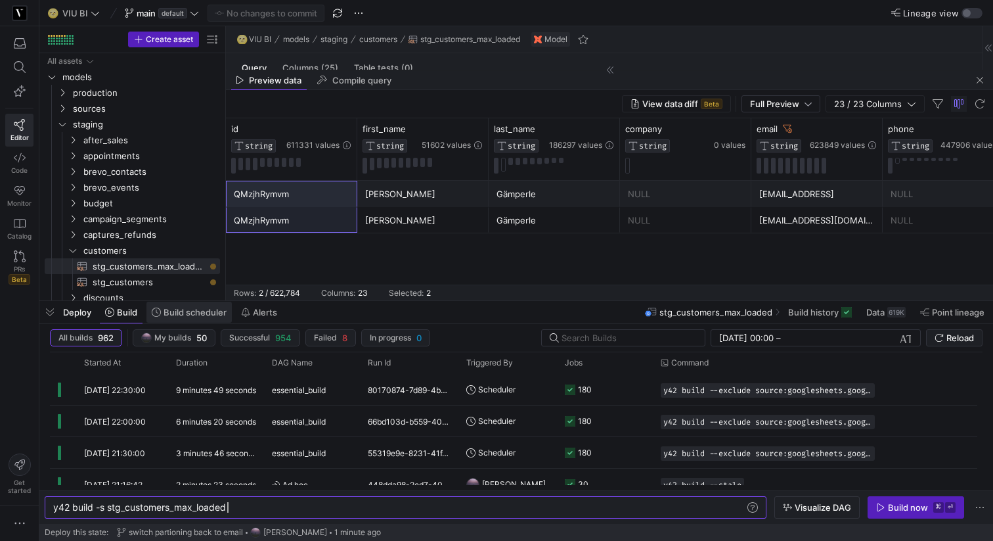
click at [188, 315] on span "Build scheduler" at bounding box center [195, 312] width 63 height 11
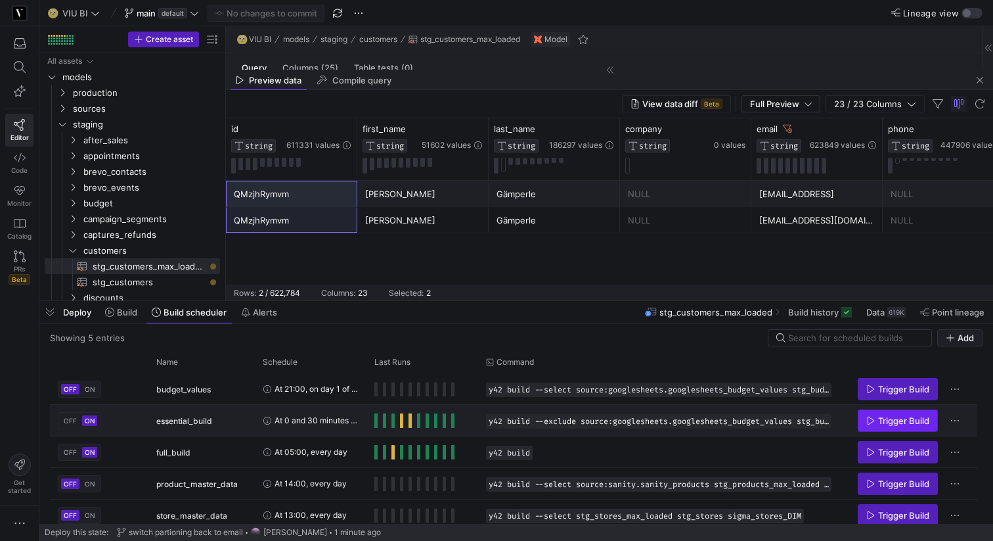
click at [883, 424] on span "Trigger Build" at bounding box center [903, 420] width 51 height 11
click at [45, 313] on span "button" at bounding box center [49, 312] width 21 height 22
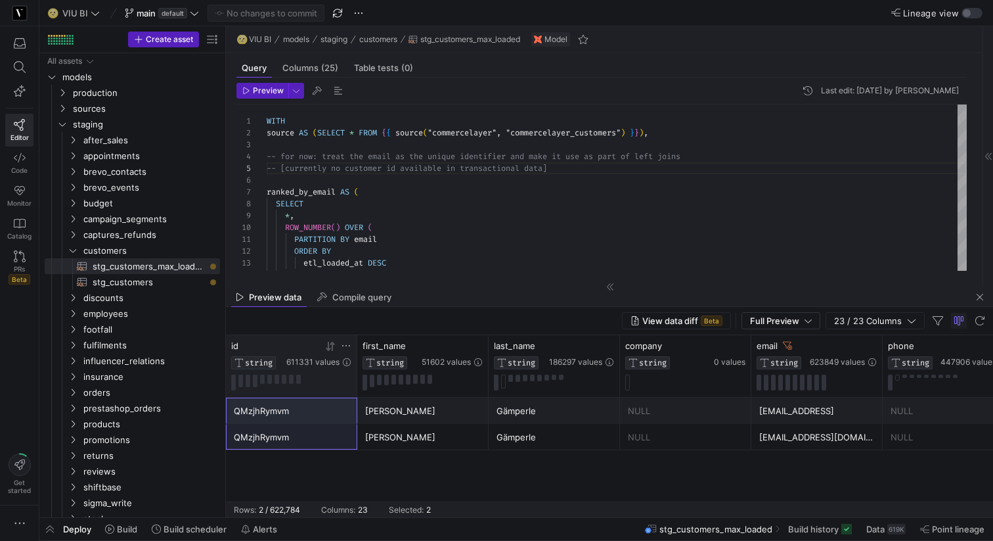
drag, startPoint x: 355, startPoint y: 344, endPoint x: 315, endPoint y: 340, distance: 40.2
click at [315, 340] on div "id STRING 611331 values" at bounding box center [291, 366] width 131 height 62
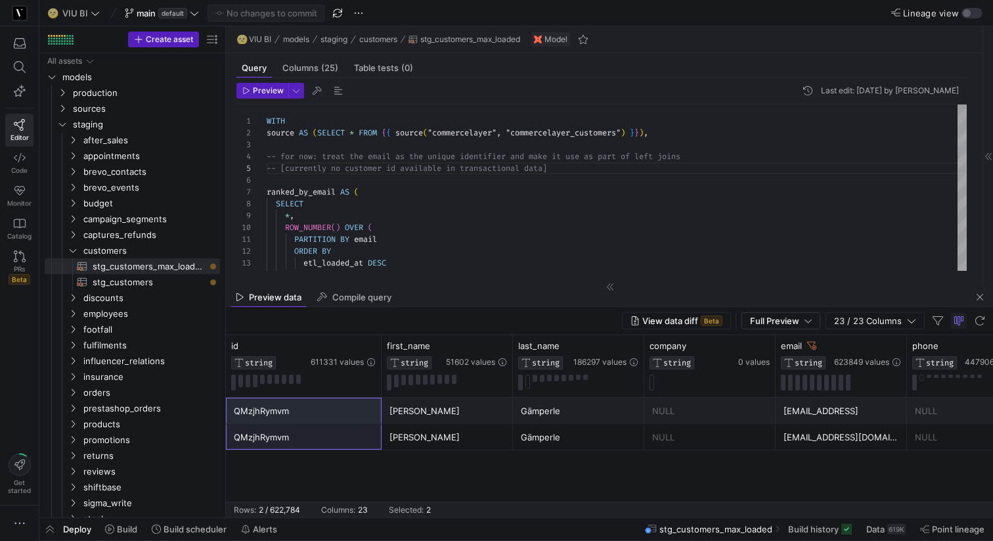
drag, startPoint x: 355, startPoint y: 346, endPoint x: 7, endPoint y: 301, distance: 351.0
click at [7, 301] on as-split "Editor Code Monitor Catalog PRs Beta Get started 🌝 VIU BI main default No chang…" at bounding box center [496, 270] width 993 height 541
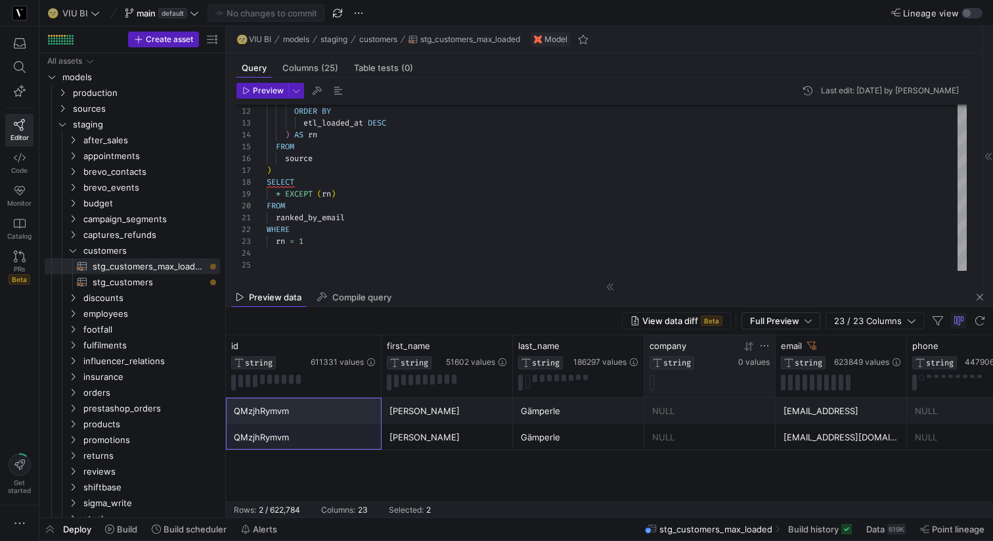
drag, startPoint x: 774, startPoint y: 355, endPoint x: 711, endPoint y: 351, distance: 62.6
click at [711, 351] on div "company STRING 0 values" at bounding box center [709, 366] width 131 height 62
drag, startPoint x: 774, startPoint y: 345, endPoint x: 686, endPoint y: 344, distance: 87.4
click at [686, 344] on div "company STRING 0 values" at bounding box center [709, 366] width 131 height 62
drag, startPoint x: 643, startPoint y: 345, endPoint x: 567, endPoint y: 345, distance: 76.2
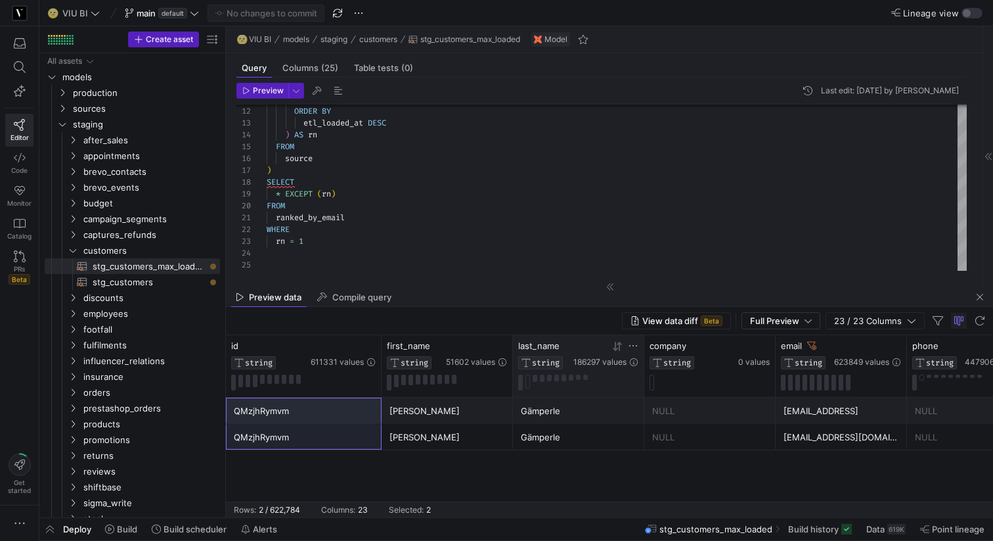
click at [567, 345] on div "last_name STRING 186297 values" at bounding box center [578, 366] width 131 height 62
drag, startPoint x: 512, startPoint y: 344, endPoint x: 424, endPoint y: 343, distance: 88.0
click at [424, 343] on div "first_name STRING 51602 values" at bounding box center [447, 366] width 131 height 62
click at [122, 526] on span "Build" at bounding box center [127, 528] width 20 height 11
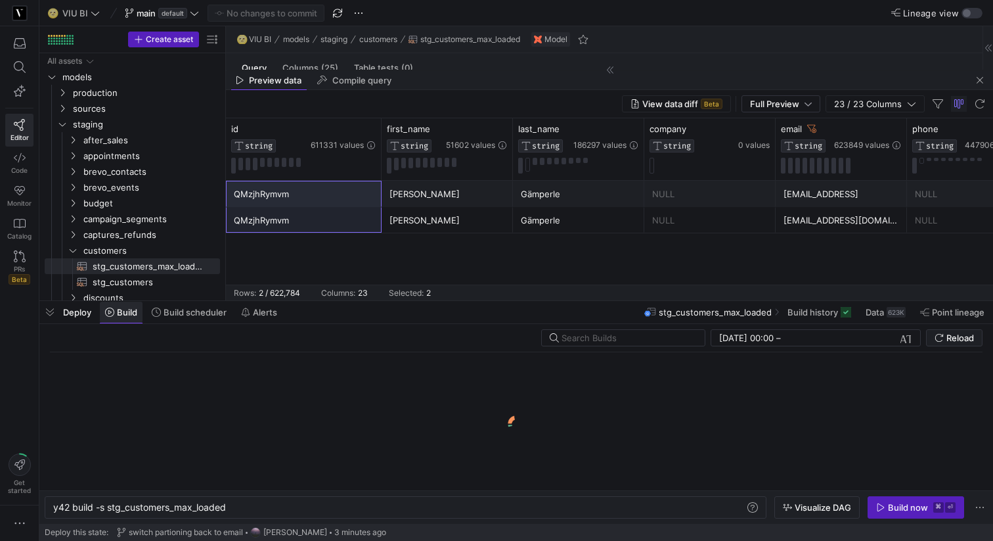
scroll to position [0, 174]
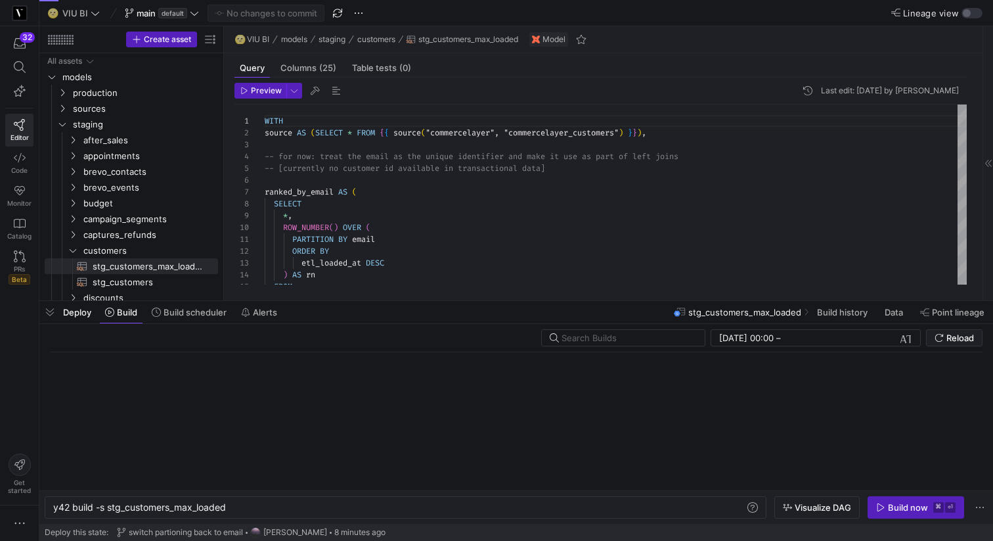
scroll to position [0, 174]
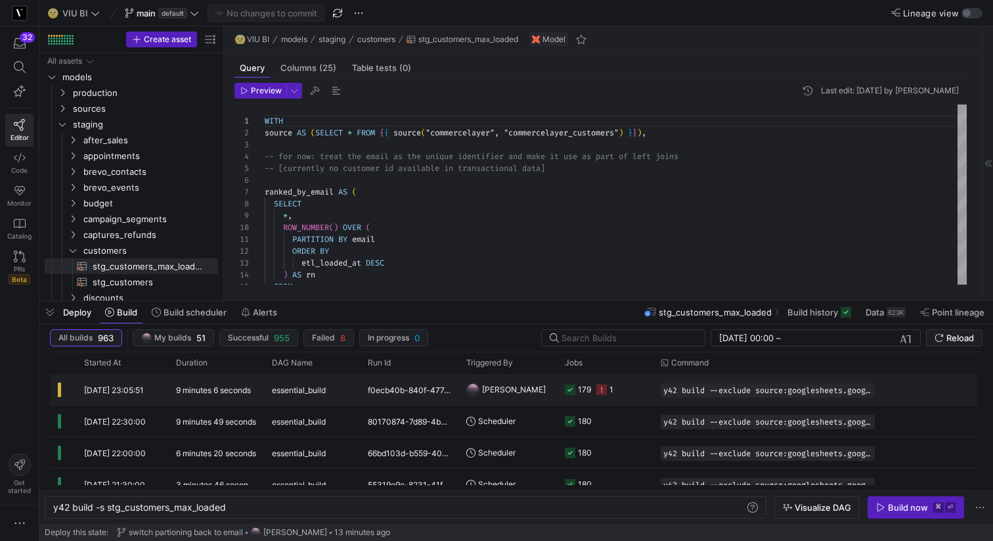
click at [604, 389] on icon "Press SPACE to select this row." at bounding box center [601, 389] width 11 height 11
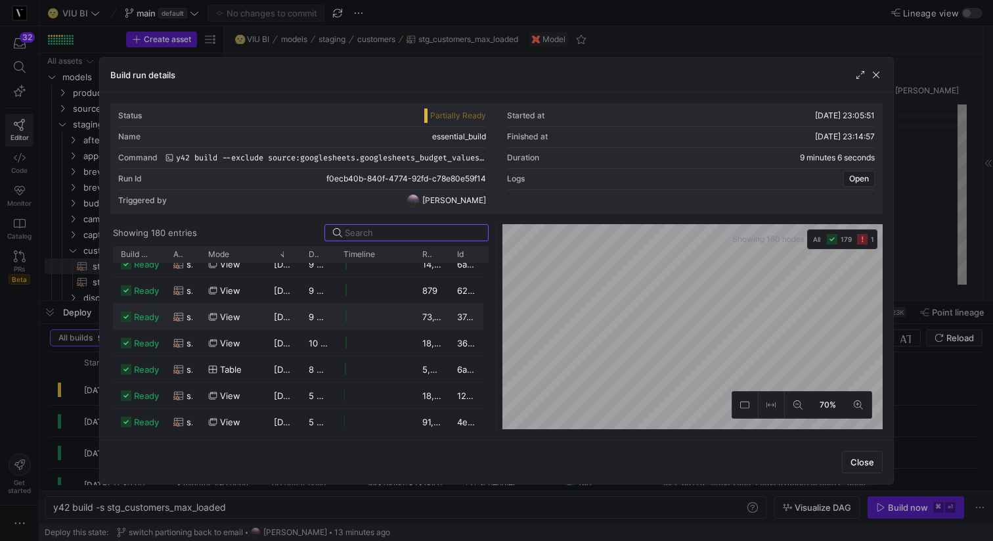
scroll to position [0, 0]
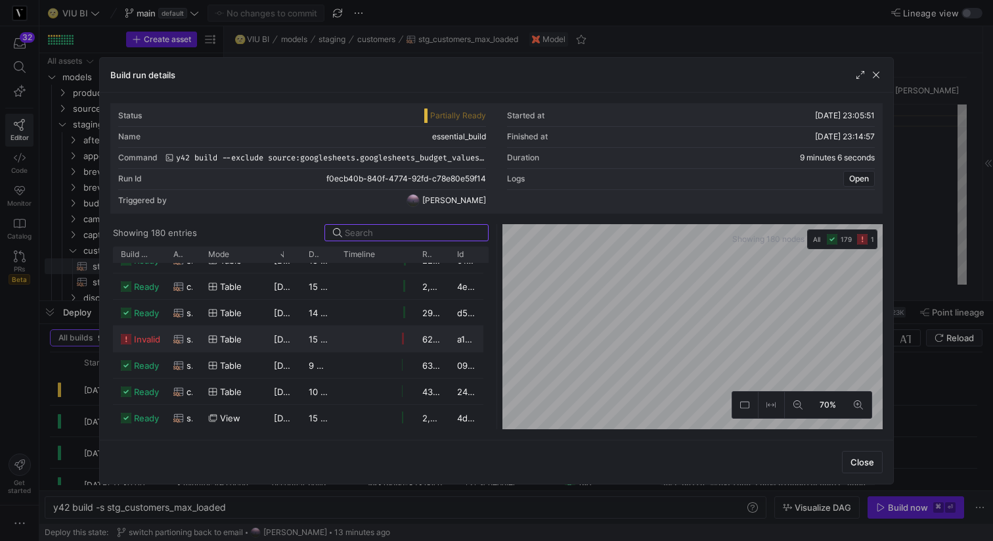
click at [153, 339] on span "invalid" at bounding box center [147, 339] width 26 height 26
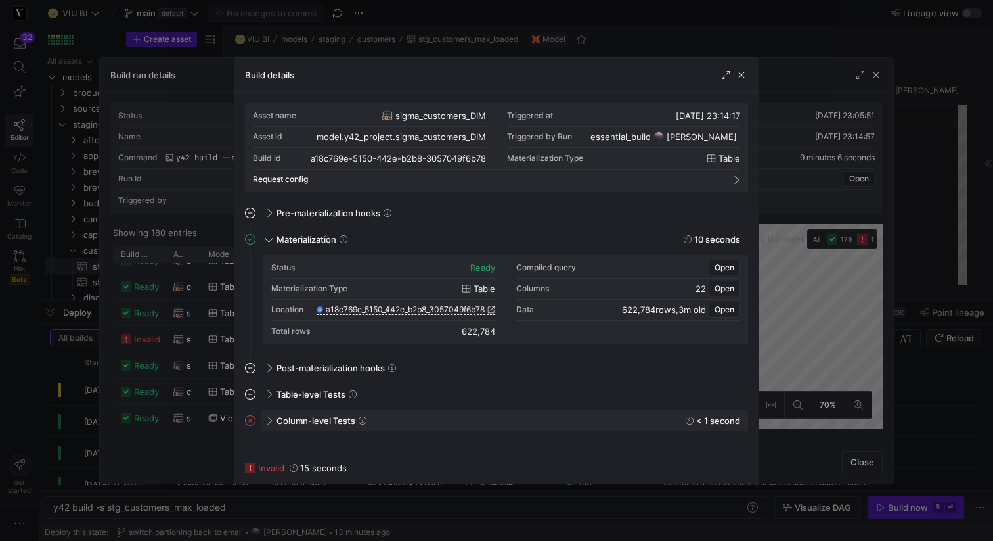
click at [267, 426] on div "Column-level Tests < 1 second" at bounding box center [504, 420] width 487 height 21
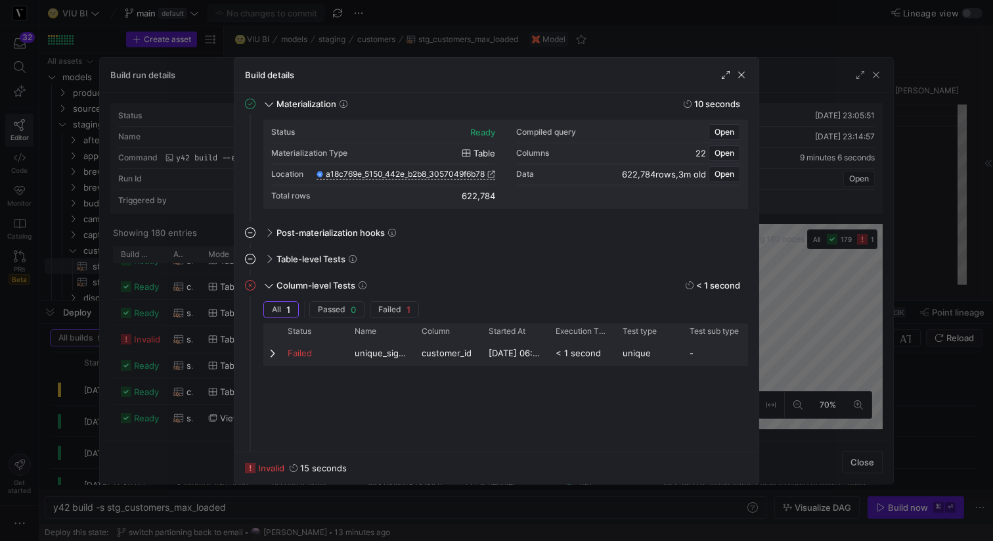
click at [271, 353] on span at bounding box center [273, 352] width 9 height 11
click at [271, 356] on span at bounding box center [273, 352] width 9 height 11
click at [297, 356] on div "Failed" at bounding box center [313, 353] width 51 height 26
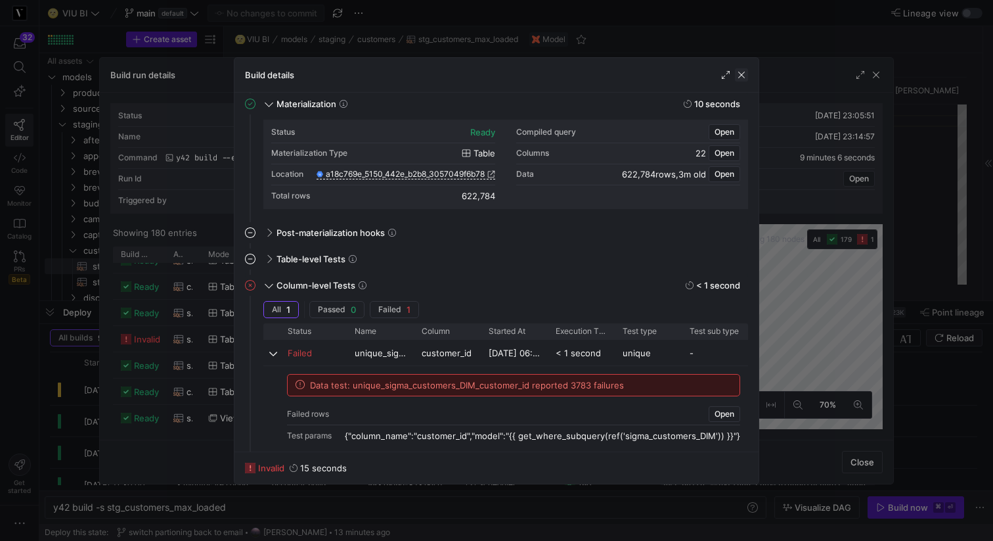
click at [740, 77] on span "button" at bounding box center [741, 74] width 13 height 13
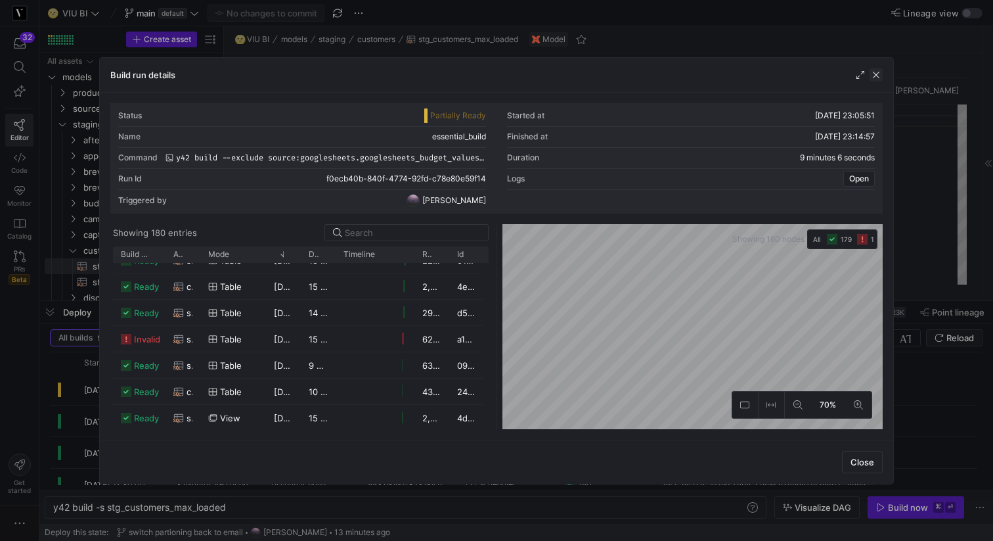
click at [876, 77] on span "button" at bounding box center [876, 74] width 13 height 13
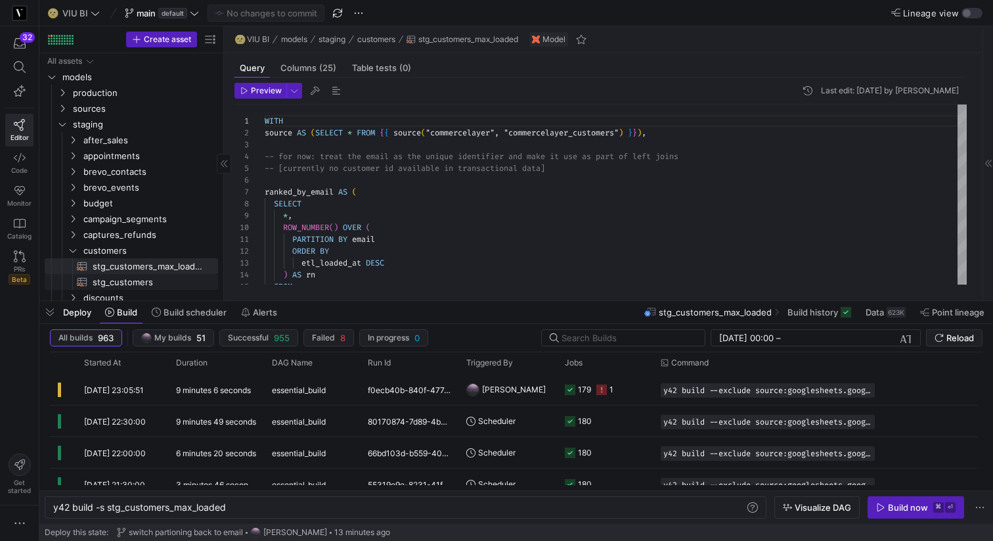
click at [162, 282] on span "stg_customers​​​​​​​​​​" at bounding box center [148, 282] width 110 height 15
type textarea "y42 build -s stg_customers"
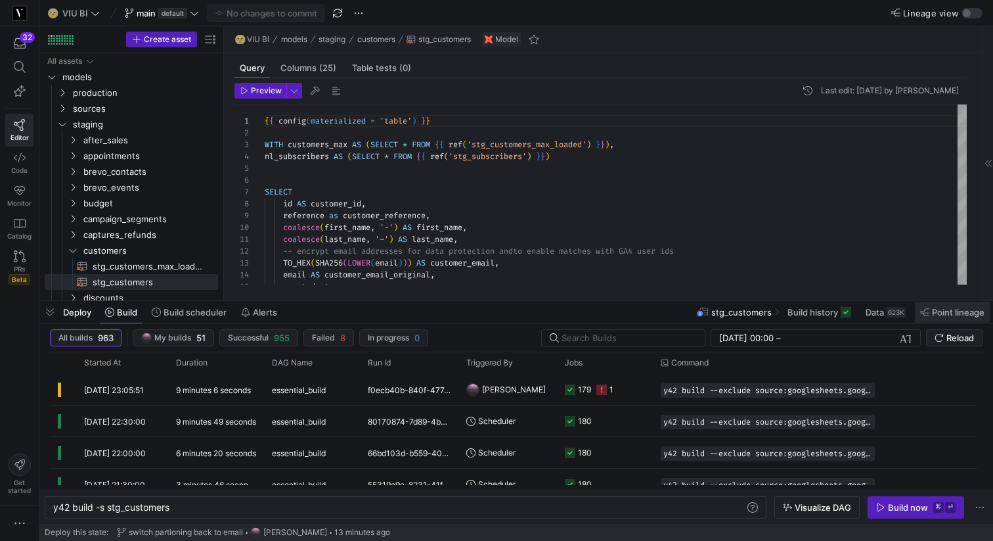
click at [954, 313] on span "Point lineage" at bounding box center [958, 312] width 53 height 11
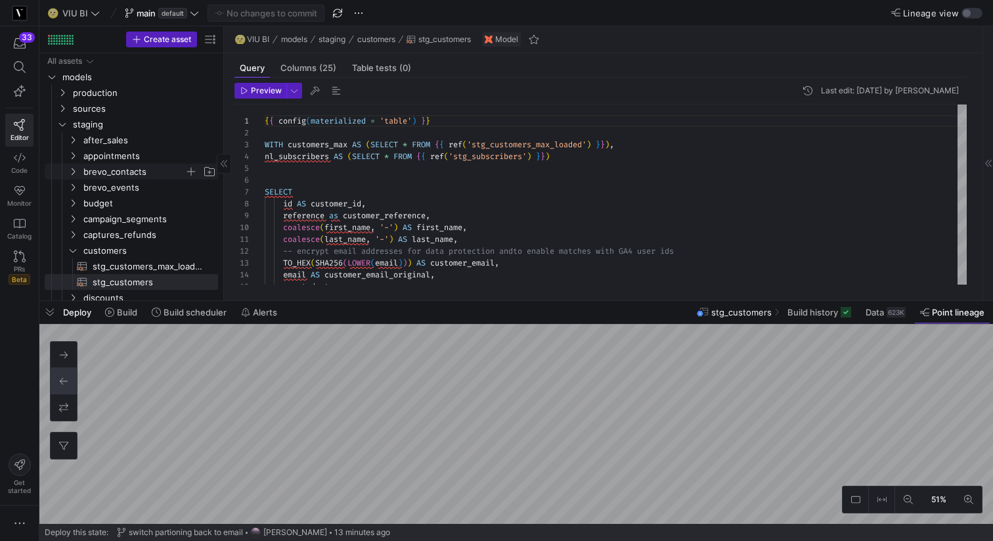
click at [70, 170] on icon "Press SPACE to select this row." at bounding box center [72, 171] width 9 height 8
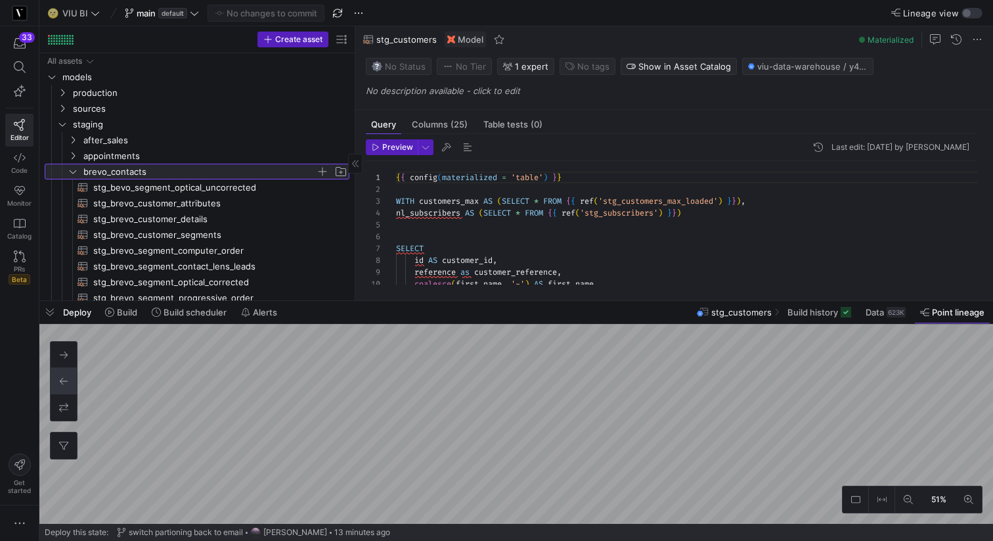
drag, startPoint x: 224, startPoint y: 196, endPoint x: 403, endPoint y: 194, distance: 179.3
click at [404, 194] on as-split "Create asset Drag here to set row groups Drag here to set column labels Group 1…" at bounding box center [516, 163] width 954 height 274
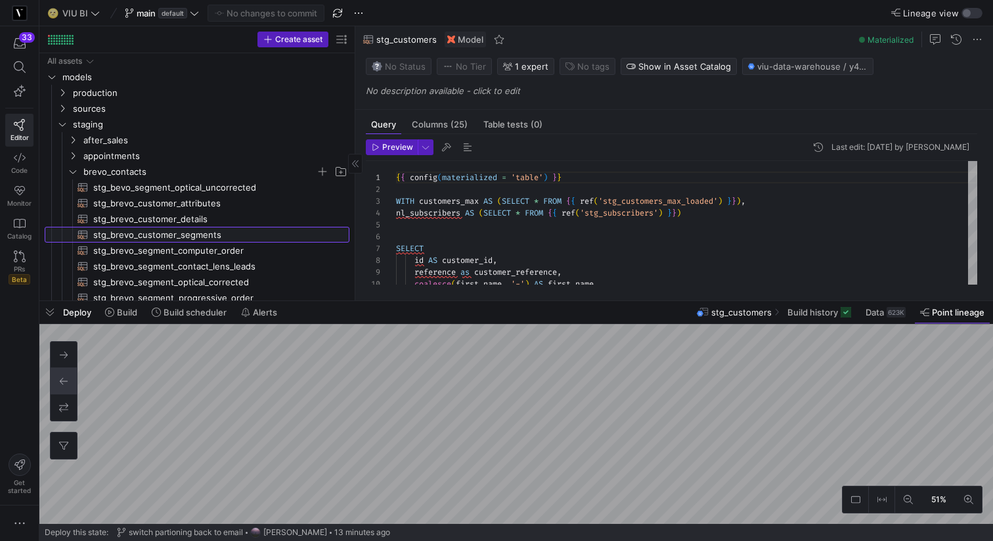
click at [242, 232] on span "stg_brevo_customer_segments​​​​​​​​​​" at bounding box center [213, 234] width 241 height 15
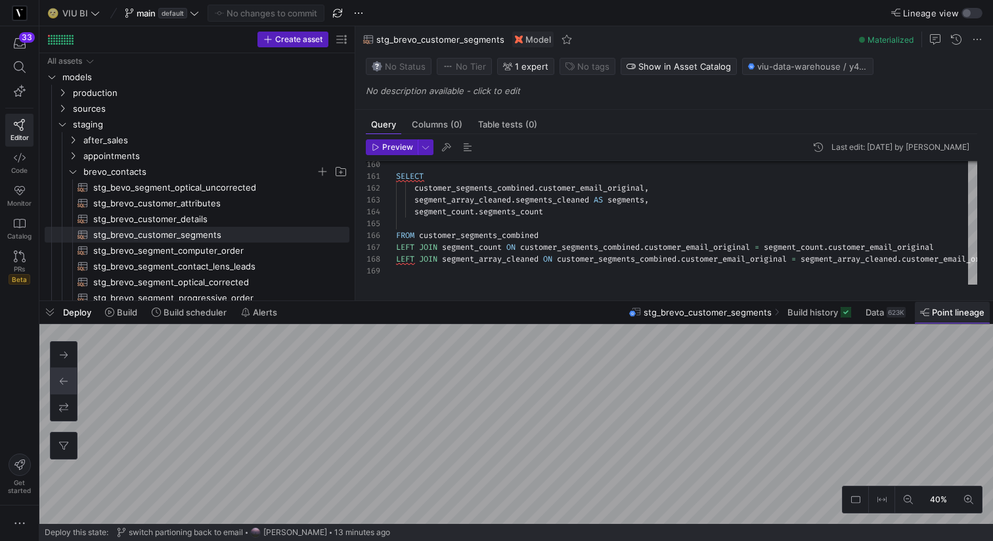
click at [942, 311] on span "Point lineage" at bounding box center [958, 312] width 53 height 11
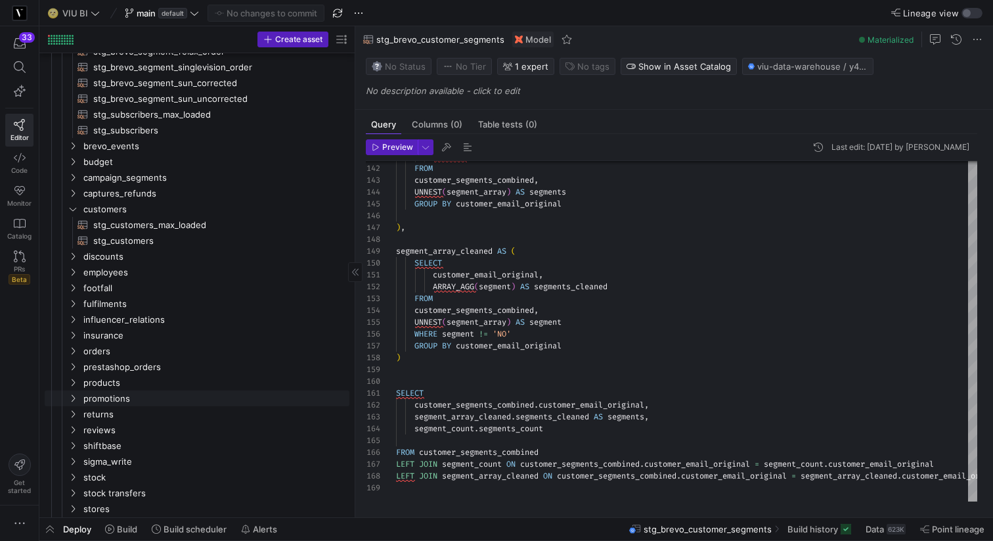
scroll to position [267, 0]
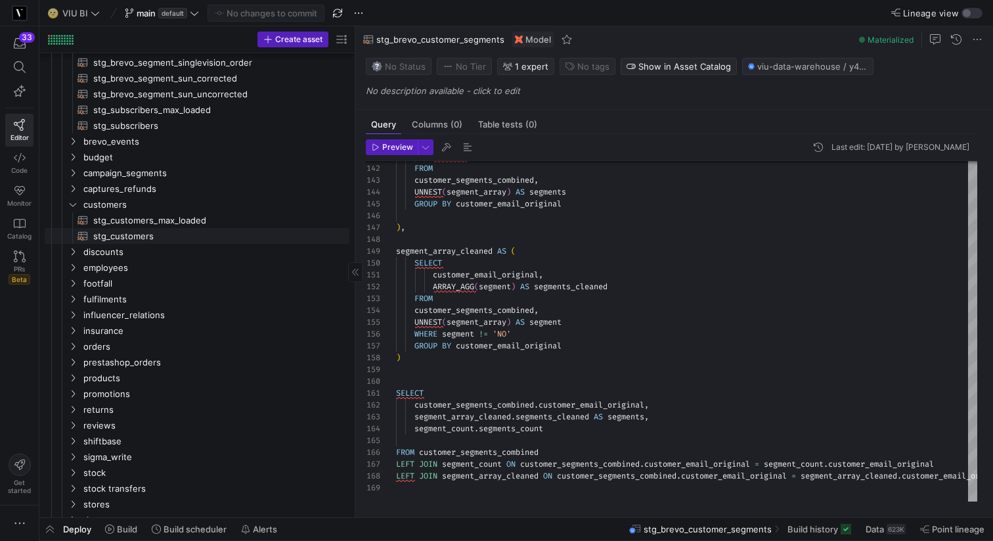
click at [154, 230] on span "stg_customers​​​​​​​​​​" at bounding box center [213, 236] width 241 height 15
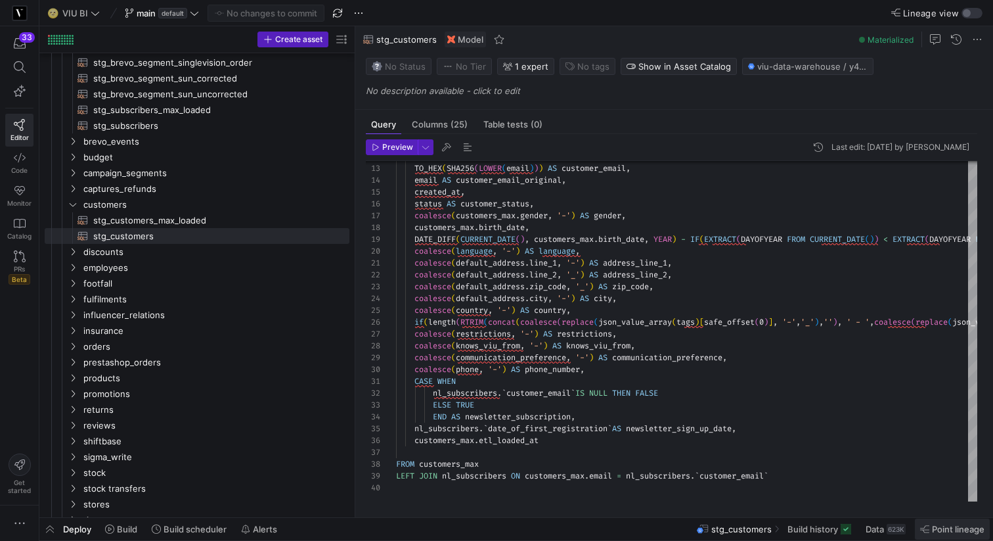
click at [944, 525] on span "Point lineage" at bounding box center [958, 528] width 53 height 11
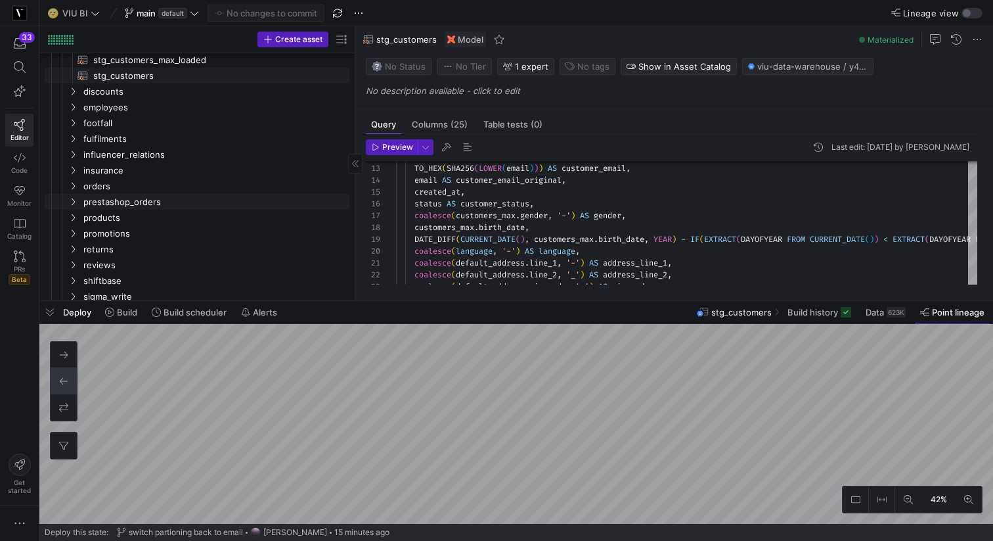
scroll to position [459, 0]
click at [72, 158] on y42-icon "Press SPACE to select this row." at bounding box center [73, 153] width 11 height 11
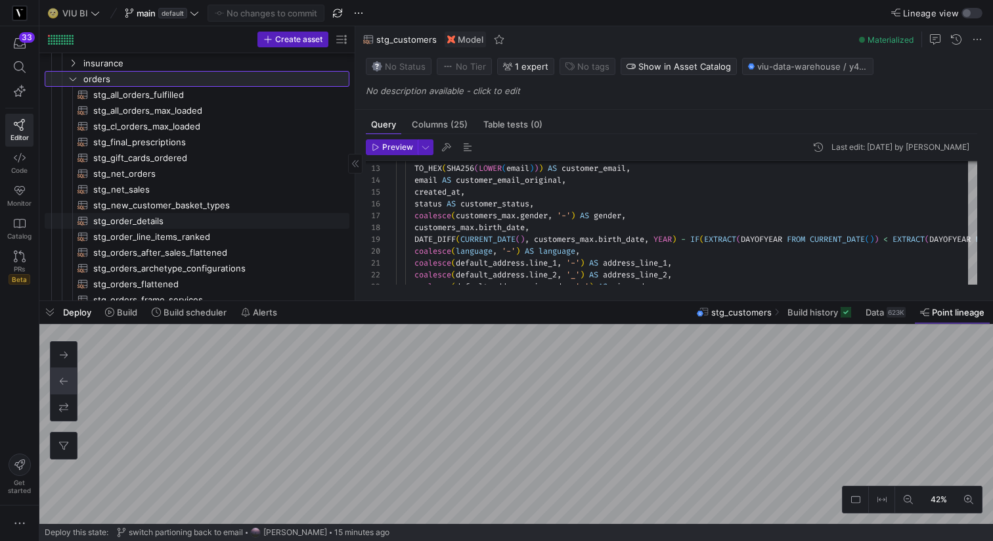
scroll to position [619, 0]
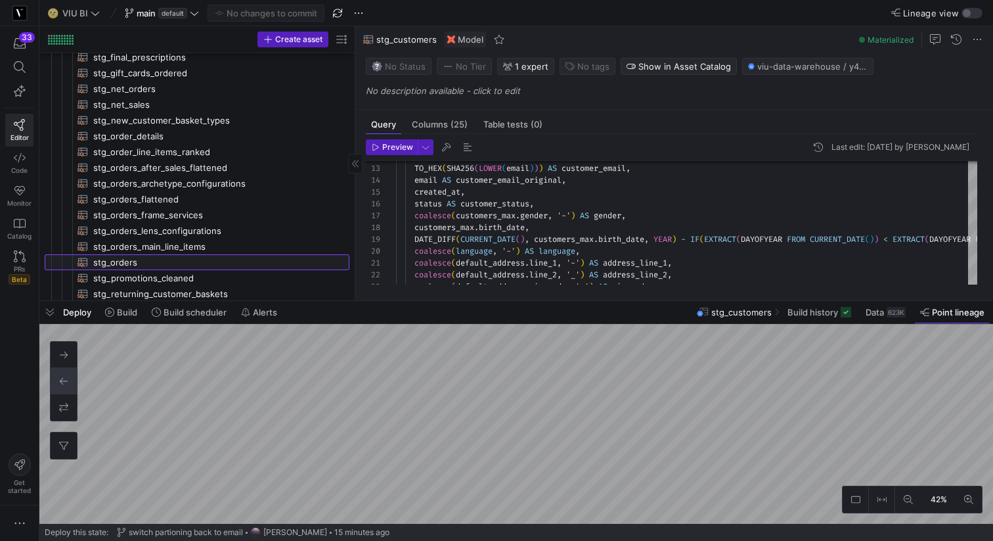
click at [130, 259] on span "stg_orders​​​​​​​​​​" at bounding box center [213, 262] width 241 height 15
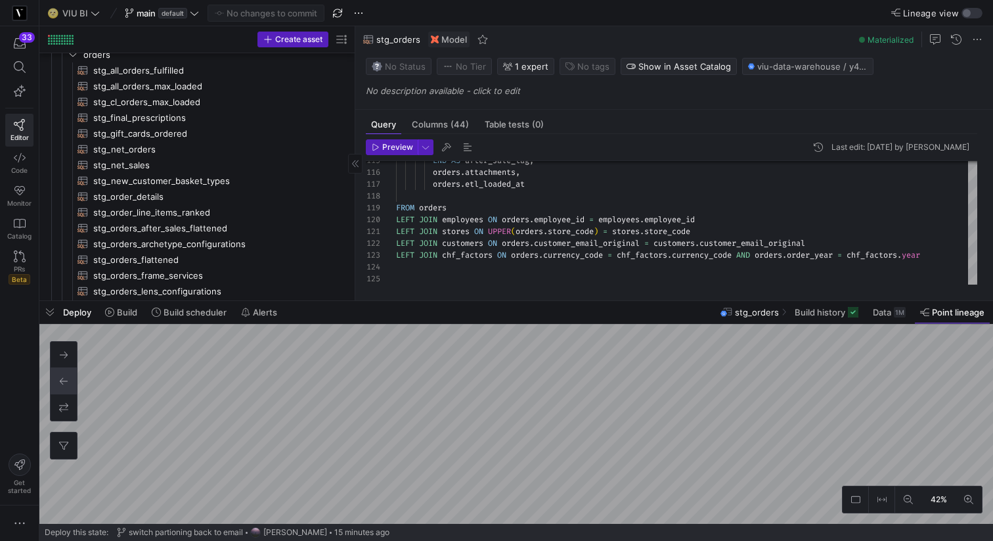
scroll to position [541, 0]
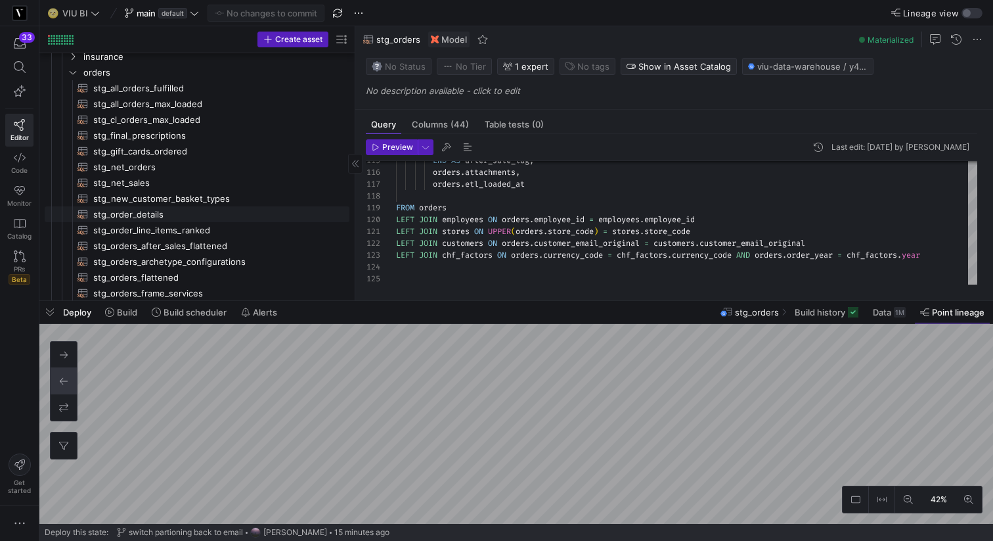
click at [154, 210] on span "stg_order_details​​​​​​​​​​" at bounding box center [213, 214] width 241 height 15
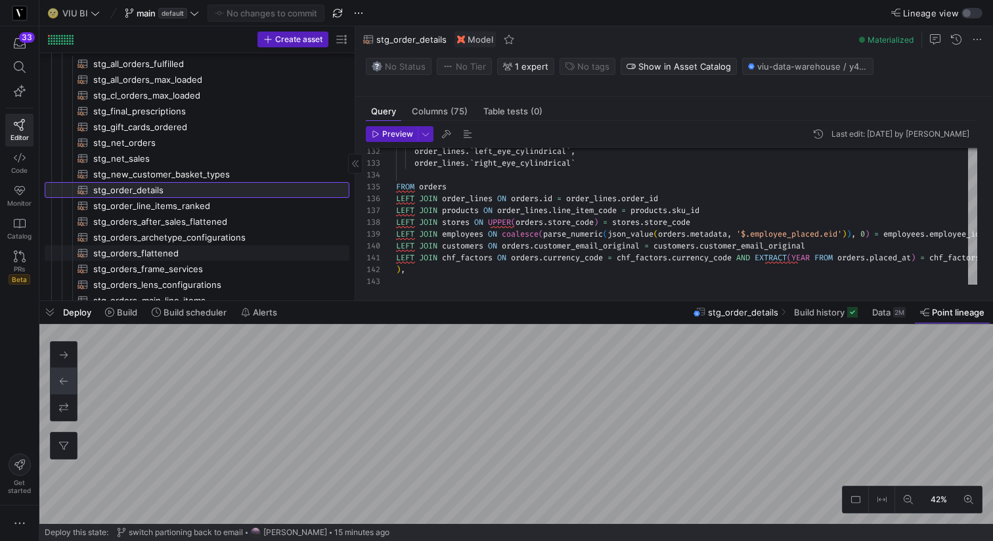
scroll to position [587, 0]
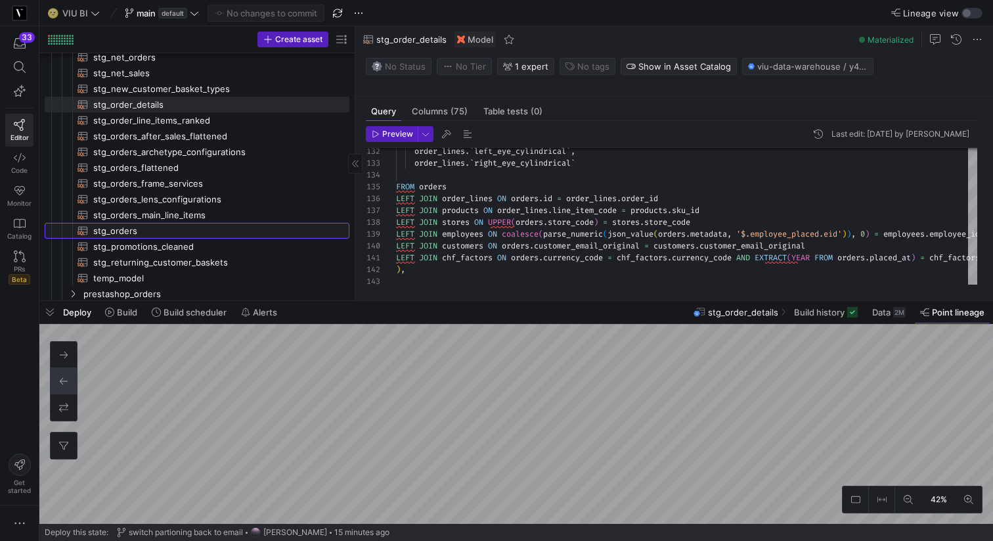
click at [141, 232] on span "stg_orders​​​​​​​​​​" at bounding box center [213, 230] width 241 height 15
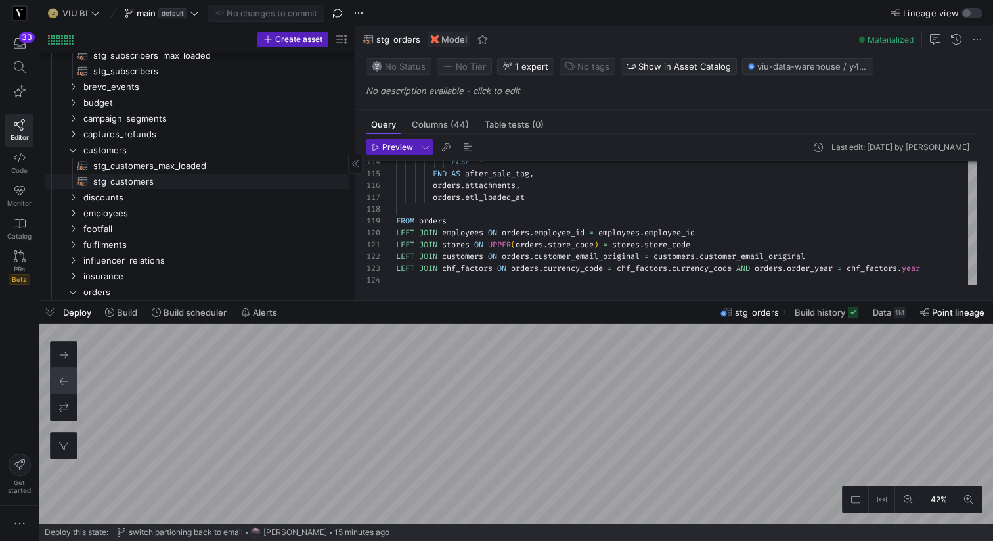
click at [162, 181] on span "stg_customers​​​​​​​​​​" at bounding box center [213, 181] width 241 height 15
type textarea "{{ config(materialized = 'table') }} WITH customers_max AS (SELECT * FROM {{ re…"
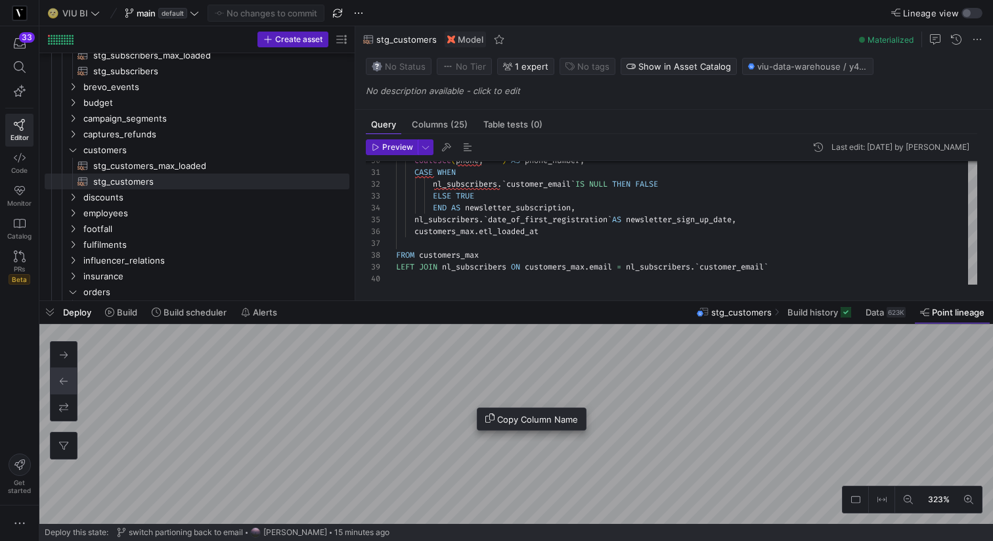
click at [450, 408] on div at bounding box center [496, 270] width 993 height 541
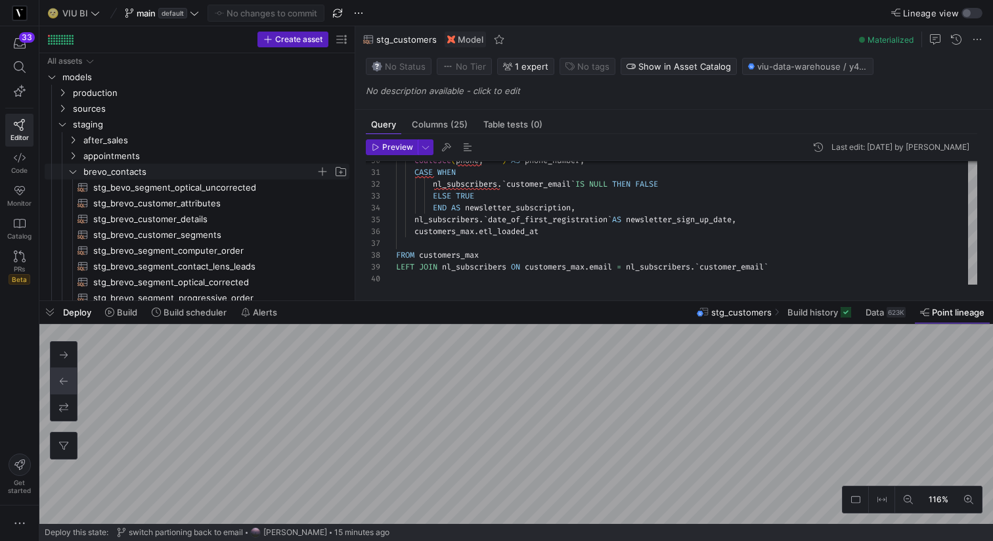
click at [66, 171] on link "brevo_contacts" at bounding box center [197, 172] width 305 height 16
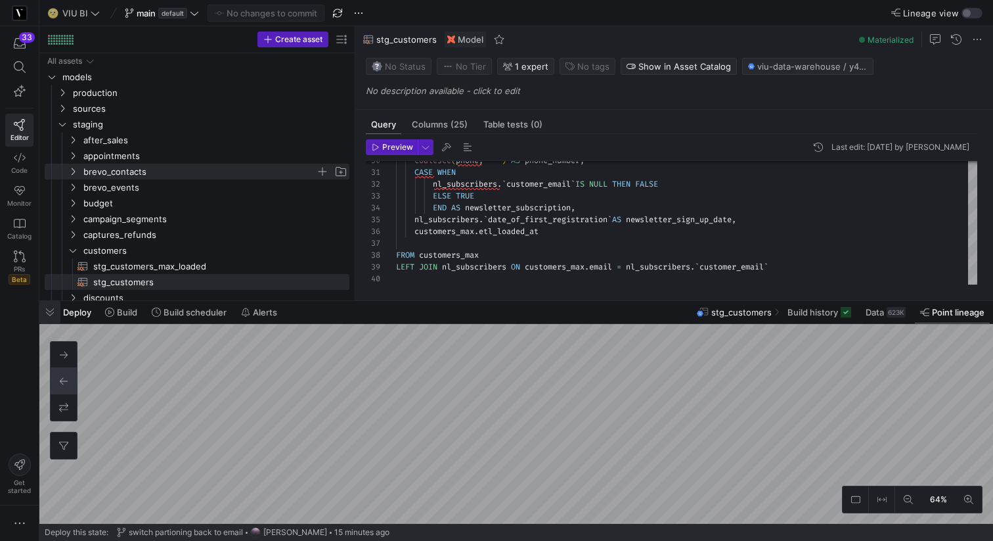
click at [50, 315] on span "button" at bounding box center [49, 312] width 21 height 22
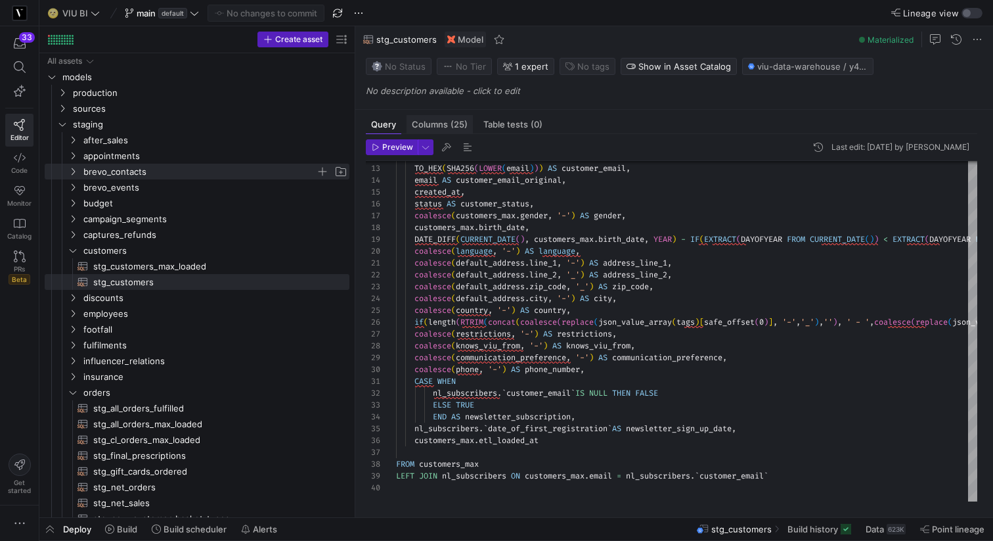
click at [446, 122] on span "Columns (25)" at bounding box center [440, 124] width 56 height 9
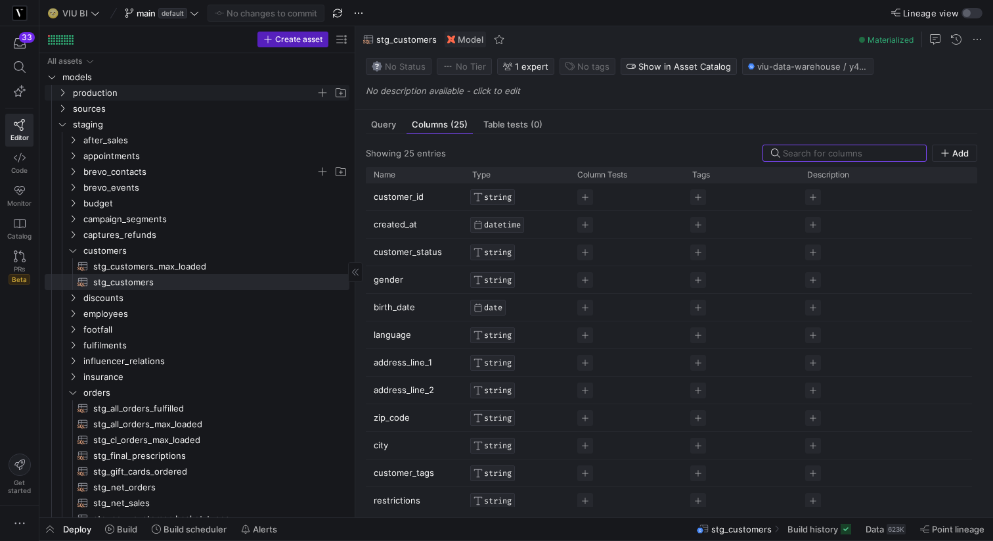
click at [60, 91] on icon "Press SPACE to select this row." at bounding box center [62, 93] width 9 height 8
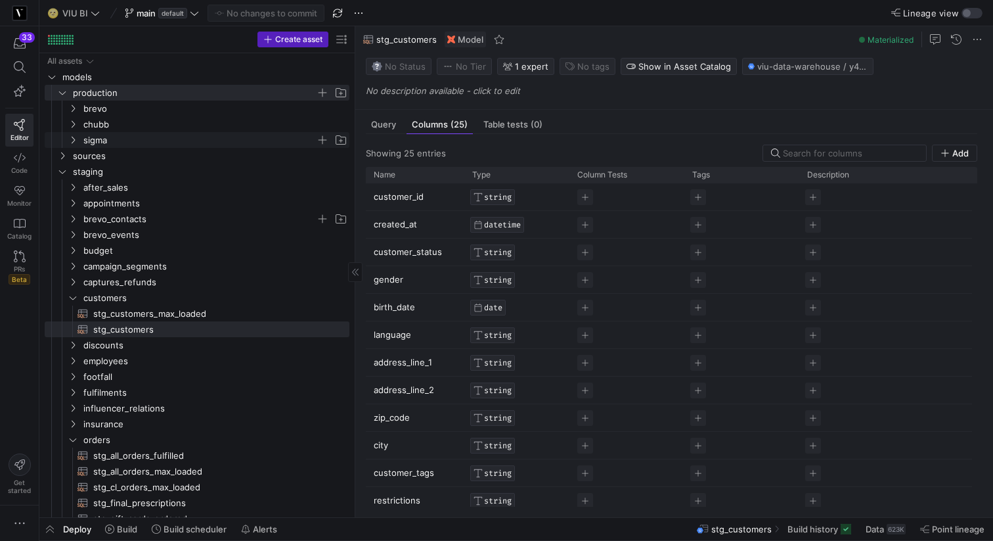
click at [70, 141] on icon "Press SPACE to select this row." at bounding box center [72, 140] width 9 height 8
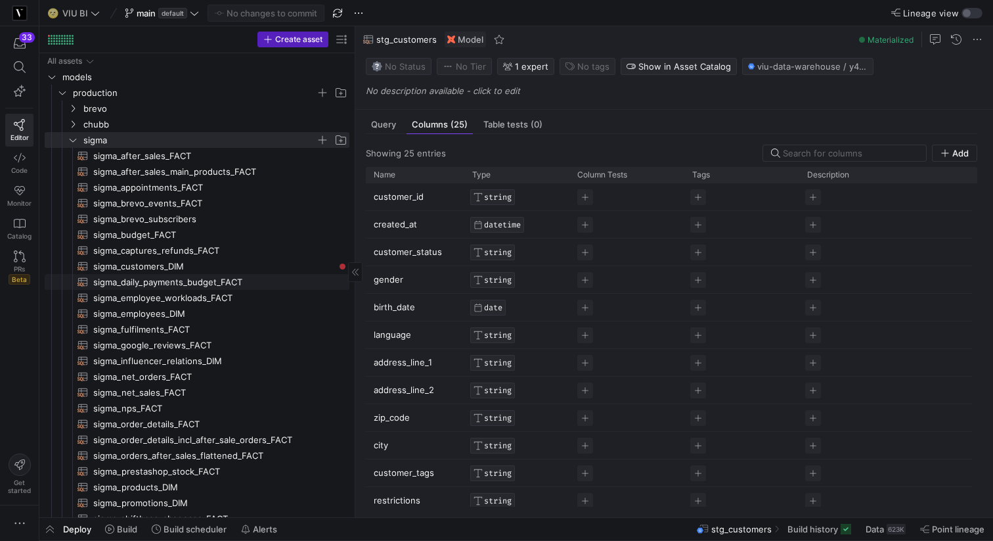
click at [187, 271] on span "sigma_customers_DIM​​​​​​​​​​" at bounding box center [213, 266] width 241 height 15
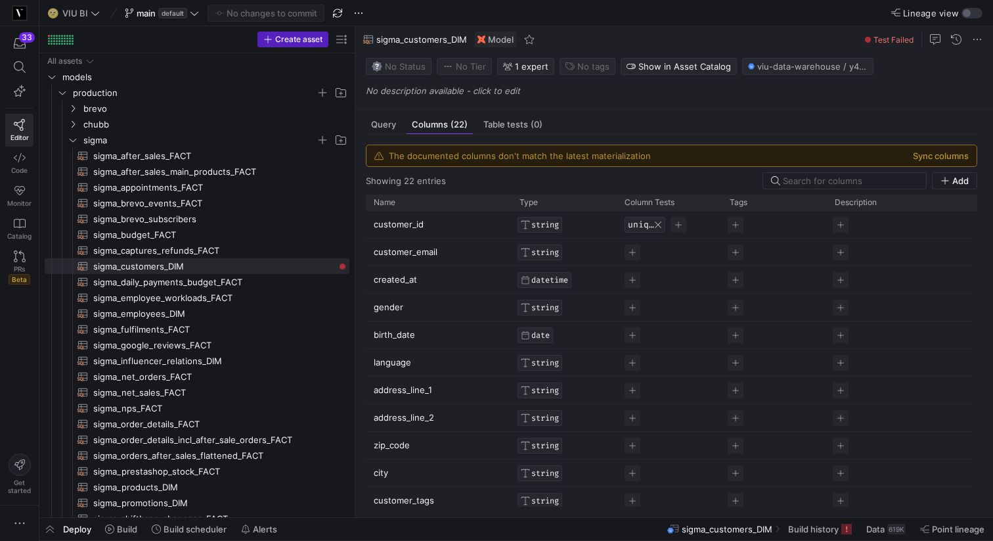
click at [657, 226] on span "Press SPACE to select this row." at bounding box center [658, 225] width 8 height 8
click at [379, 130] on div "Query" at bounding box center [383, 124] width 35 height 19
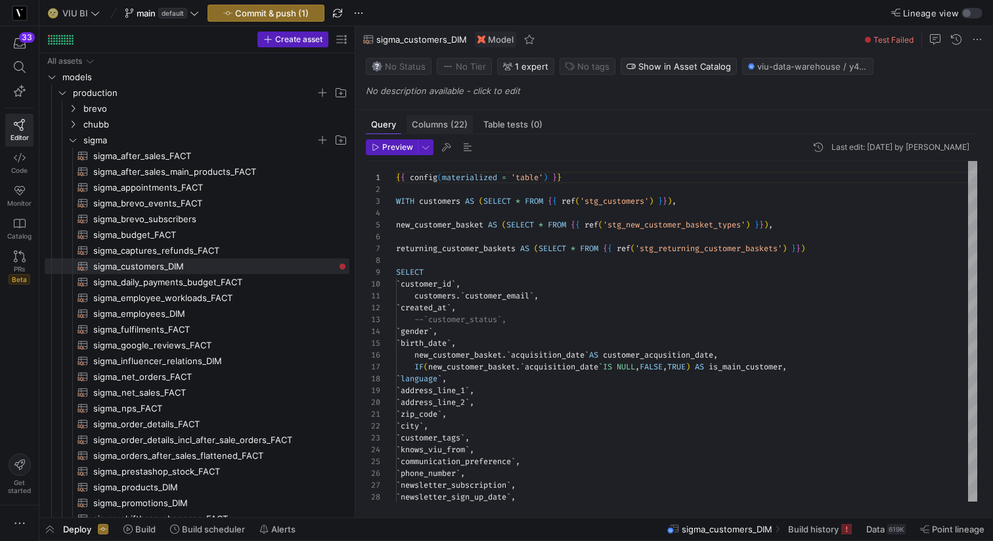
click at [456, 123] on span "(22)" at bounding box center [459, 124] width 17 height 9
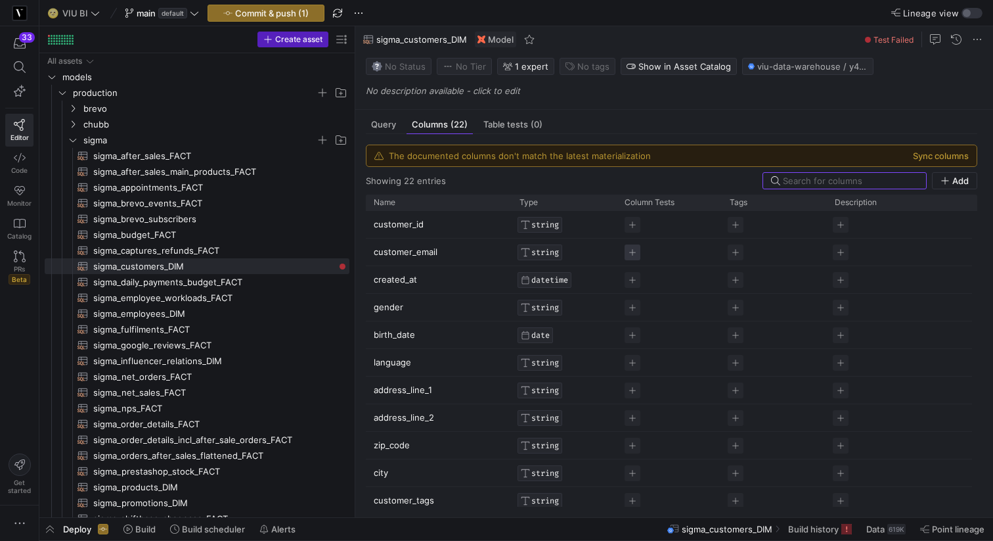
click at [635, 253] on span "Press SPACE to select this row." at bounding box center [633, 252] width 16 height 16
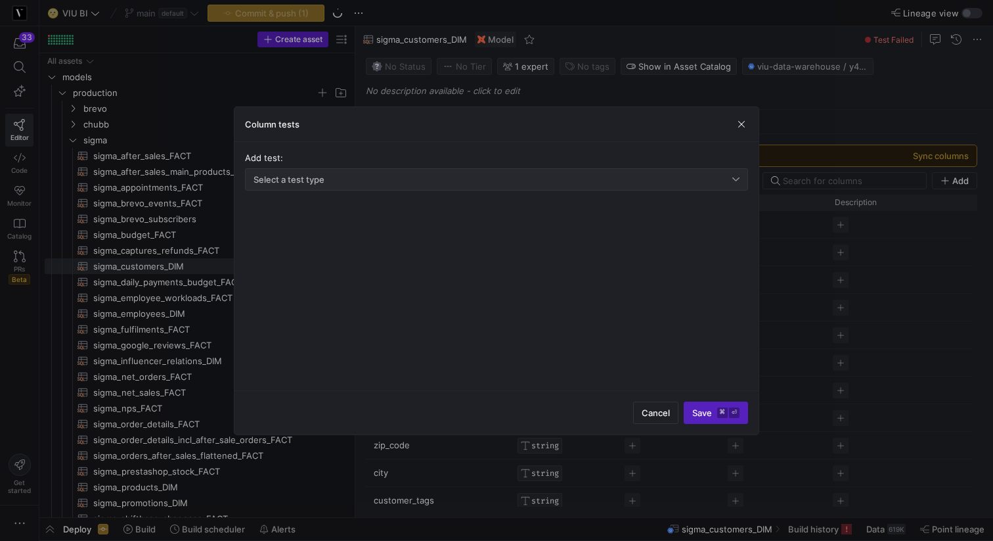
click at [507, 176] on div "Select a test type" at bounding box center [493, 179] width 479 height 11
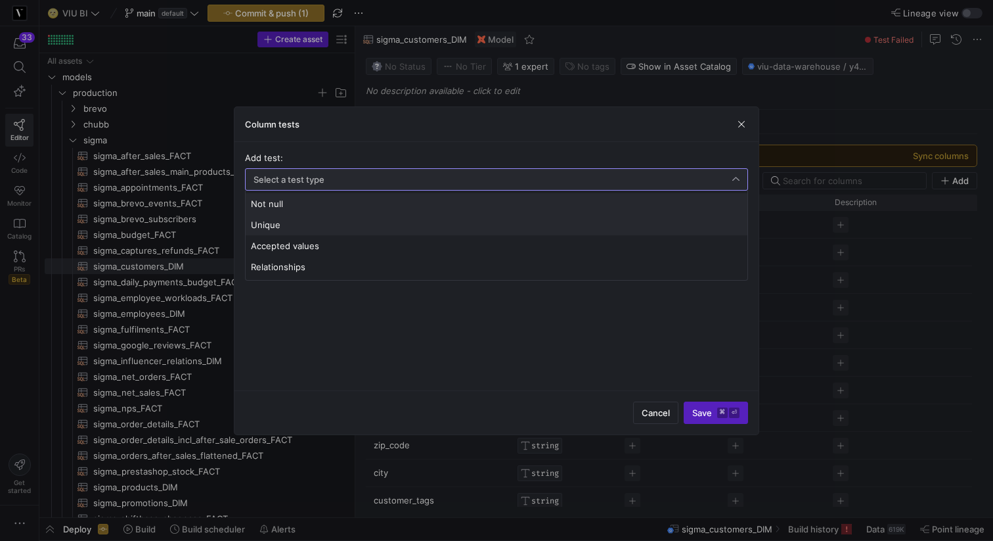
click at [467, 218] on mat-option "Unique" at bounding box center [497, 224] width 502 height 21
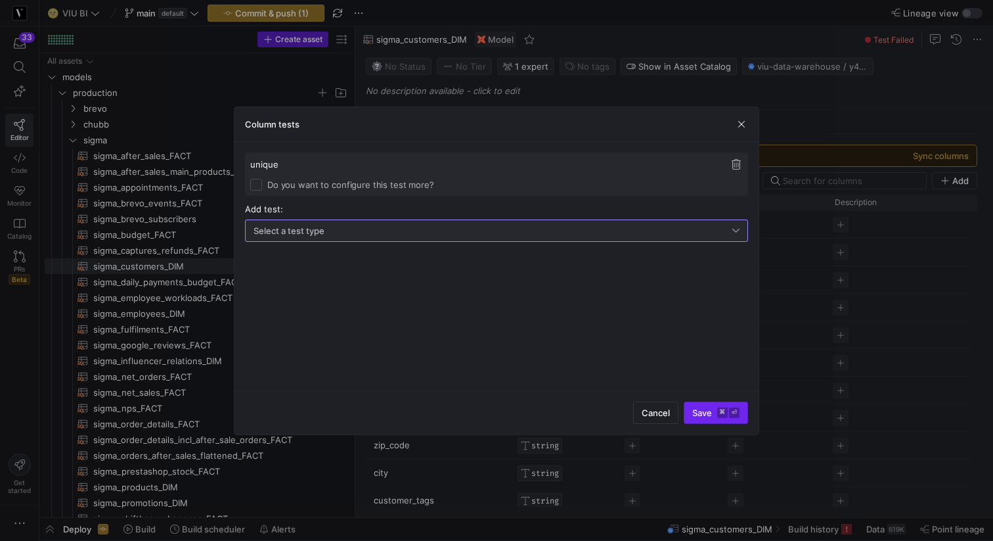
click at [717, 409] on kbd "⌘" at bounding box center [722, 412] width 11 height 11
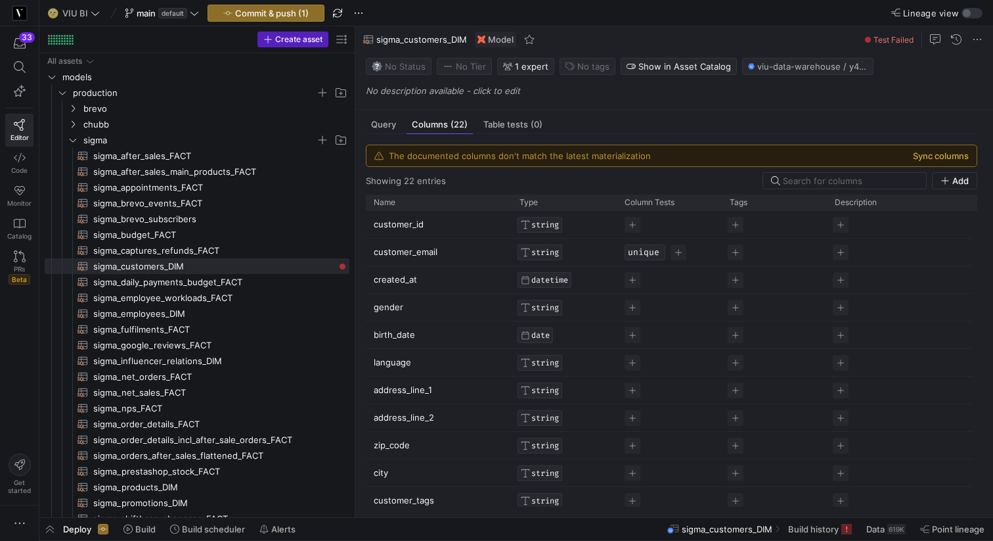
click at [939, 156] on button "Sync columns" at bounding box center [941, 155] width 56 height 11
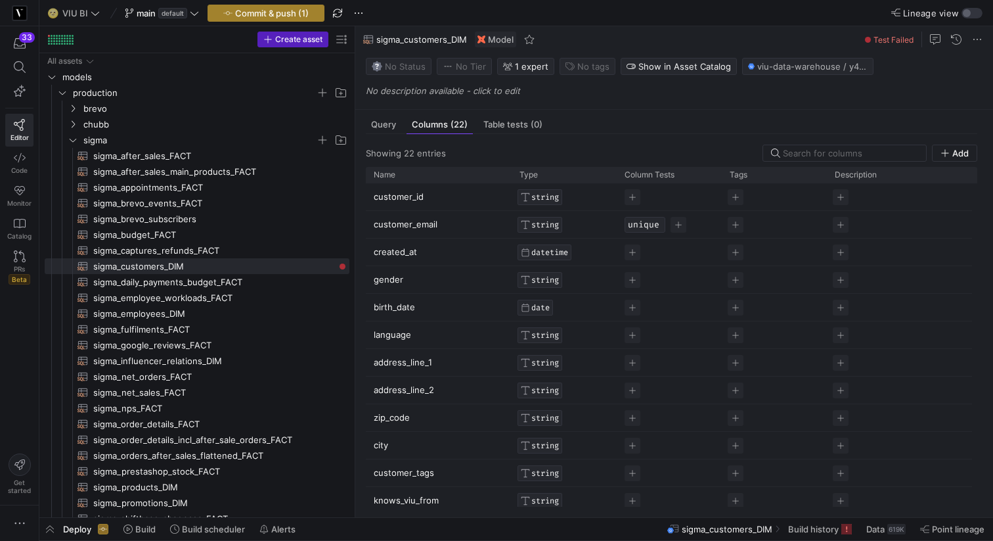
click at [290, 13] on span "Commit & push (1)" at bounding box center [272, 13] width 74 height 11
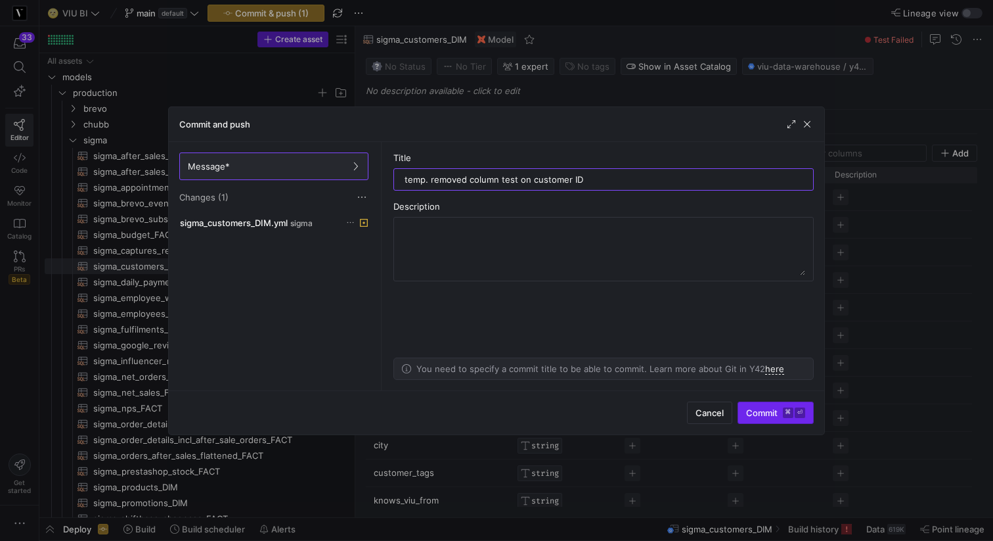
type input "temp. removed column test on customer ID"
click at [755, 410] on span "Commit ⌘ ⏎" at bounding box center [775, 412] width 59 height 11
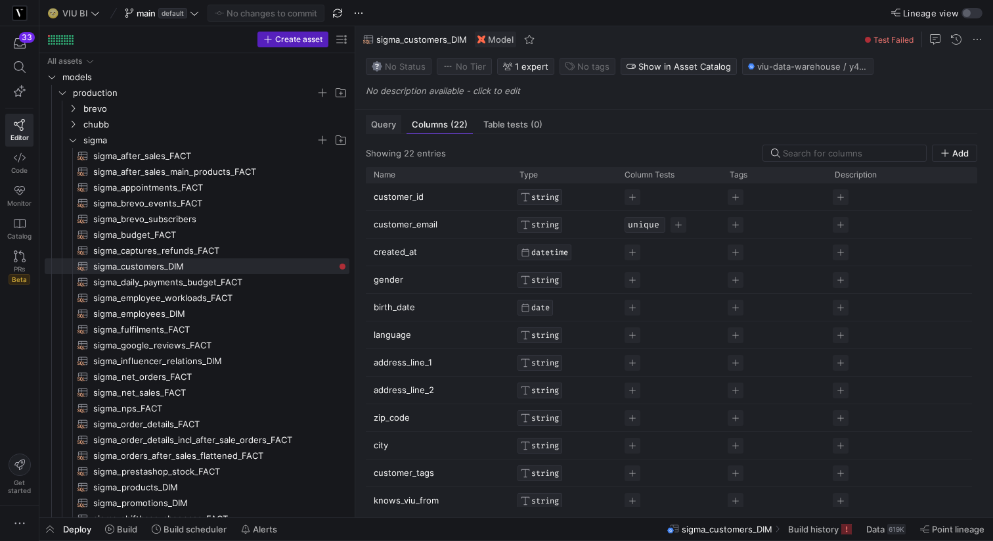
click at [383, 128] on span "Query" at bounding box center [383, 124] width 25 height 9
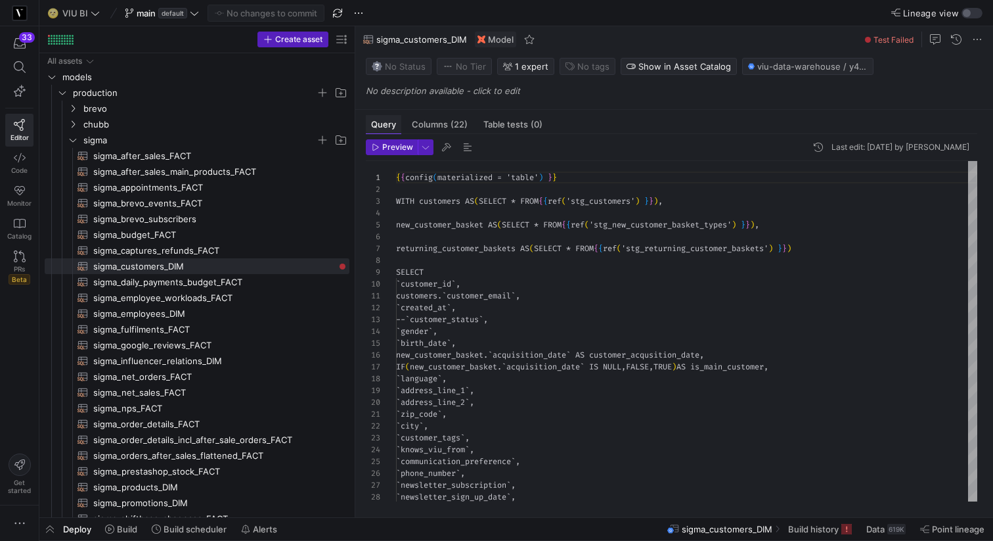
scroll to position [118, 0]
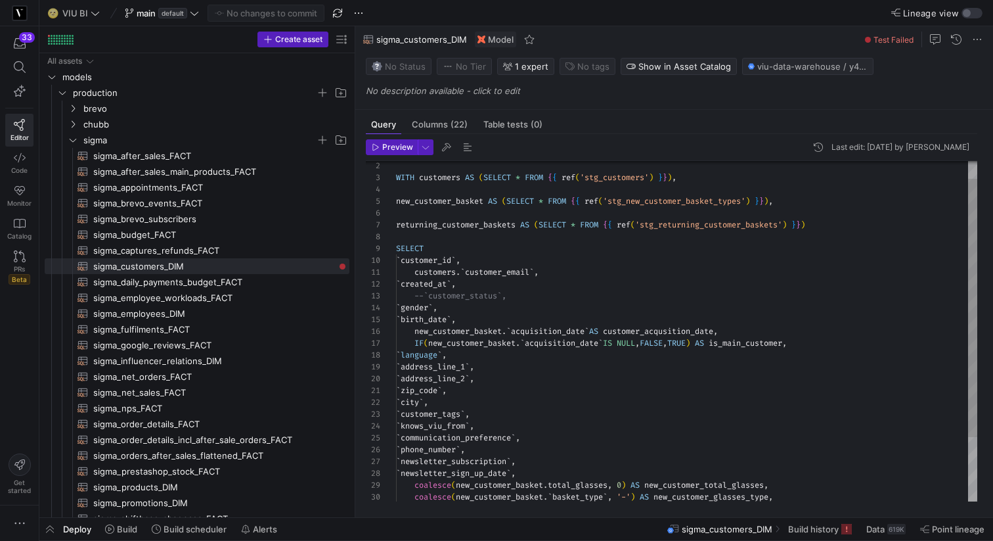
click at [412, 263] on div "WITH customers AS ( SELECT * FROM { { ref ( 'stg_customers' ) } } ) , new_custo…" at bounding box center [686, 361] width 581 height 448
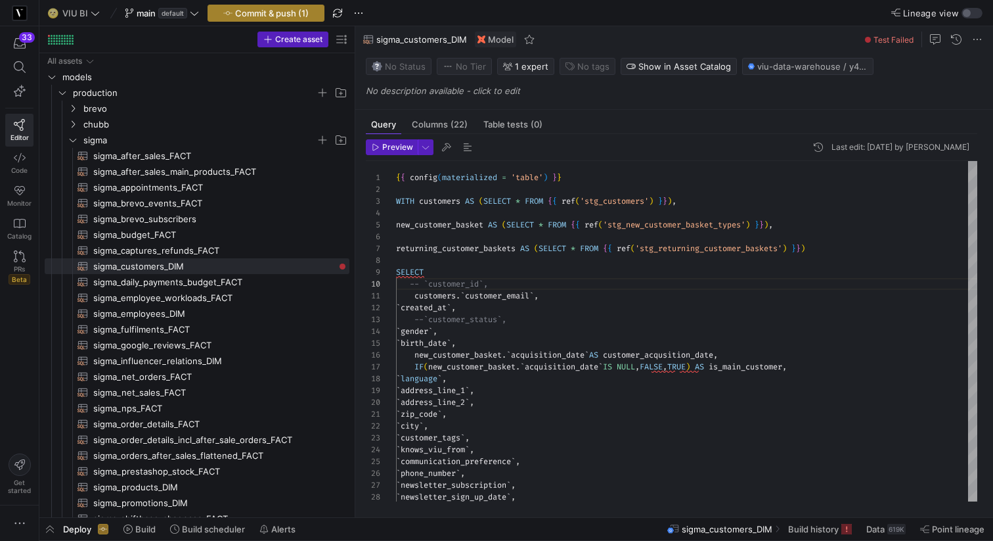
type textarea "{{ config(materialized = 'table') }} WITH customers AS (SELECT * FROM {{ ref('s…"
click at [269, 15] on span "Commit & push (1)" at bounding box center [272, 13] width 74 height 11
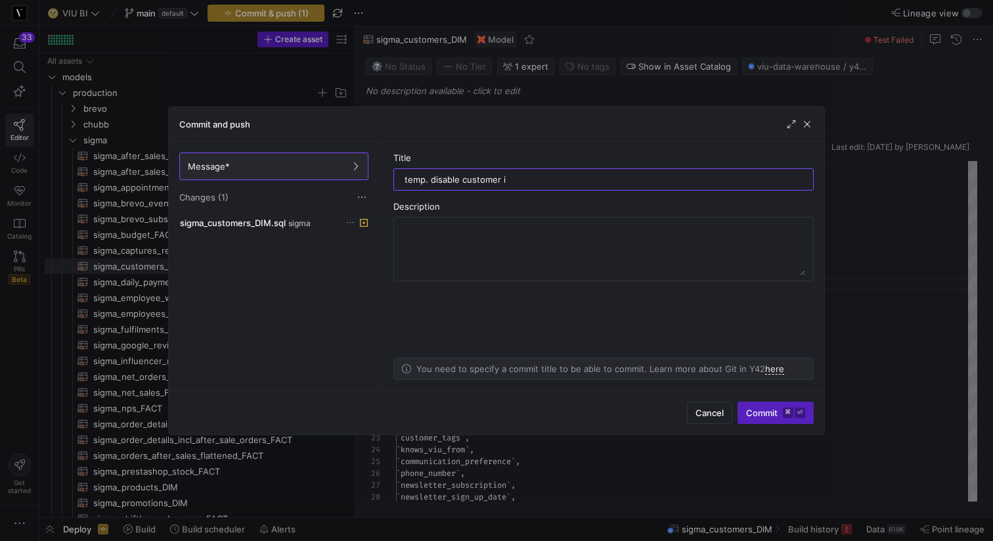
type input "temp. disable customer id"
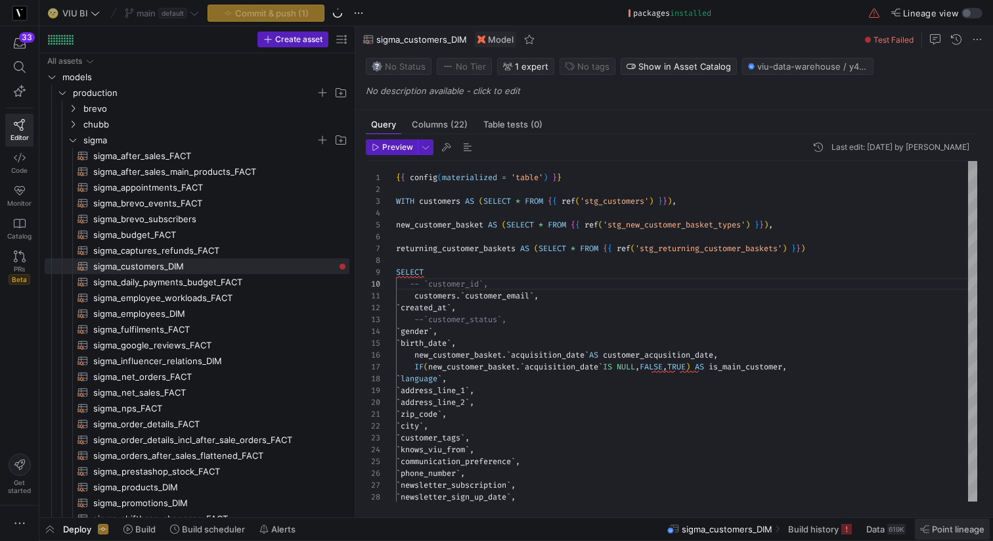
click at [948, 523] on span at bounding box center [952, 528] width 75 height 21
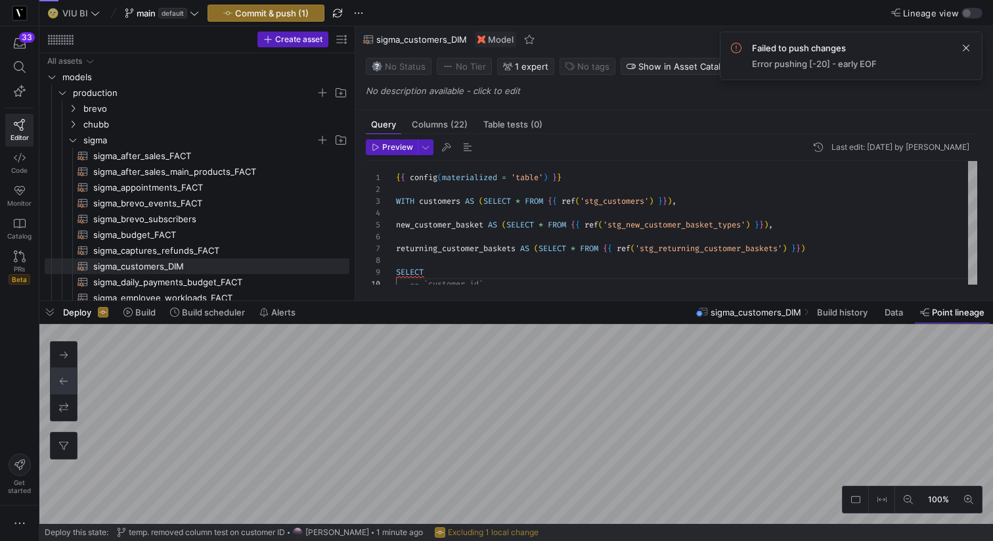
click at [870, 55] on div "Failed to push changes Error pushing [-20] - early EOF" at bounding box center [825, 56] width 146 height 26
click at [961, 47] on span at bounding box center [966, 48] width 16 height 16
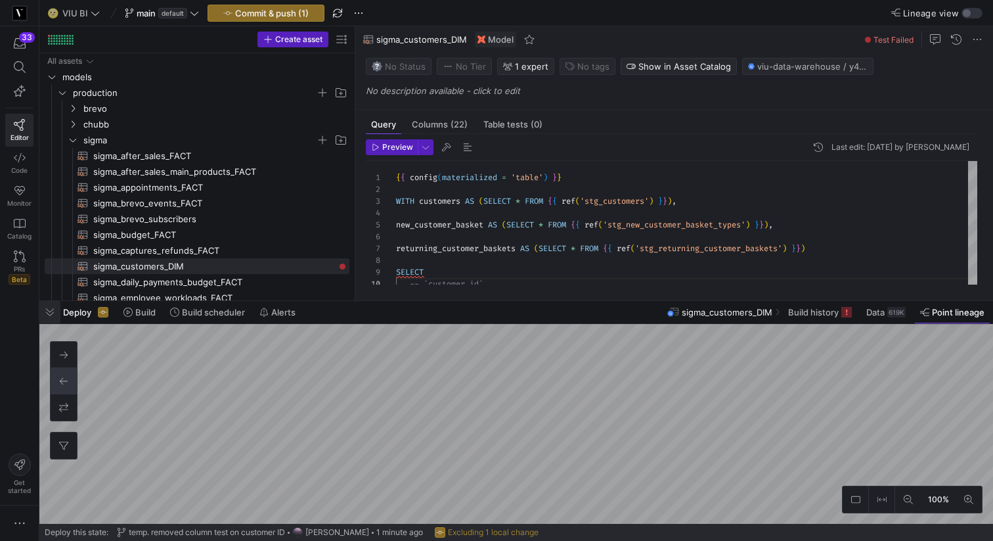
click at [49, 313] on span "button" at bounding box center [49, 312] width 21 height 22
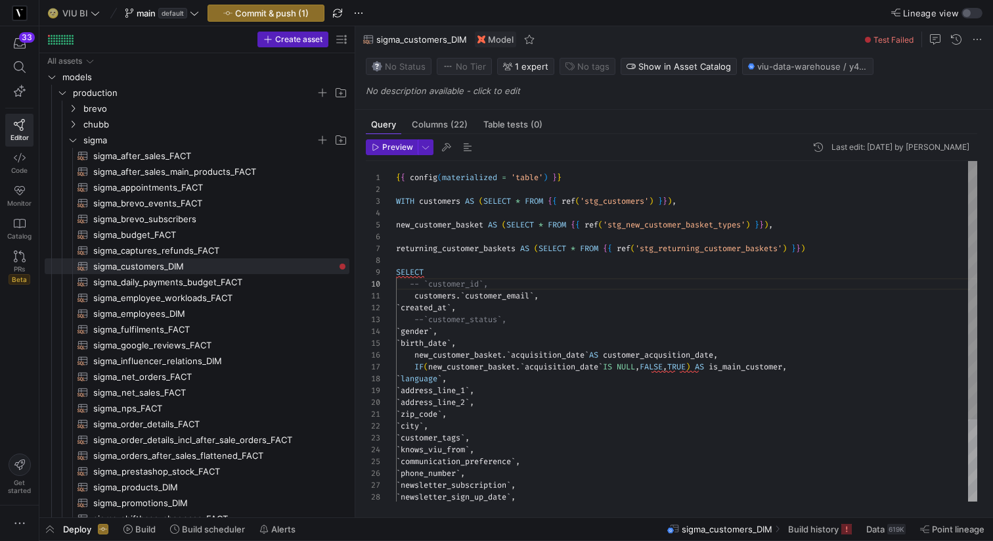
scroll to position [95, 28]
click at [475, 267] on div "SELECT -- `customer_id`, returning_customer_baskets AS ( SELECT * FROM { { ref …" at bounding box center [686, 385] width 581 height 448
click at [530, 288] on div "SELECT -- `customer_id`, returning_customer_baskets AS ( SELECT * FROM { { ref …" at bounding box center [686, 385] width 581 height 448
click at [401, 141] on span "button" at bounding box center [392, 147] width 51 height 14
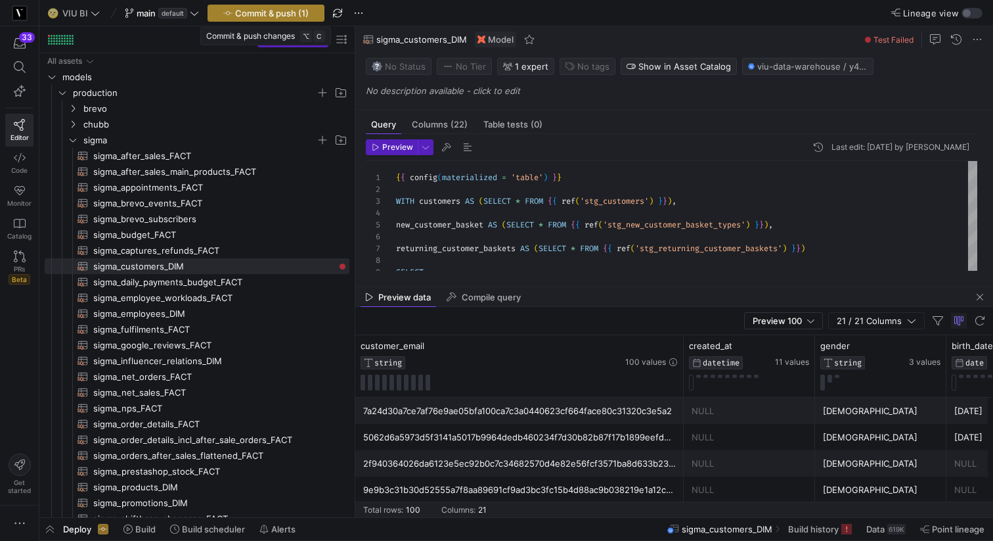
click at [309, 11] on span "button" at bounding box center [266, 13] width 116 height 16
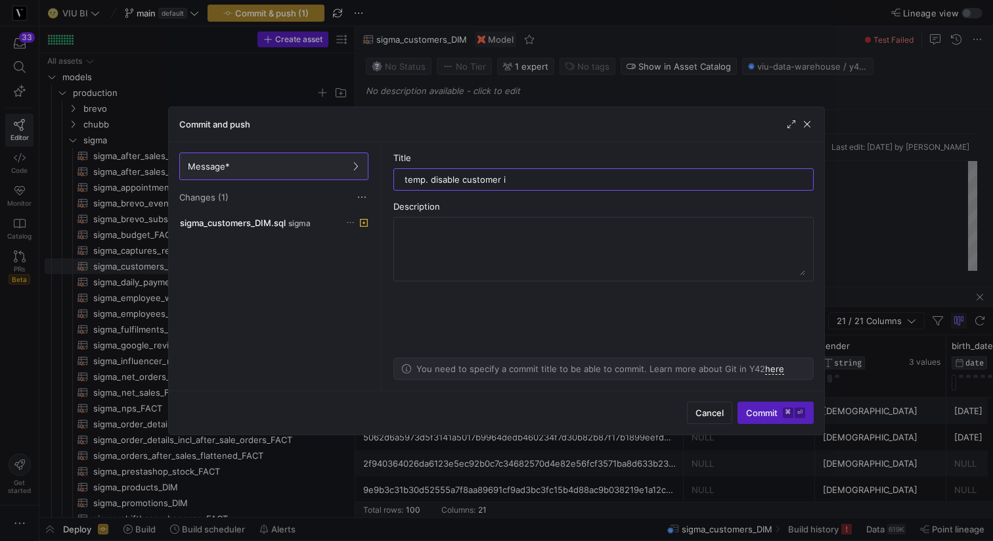
type input "temp. disable customer id"
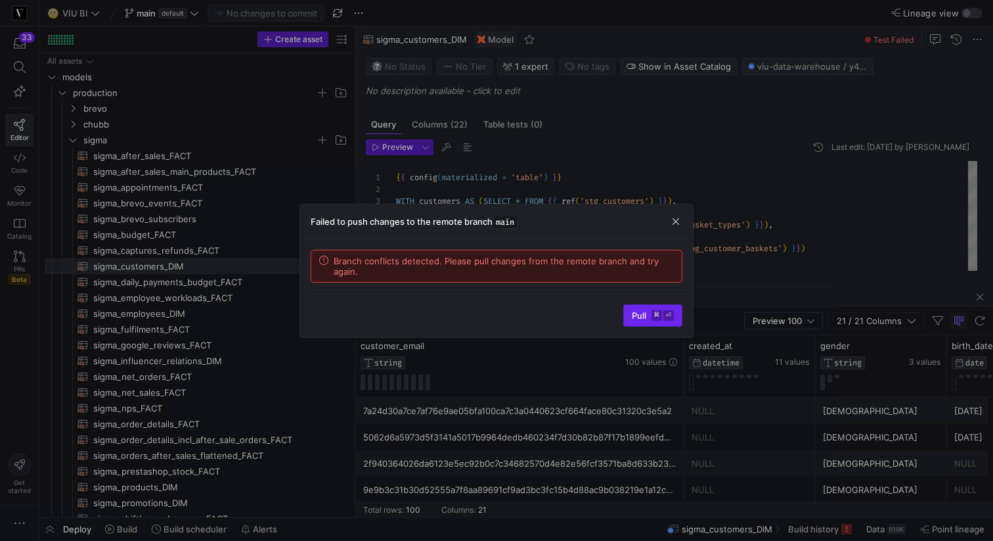
click at [651, 321] on span "submit" at bounding box center [653, 315] width 58 height 21
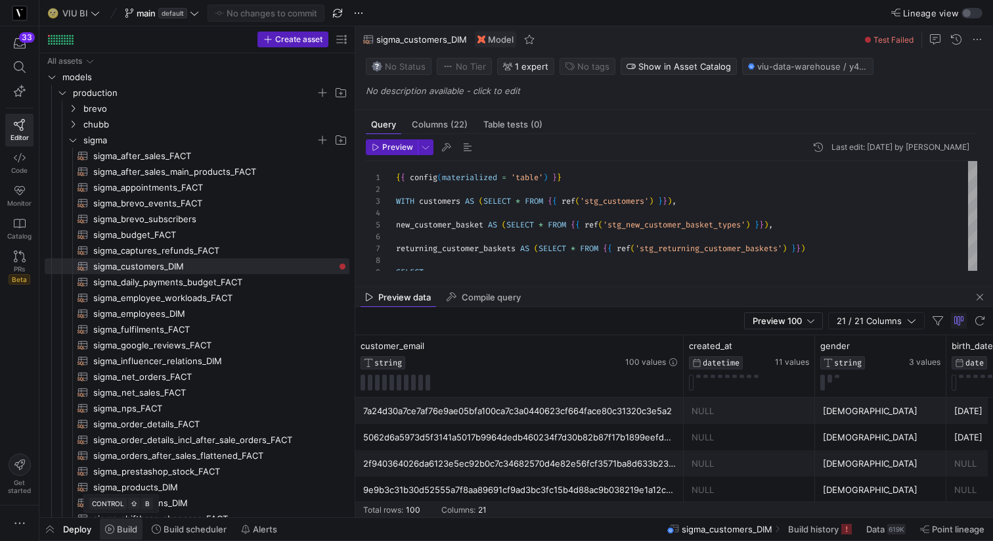
click at [124, 529] on span "Build" at bounding box center [127, 528] width 20 height 11
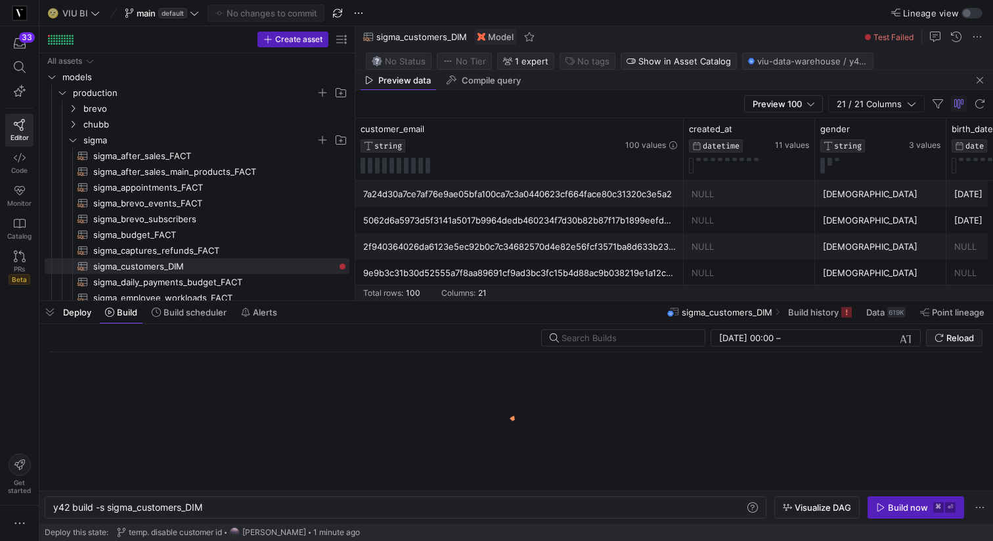
scroll to position [0, 150]
click at [898, 509] on div "Build now" at bounding box center [908, 507] width 40 height 11
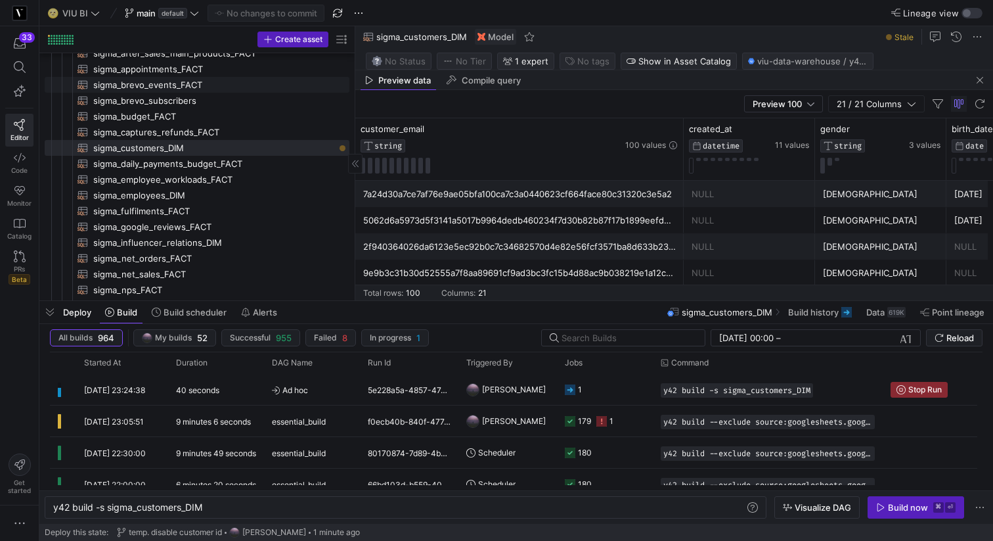
scroll to position [121, 0]
click at [53, 319] on span "button" at bounding box center [49, 312] width 21 height 22
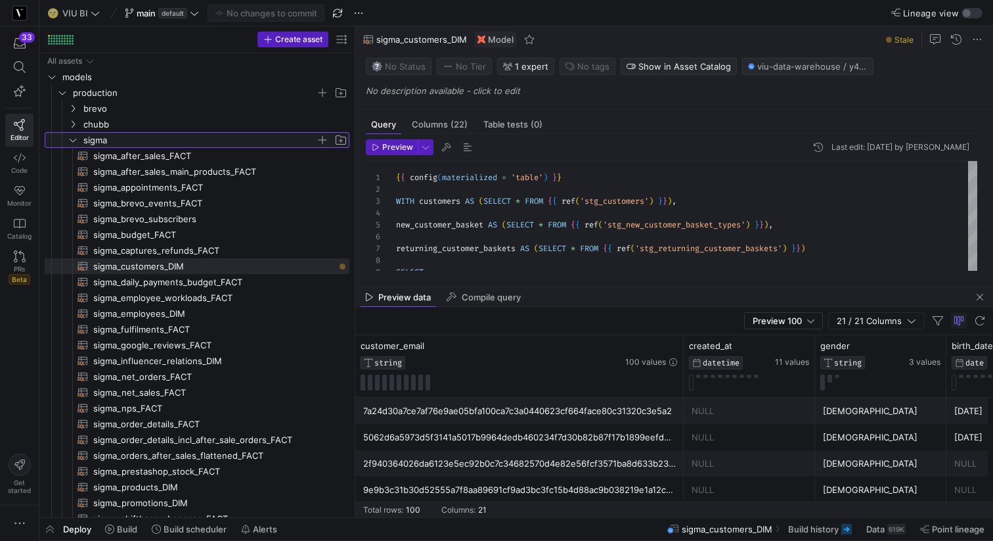
click at [74, 139] on icon "Press SPACE to select this row." at bounding box center [72, 140] width 9 height 8
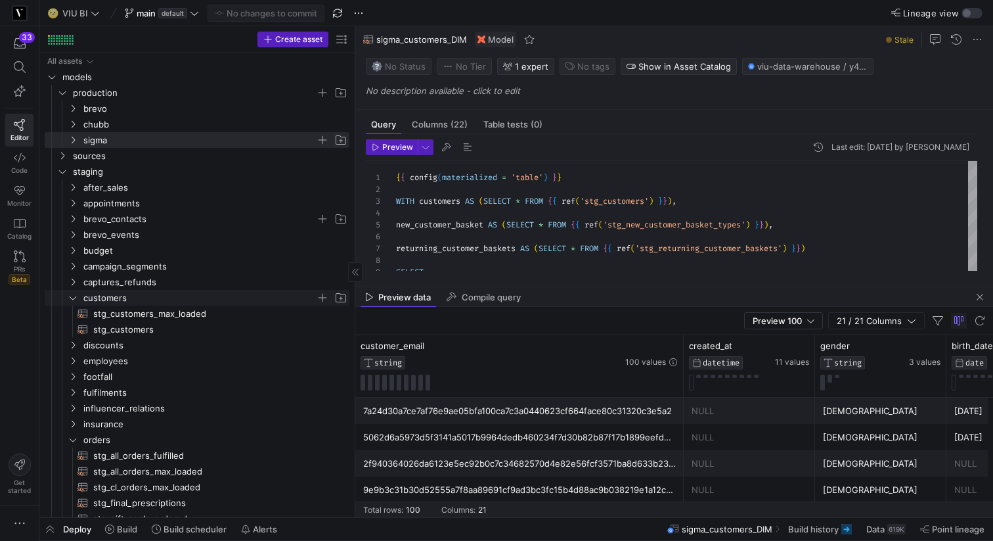
click at [71, 297] on icon "Press SPACE to select this row." at bounding box center [72, 298] width 9 height 8
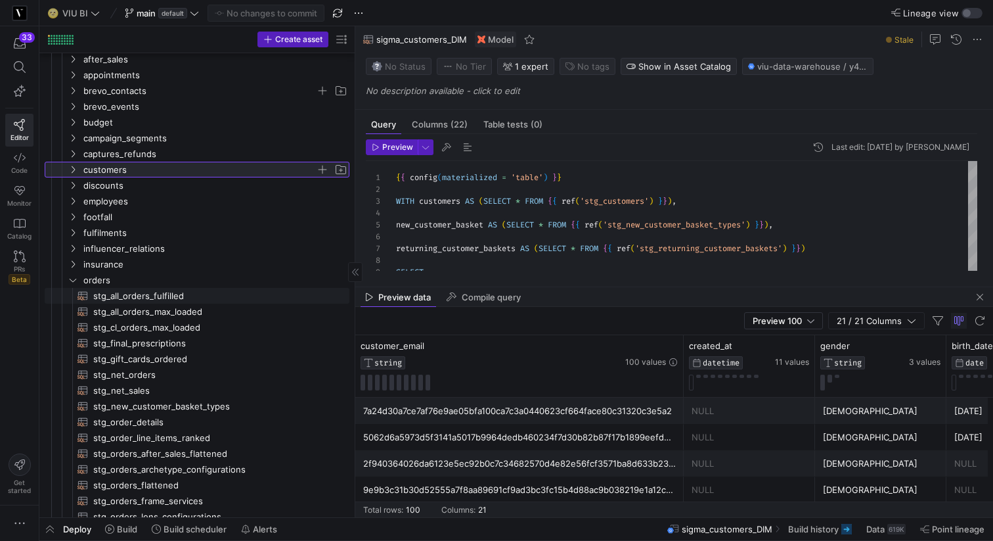
scroll to position [133, 0]
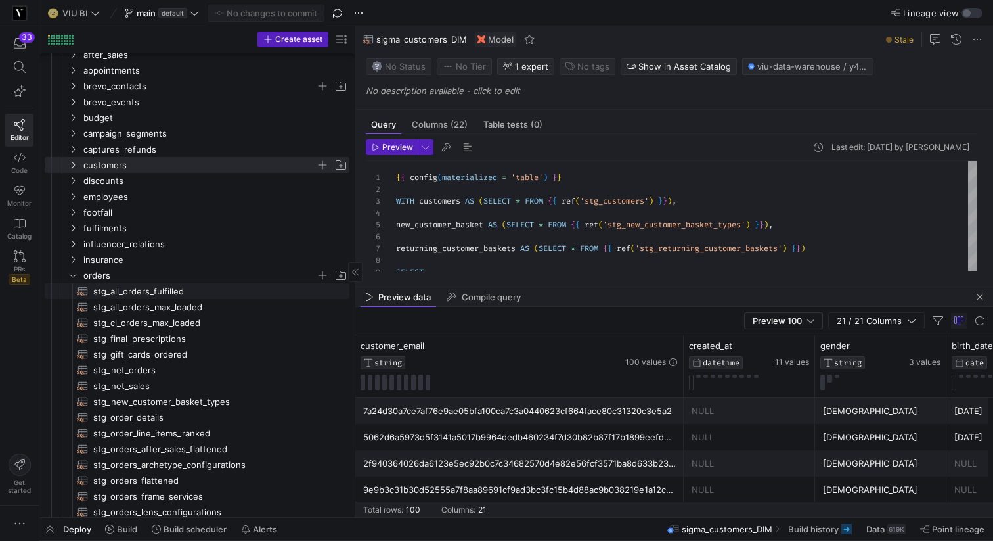
click at [72, 273] on icon "Press SPACE to select this row." at bounding box center [72, 275] width 9 height 8
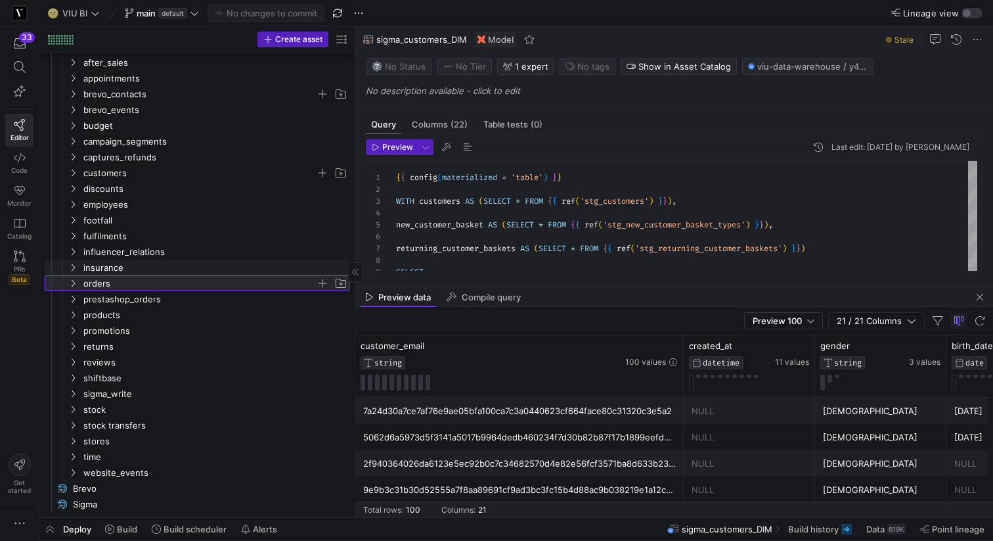
scroll to position [120, 0]
click at [71, 265] on icon "Press SPACE to select this row." at bounding box center [72, 267] width 9 height 8
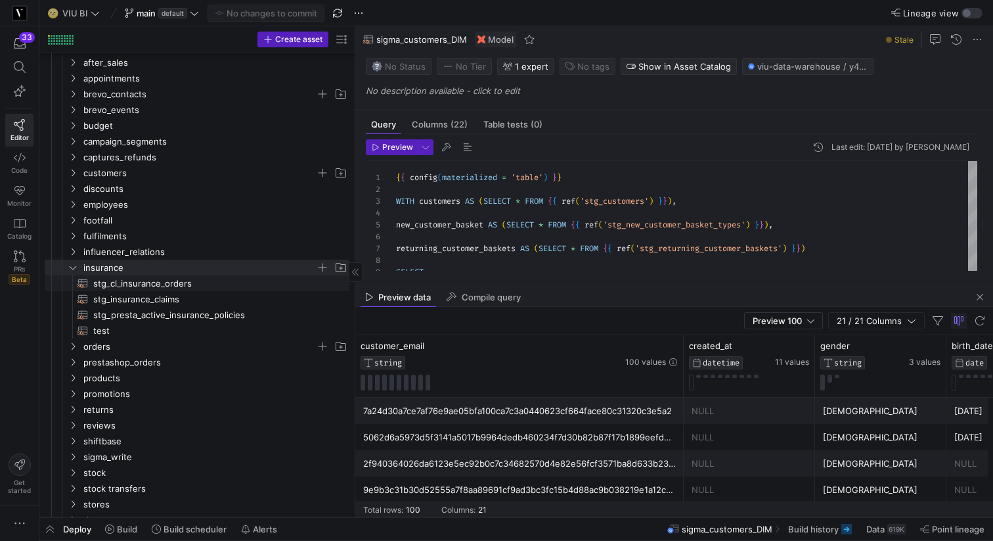
click at [151, 286] on span "stg_cl_insurance_orders​​​​​​​​​​" at bounding box center [213, 283] width 241 height 15
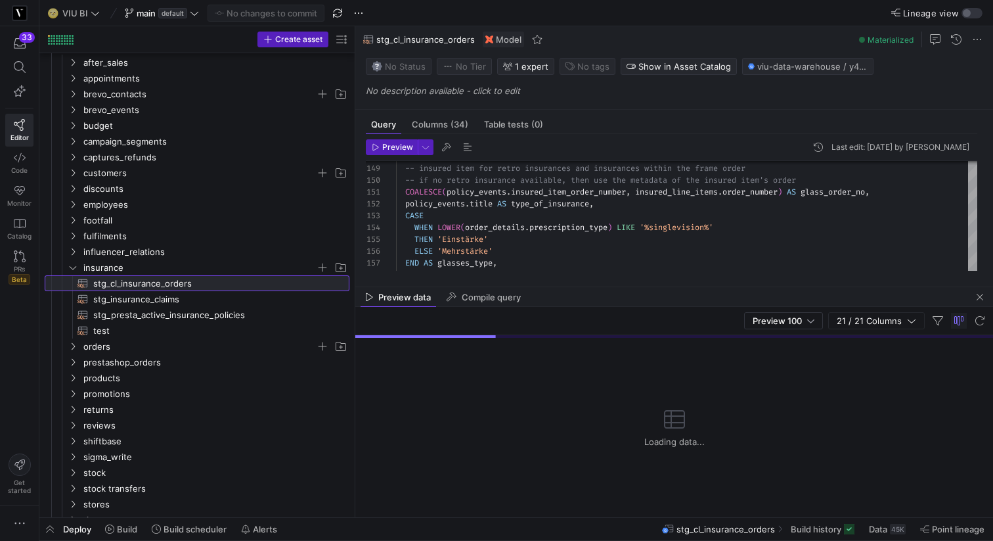
drag, startPoint x: 585, startPoint y: 288, endPoint x: 587, endPoint y: 511, distance: 223.3
click at [587, 290] on div at bounding box center [674, 286] width 638 height 5
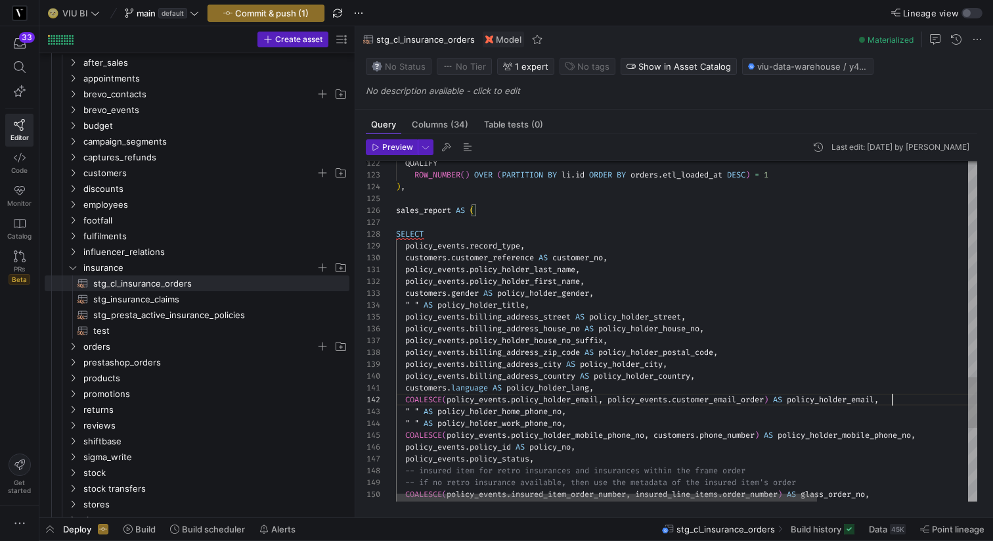
scroll to position [12, 497]
type textarea "customers.language AS policy_holder_lang, COALESCE(policy_events.policy_holder_…"
click at [273, 12] on span "Commit & push (1)" at bounding box center [272, 13] width 74 height 11
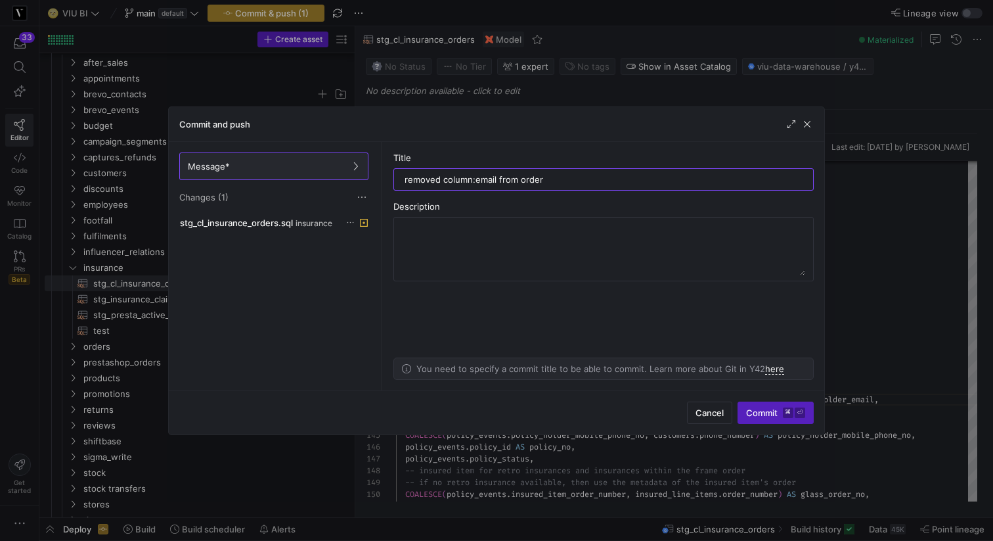
type input "removed column: email from order"
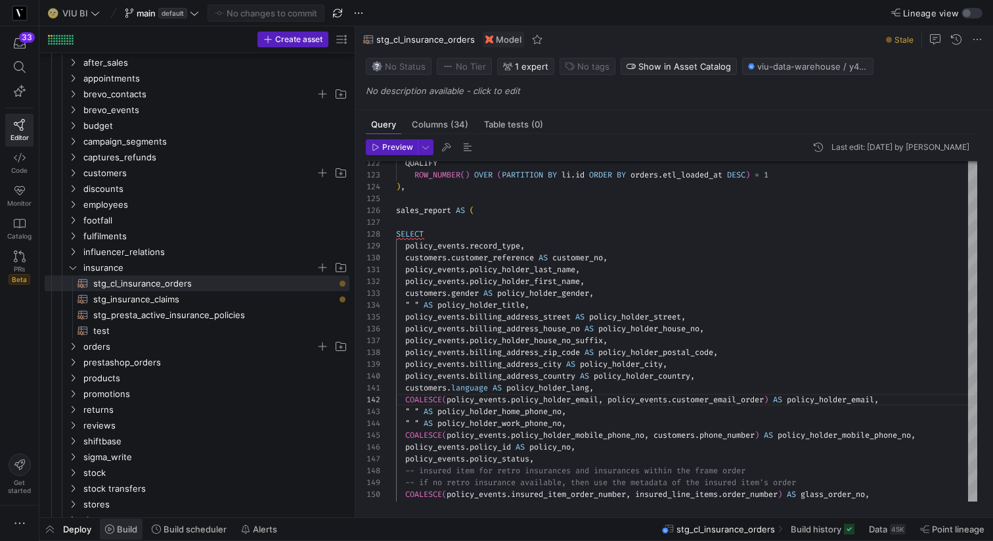
click at [127, 524] on span "Build" at bounding box center [127, 528] width 20 height 11
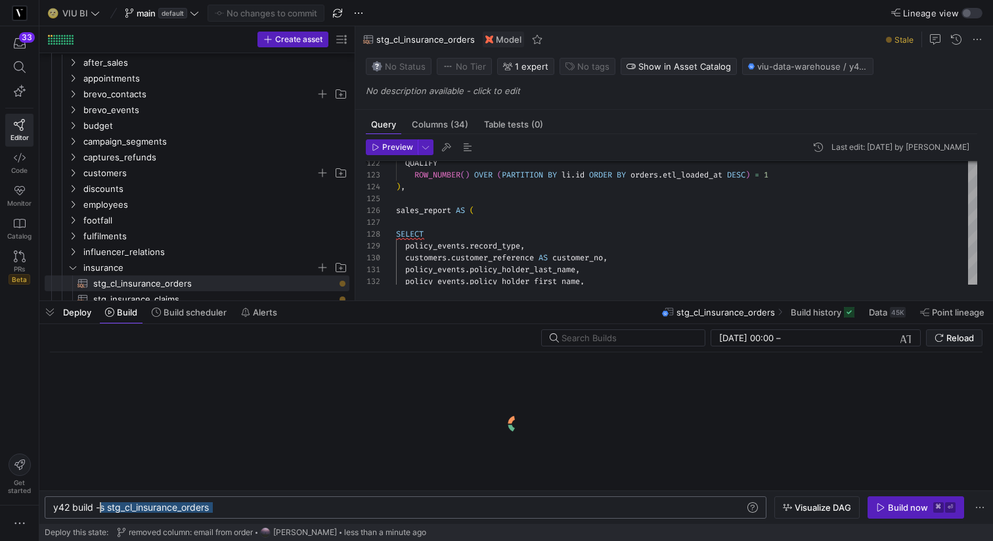
drag, startPoint x: 221, startPoint y: 508, endPoint x: 100, endPoint y: 503, distance: 120.9
click at [100, 503] on div "y42 build -s stg_cl_insurance_orders" at bounding box center [399, 507] width 692 height 11
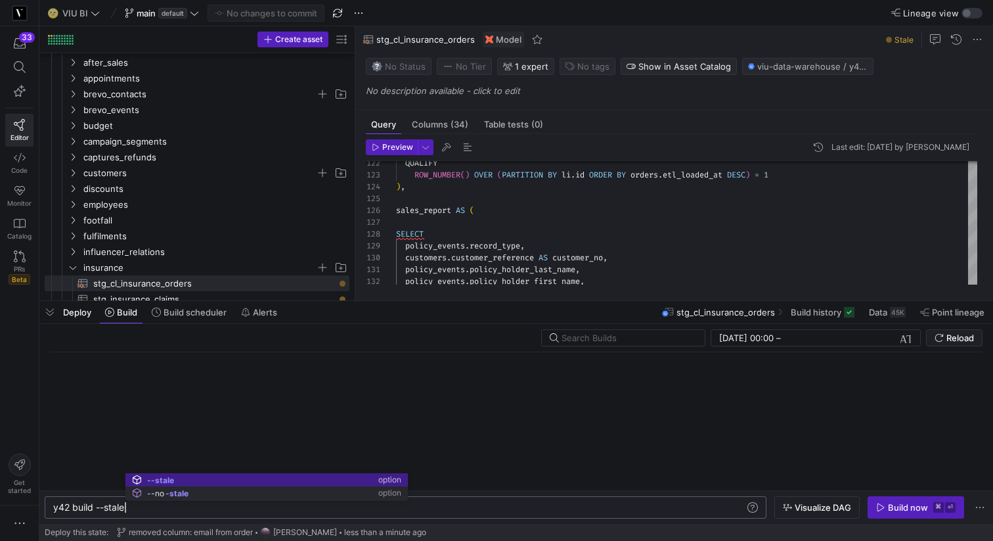
scroll to position [0, 72]
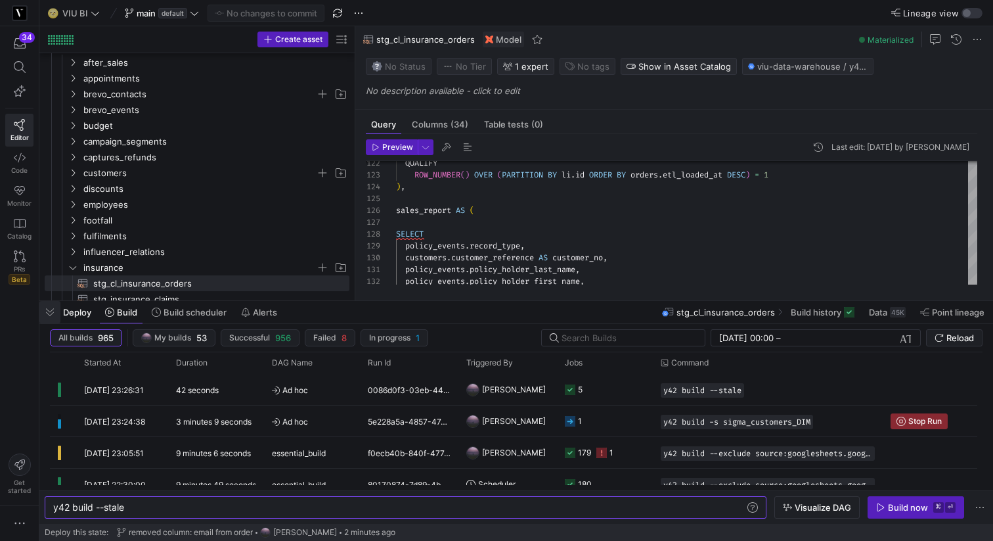
type textarea "y42 build --stale"
click at [56, 311] on span "button" at bounding box center [49, 312] width 21 height 22
